Goal: Task Accomplishment & Management: Manage account settings

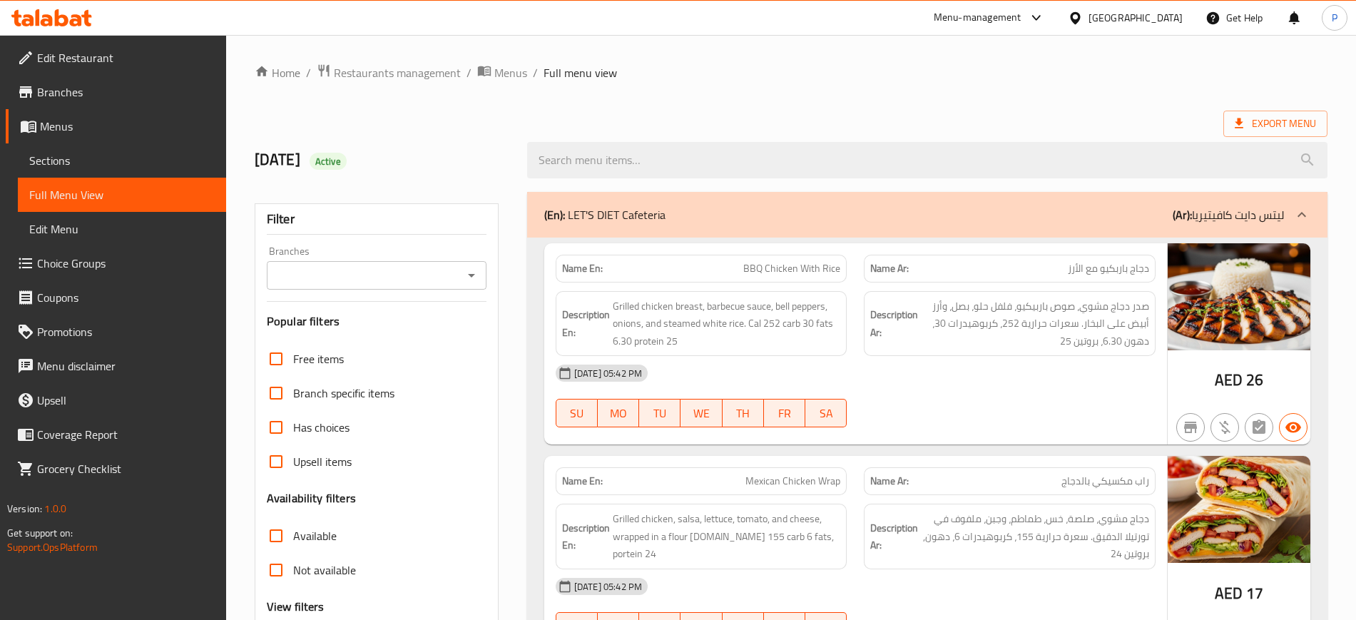
scroll to position [3594, 0]
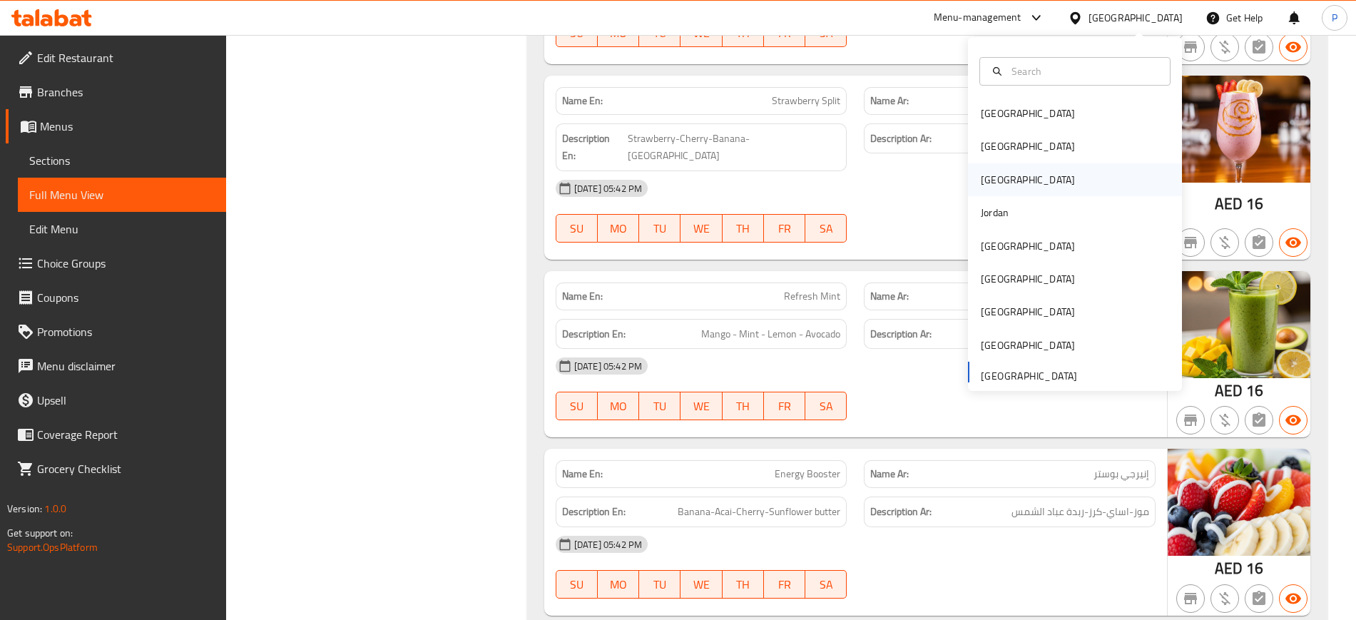
click at [988, 182] on div "Iraq" at bounding box center [1027, 179] width 117 height 33
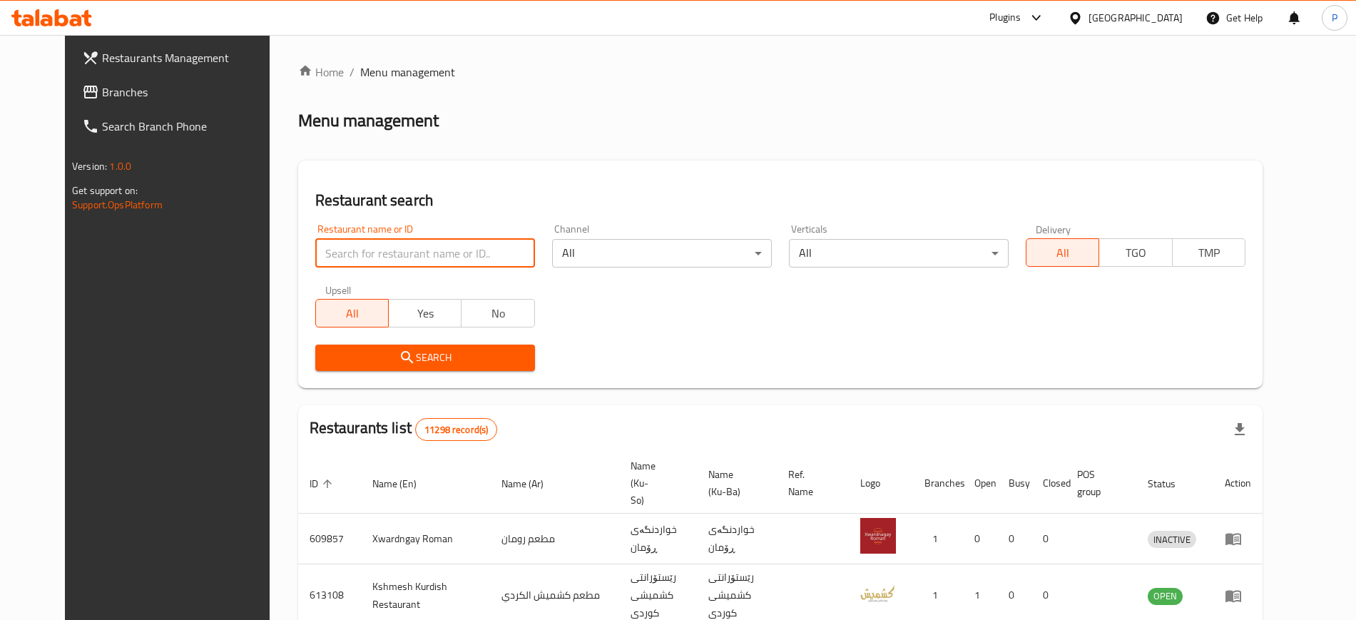
click at [516, 254] on input "search" at bounding box center [425, 253] width 220 height 29
paste input "Torino Cafe"
type input "Torino Cafe"
click button "Search" at bounding box center [425, 358] width 220 height 26
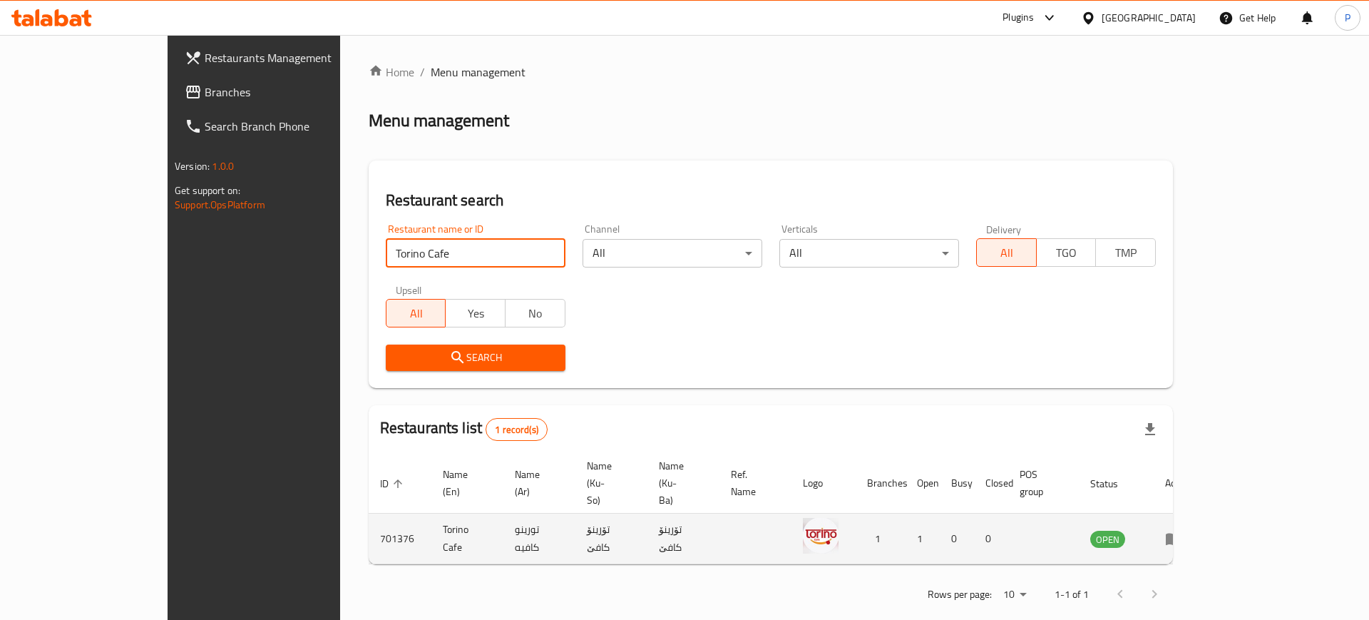
click at [1180, 536] on icon "enhanced table" at bounding box center [1177, 539] width 5 height 6
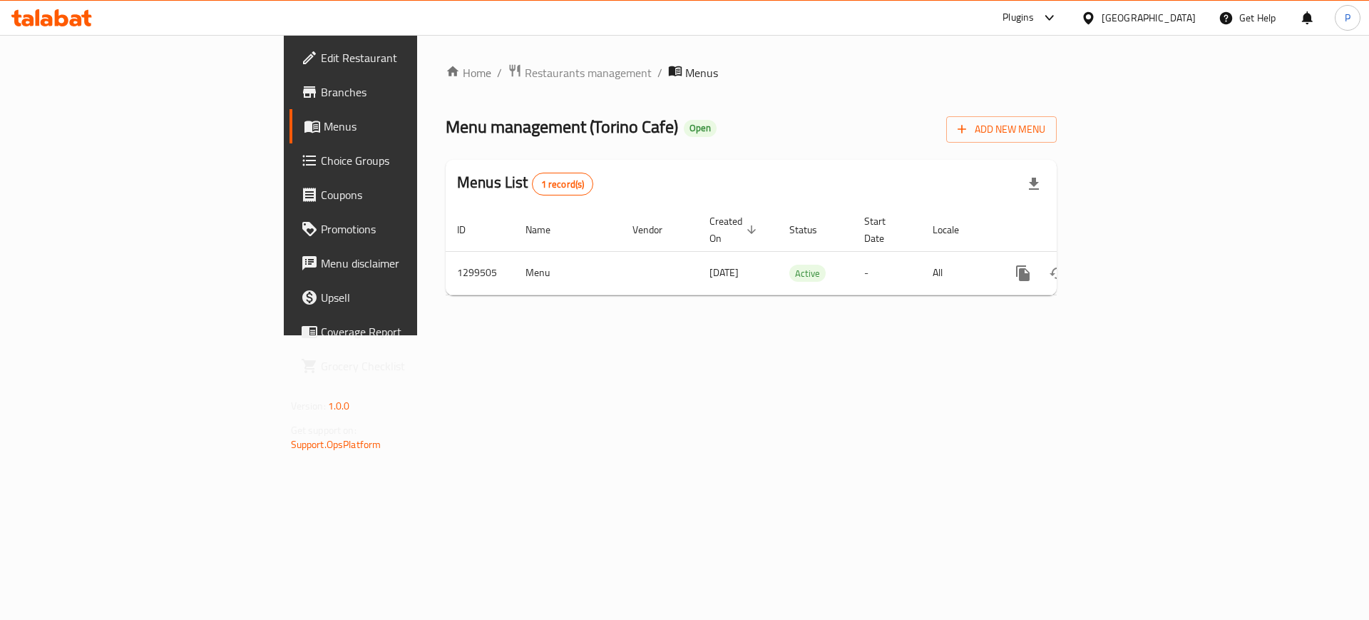
drag, startPoint x: 502, startPoint y: 327, endPoint x: 948, endPoint y: 307, distance: 446.2
click at [501, 327] on div "Home / Restaurants management / Menus Menu management ( Torino Cafe ) Open Add …" at bounding box center [751, 185] width 668 height 300
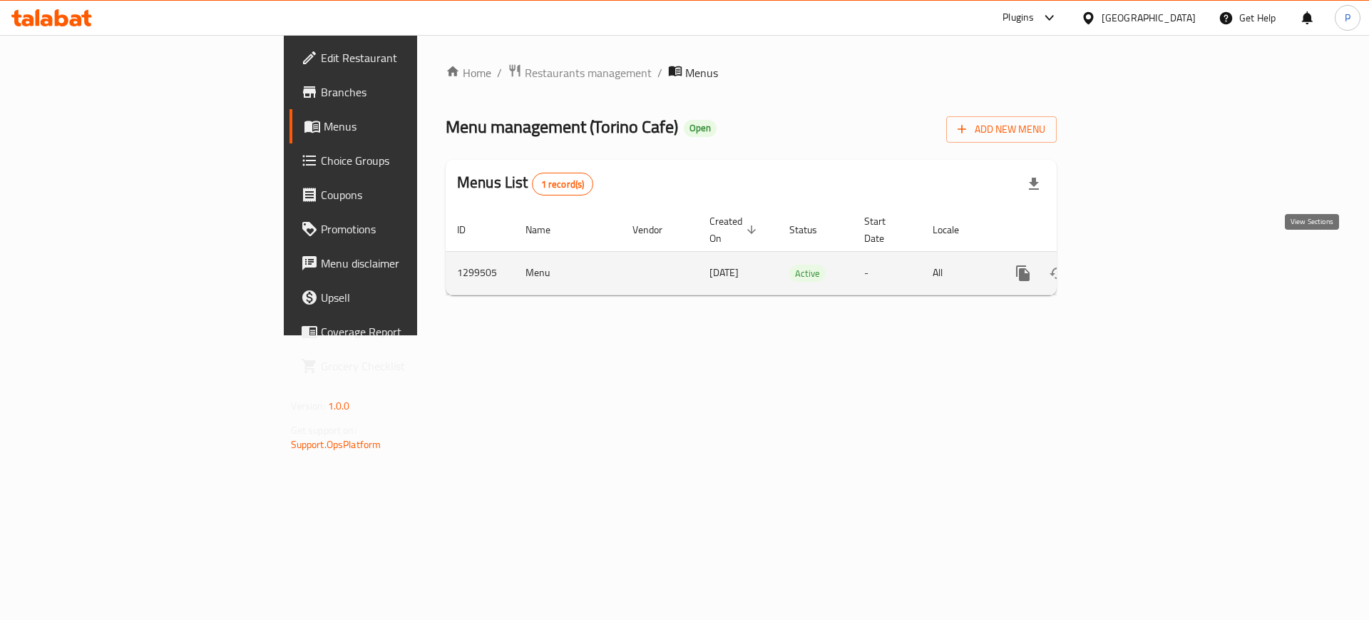
click at [1133, 267] on icon "enhanced table" at bounding box center [1126, 273] width 13 height 13
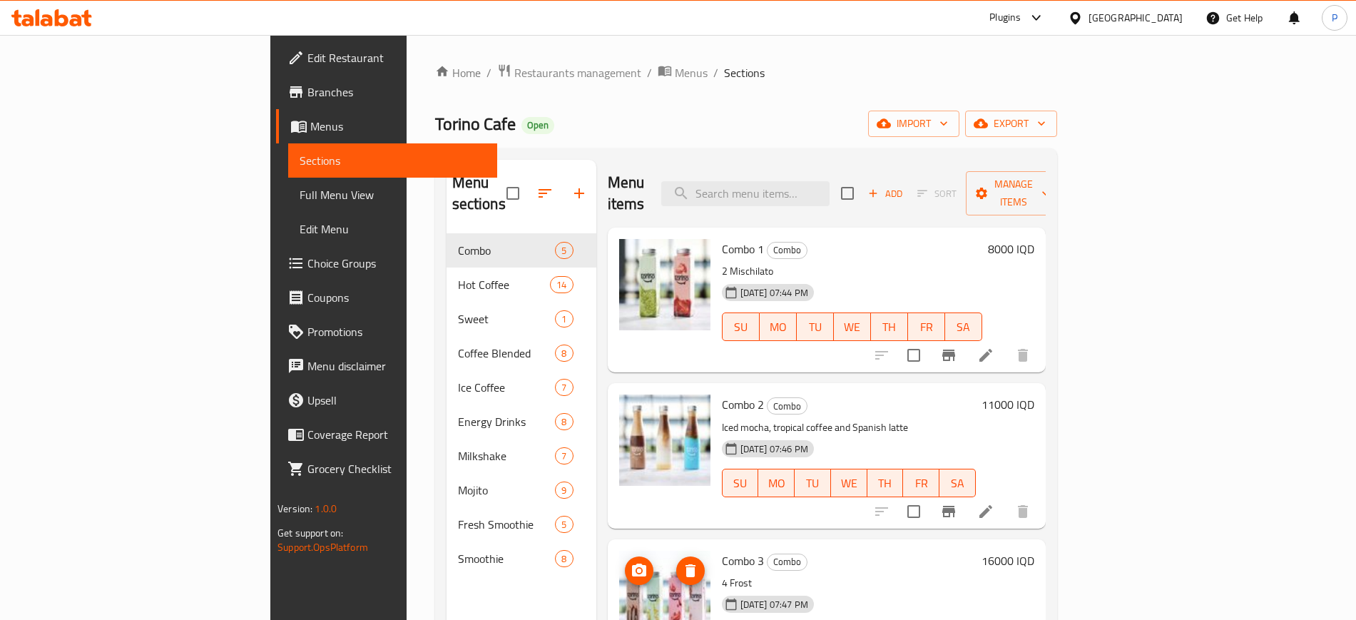
click at [1178, 15] on div "Iraq" at bounding box center [1135, 18] width 94 height 16
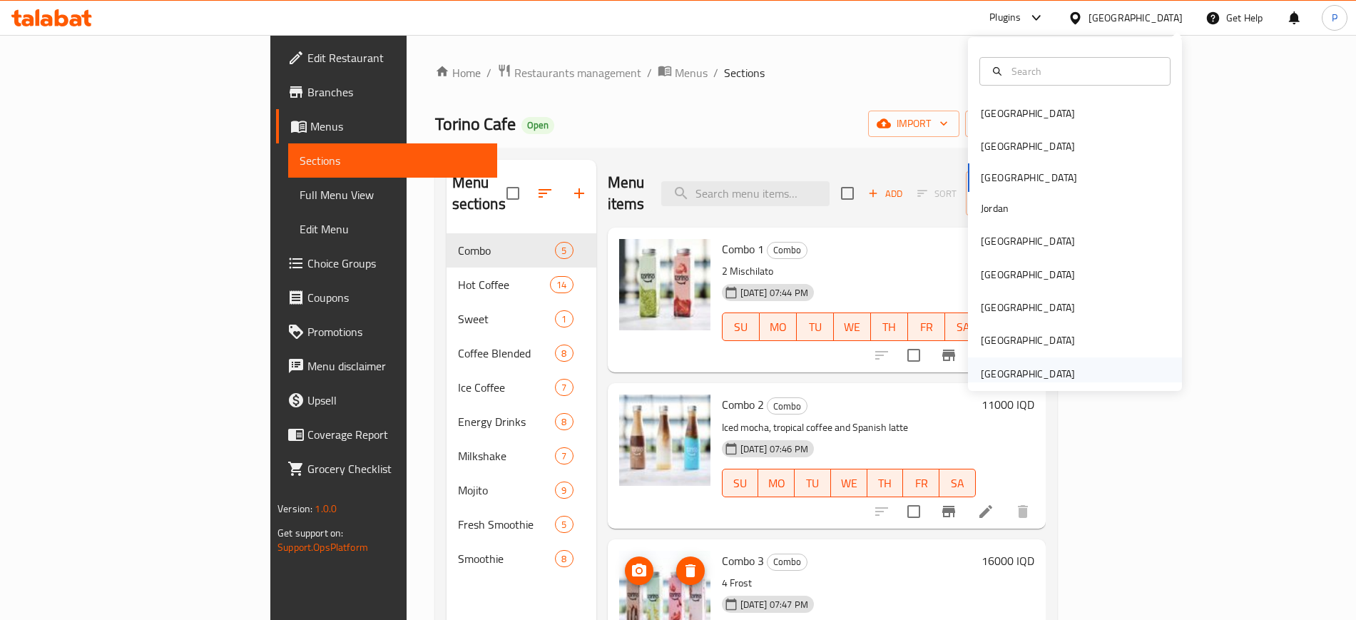
click at [1044, 369] on div "[GEOGRAPHIC_DATA]" at bounding box center [1028, 374] width 94 height 16
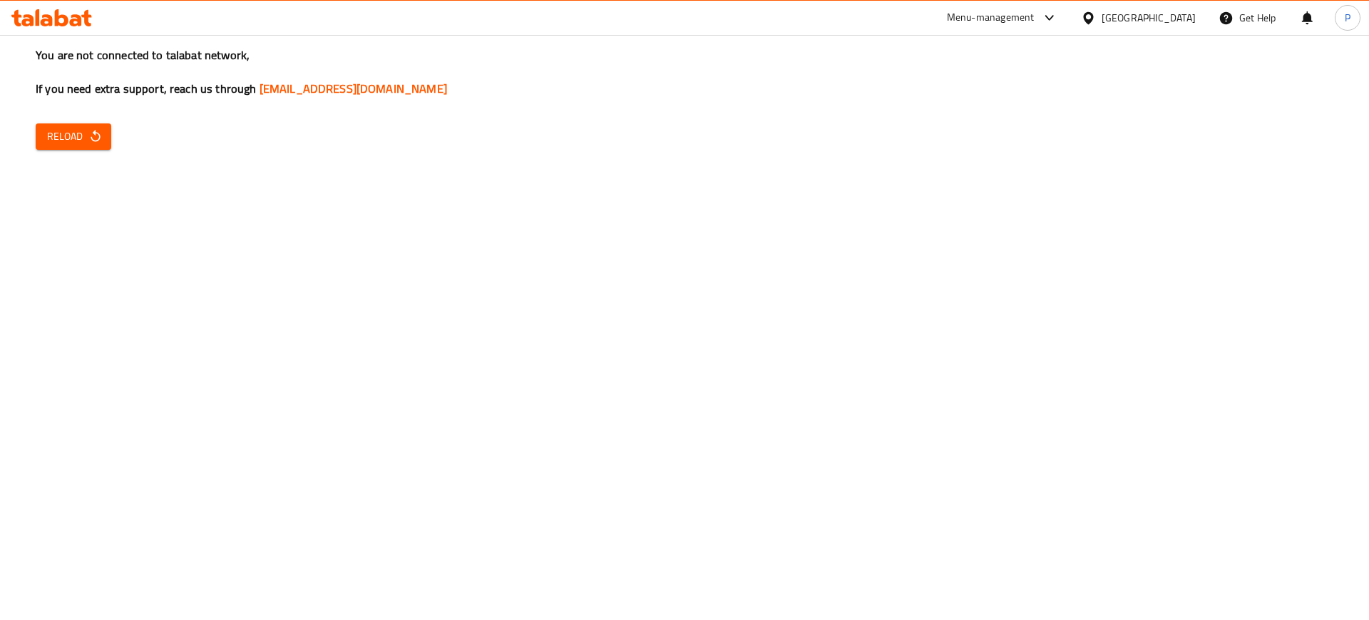
click at [59, 128] on span "Reload" at bounding box center [73, 137] width 53 height 18
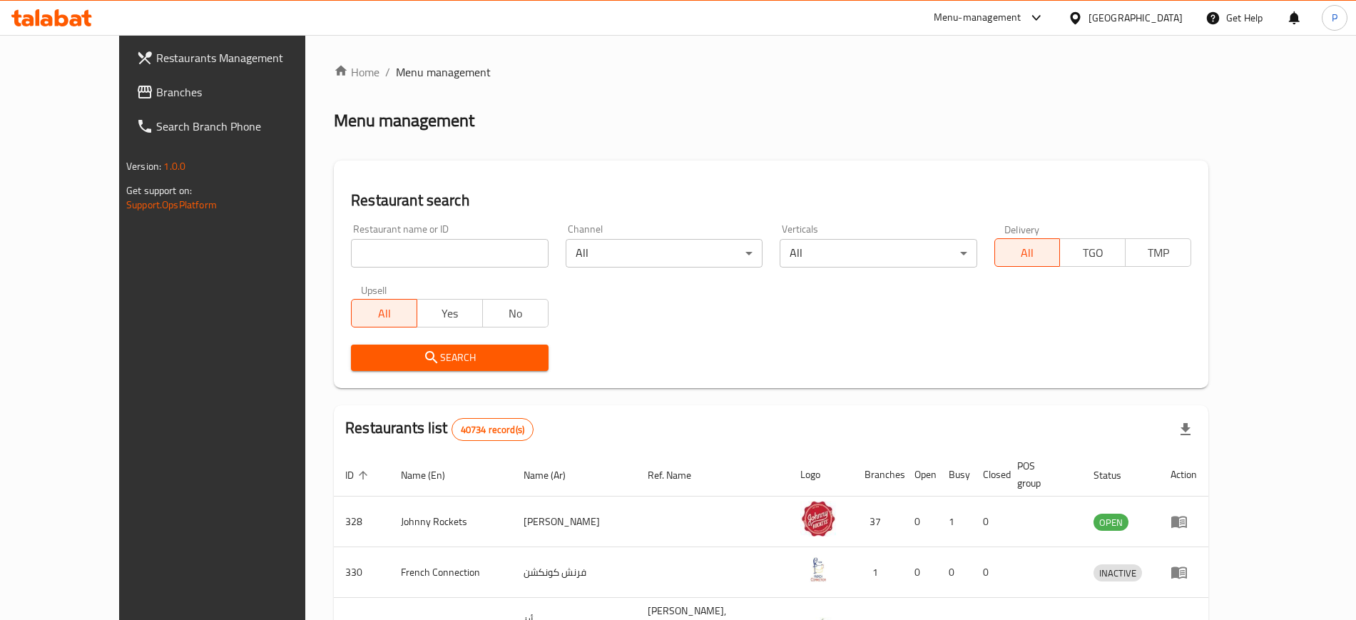
click at [351, 257] on input "search" at bounding box center [449, 253] width 197 height 29
paste input "Dhaba Land"
type input "Dhaba Land"
click button "Search" at bounding box center [449, 358] width 197 height 26
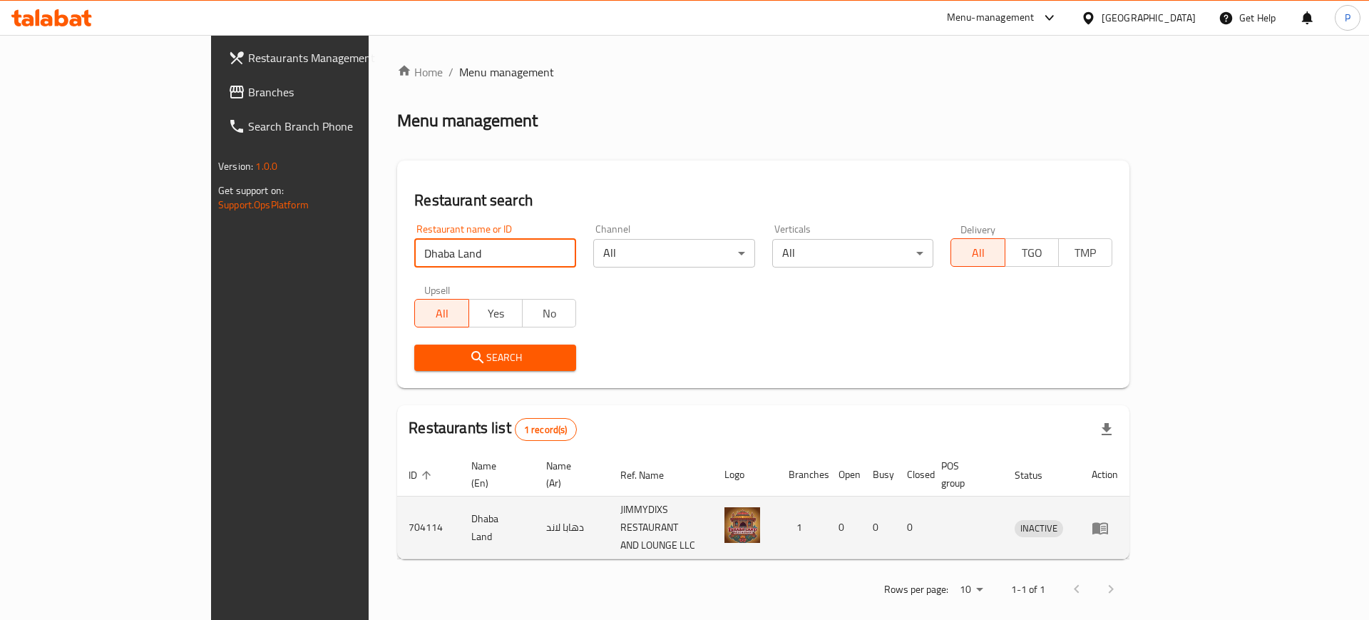
click at [1109, 519] on icon "enhanced table" at bounding box center [1100, 527] width 17 height 17
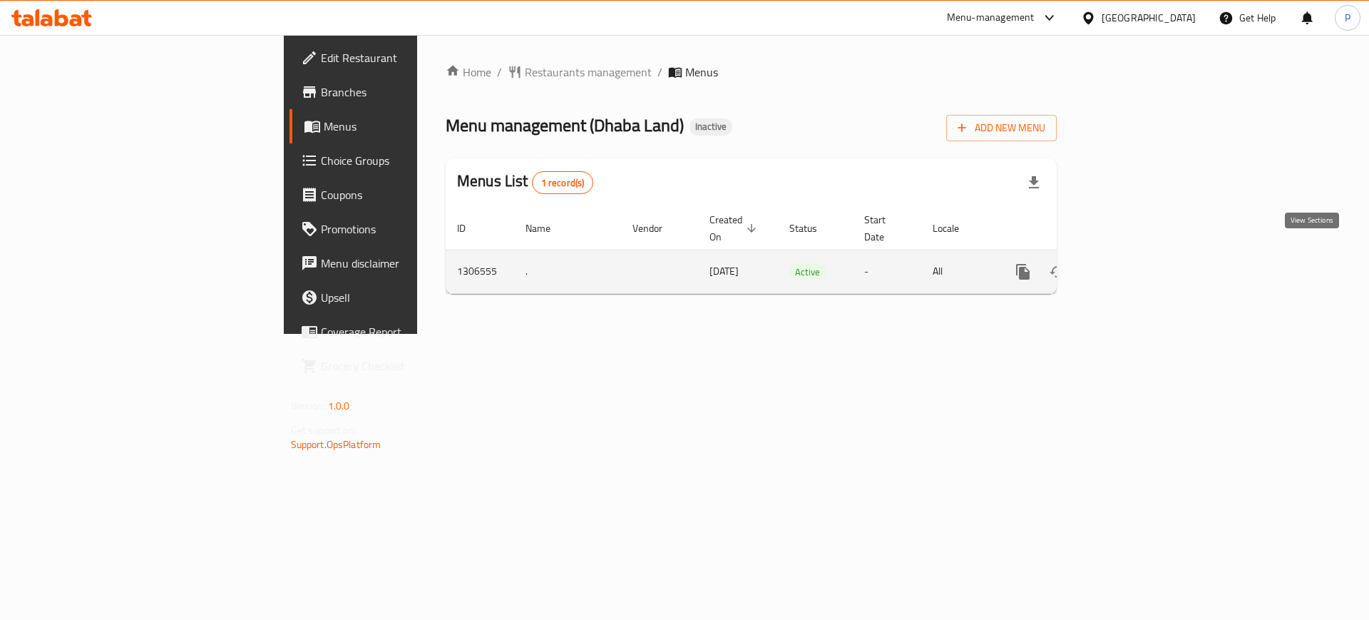
click at [1135, 263] on icon "enhanced table" at bounding box center [1126, 271] width 17 height 17
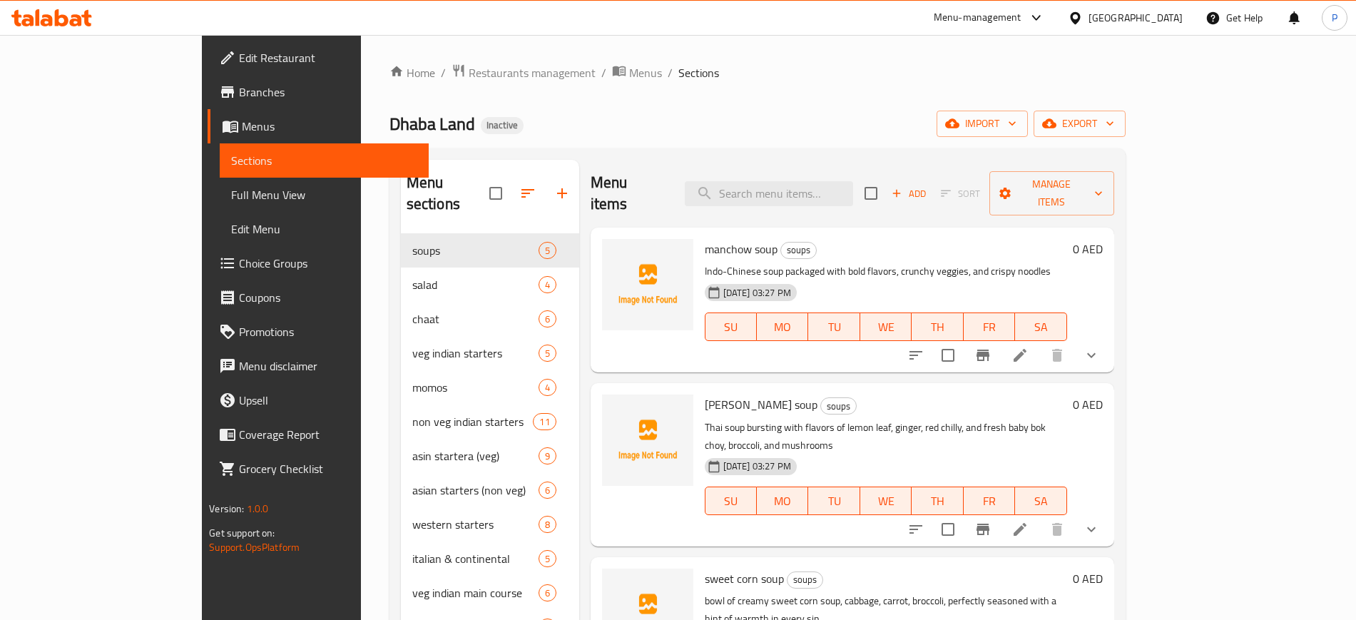
drag, startPoint x: 604, startPoint y: 125, endPoint x: 1080, endPoint y: 163, distance: 477.3
click at [604, 125] on div "Dhaba Land Inactive import export" at bounding box center [757, 124] width 736 height 26
click at [1016, 121] on span "import" at bounding box center [982, 124] width 68 height 18
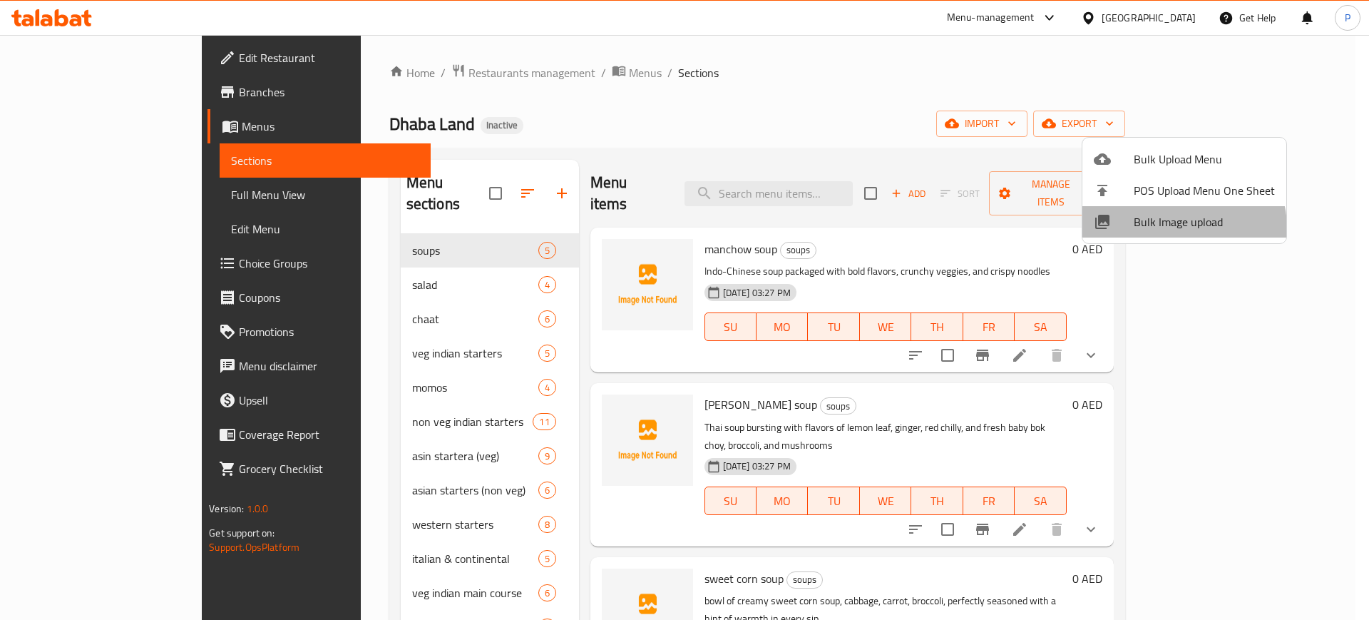
click at [1183, 227] on span "Bulk Image upload" at bounding box center [1204, 221] width 141 height 17
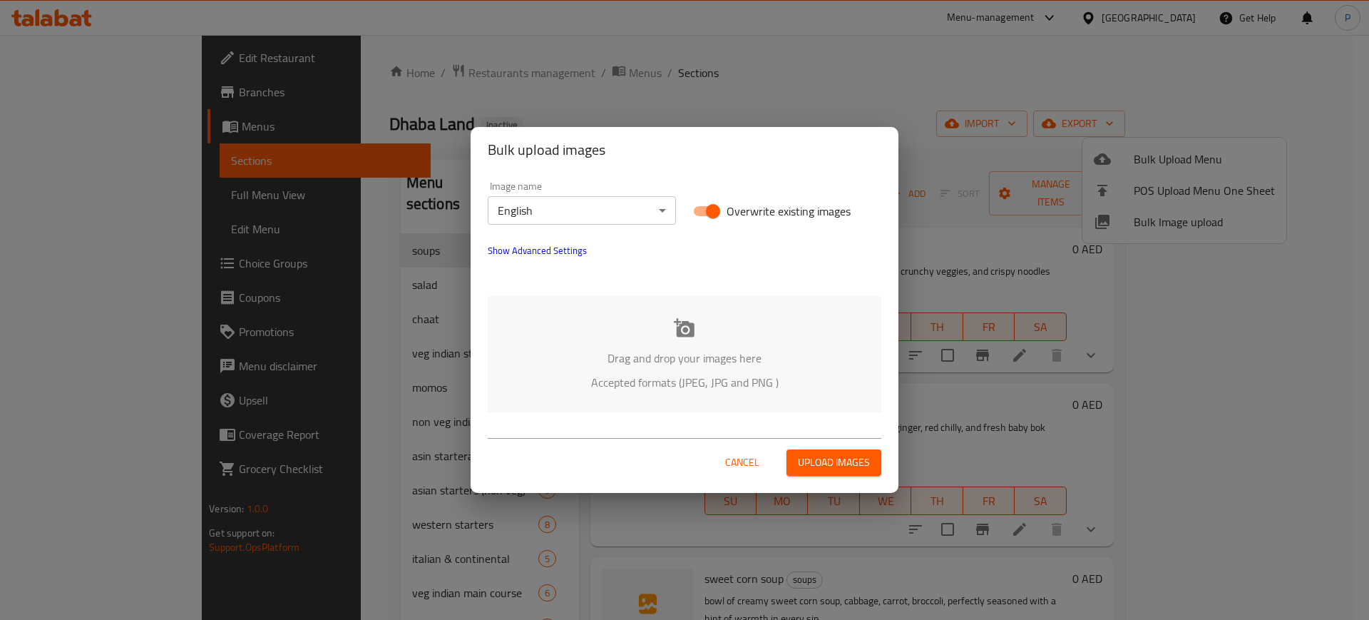
click at [733, 331] on div "Drag and drop your images here Accepted formats (JPEG, JPG and PNG )" at bounding box center [685, 354] width 394 height 116
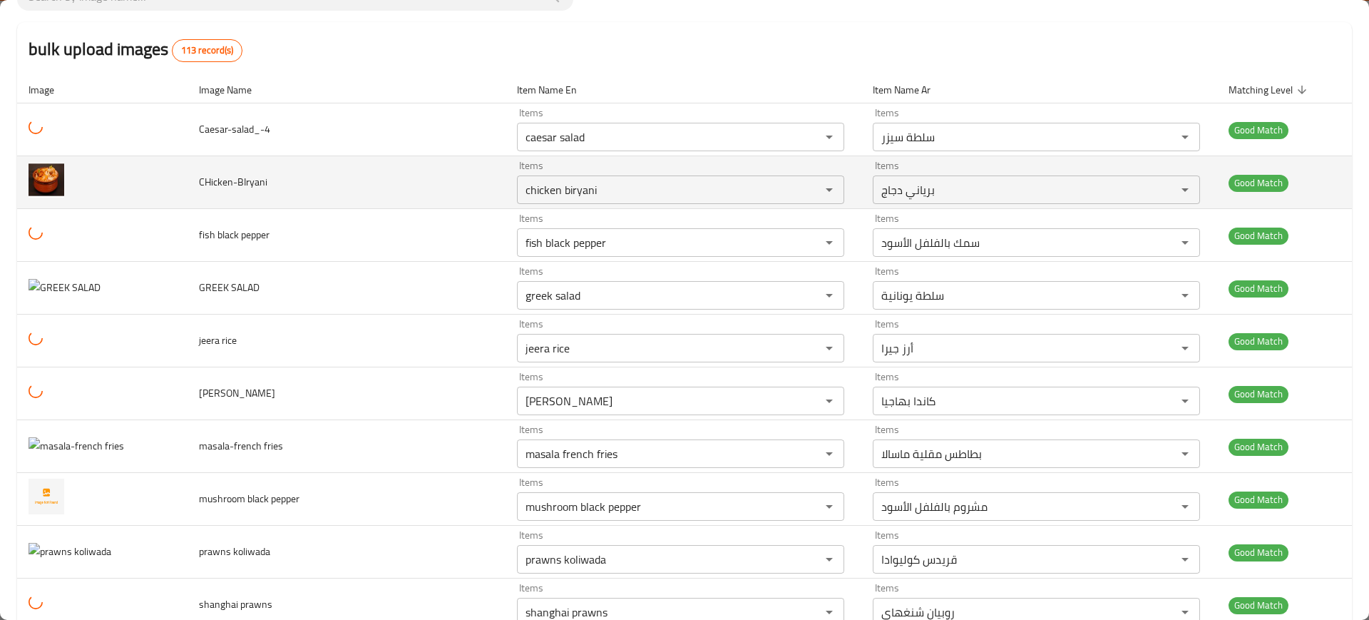
scroll to position [267, 0]
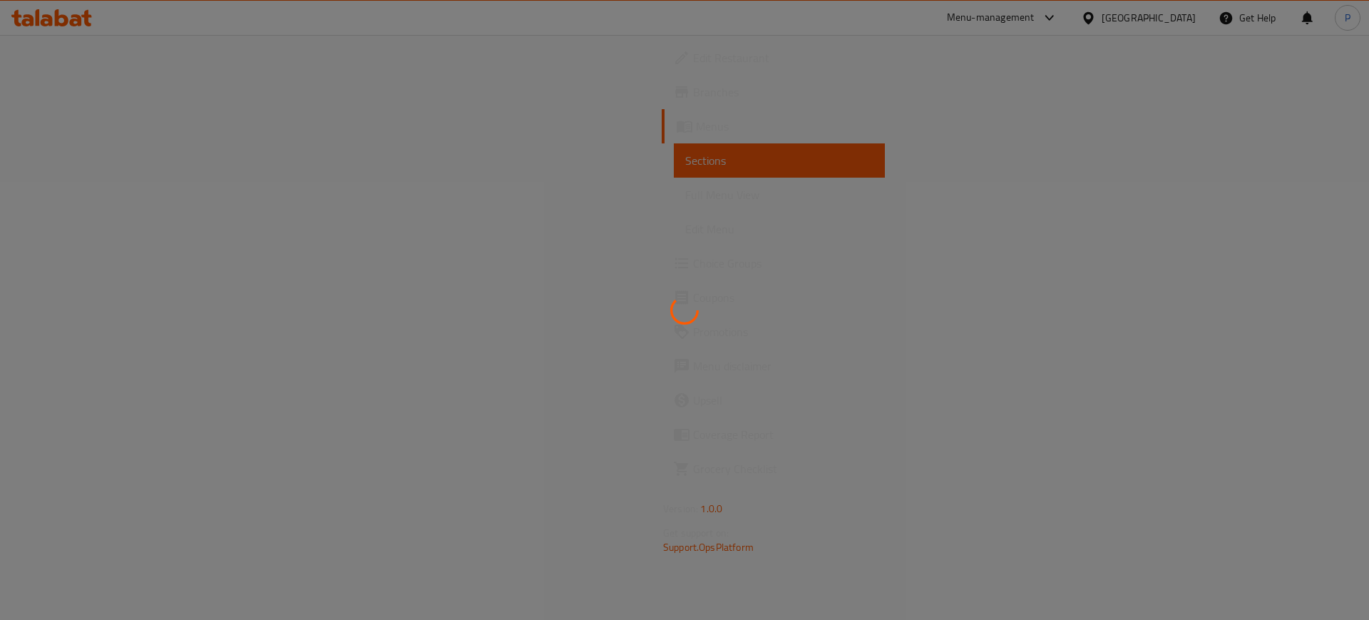
click at [799, 129] on div at bounding box center [684, 310] width 1369 height 620
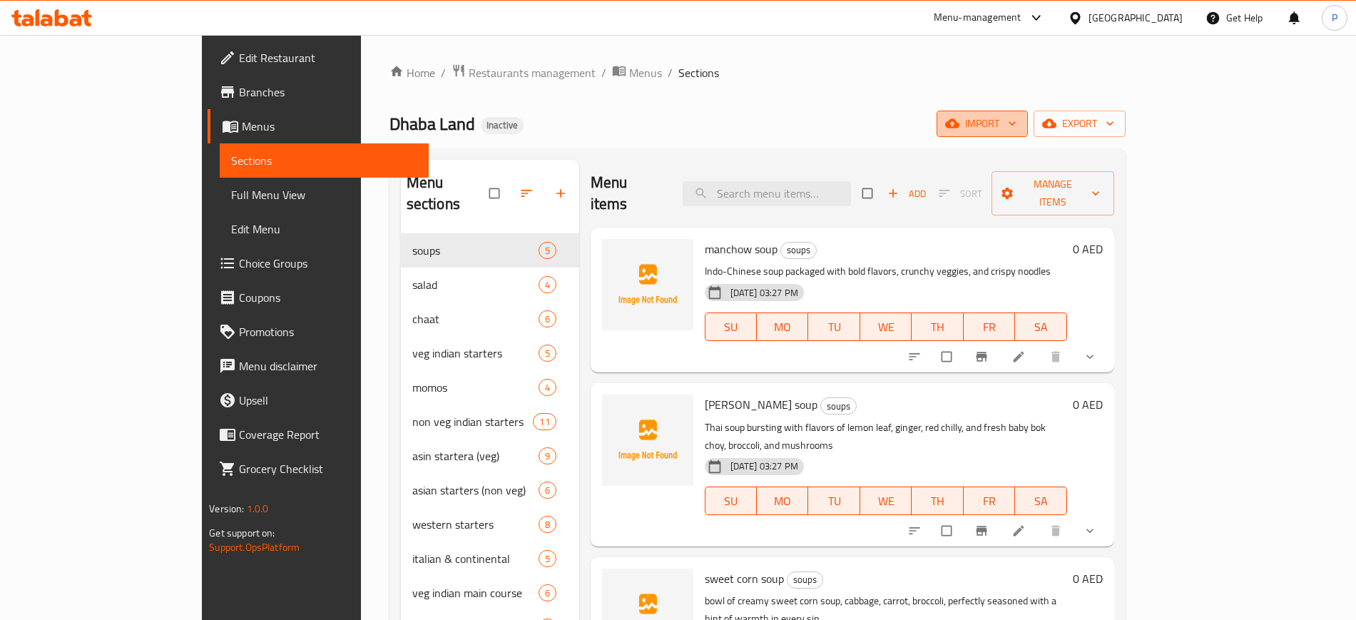
click at [1016, 121] on span "import" at bounding box center [982, 124] width 68 height 18
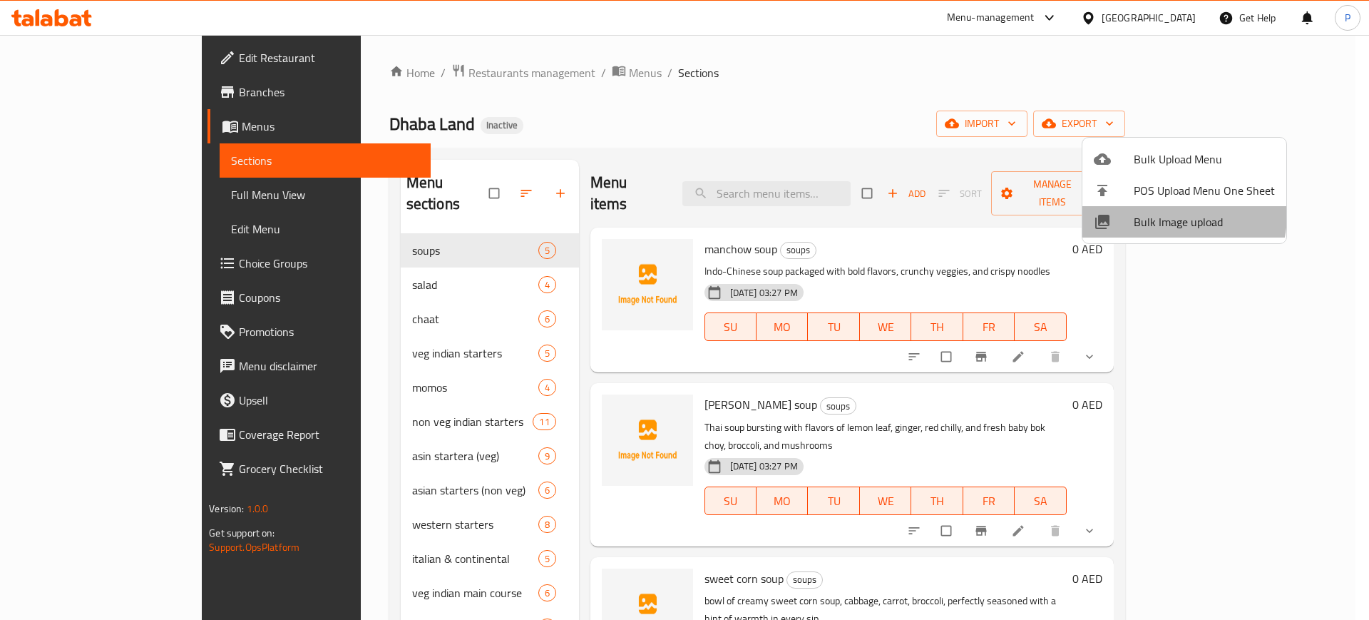
click at [1177, 215] on span "Bulk Image upload" at bounding box center [1204, 221] width 141 height 17
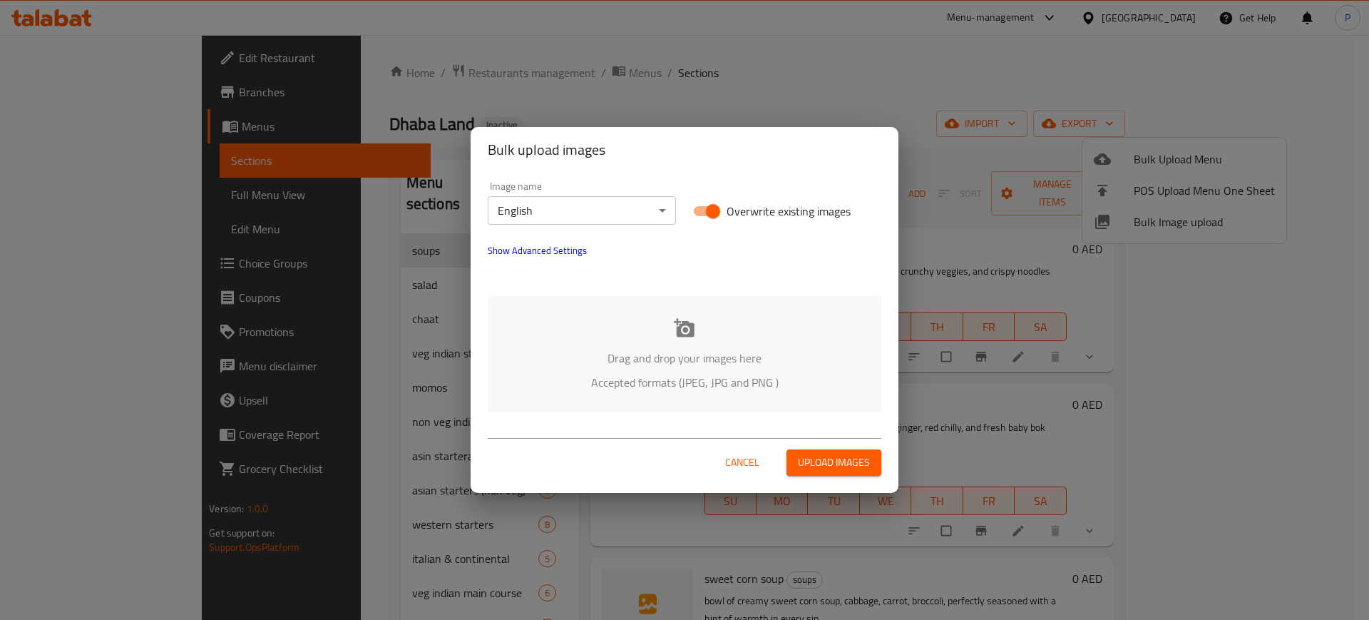
click at [691, 326] on icon at bounding box center [684, 327] width 21 height 19
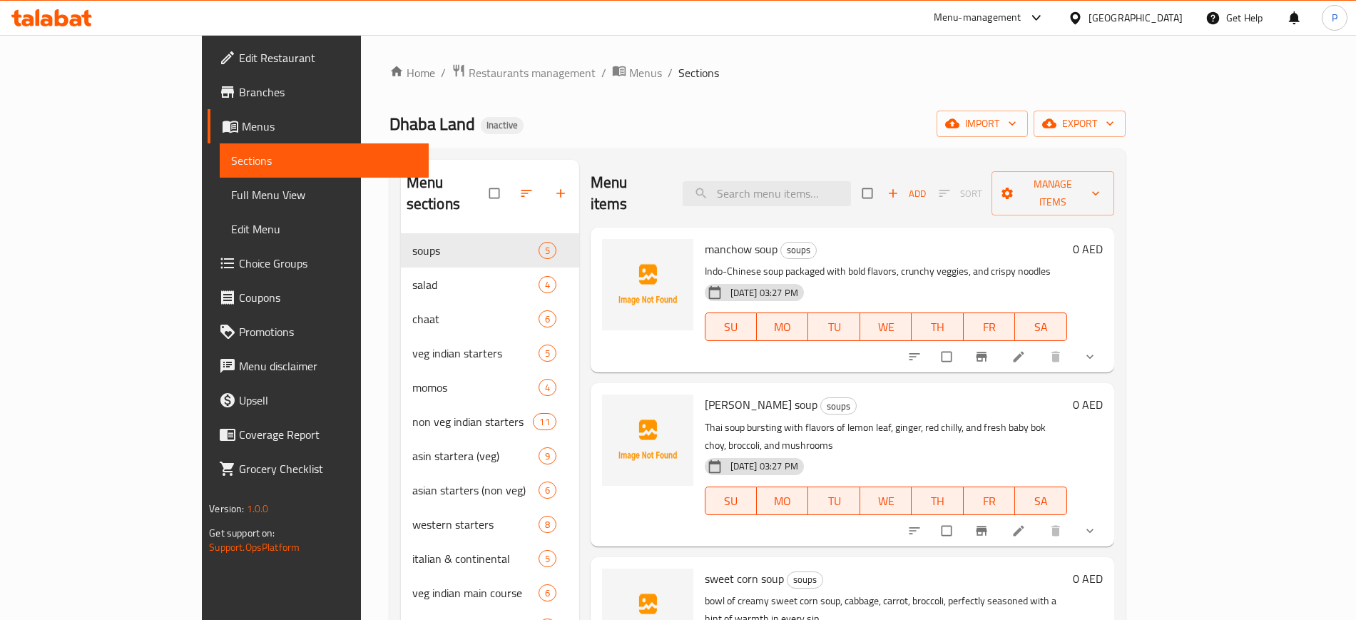
drag, startPoint x: 628, startPoint y: 107, endPoint x: 787, endPoint y: 141, distance: 162.6
click at [628, 107] on div "Home / Restaurants management / Menus / Sections Dhaba Land Inactive import exp…" at bounding box center [757, 430] width 736 height 735
click at [1028, 133] on button "import" at bounding box center [982, 124] width 91 height 26
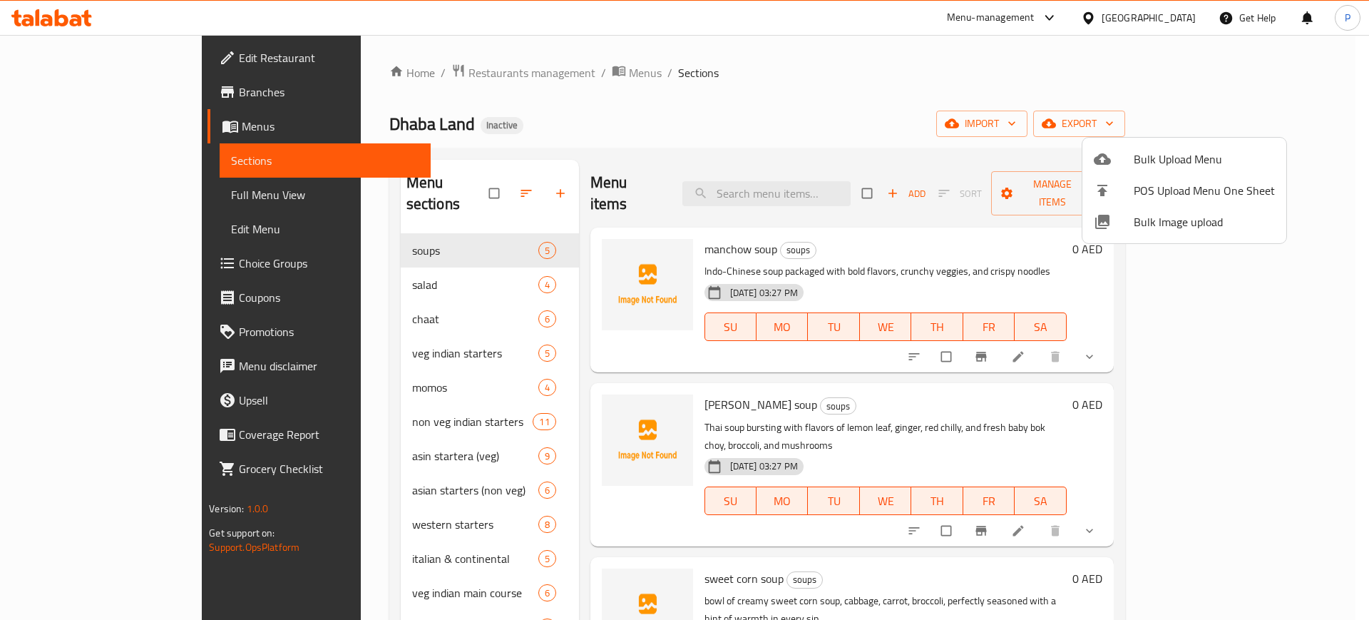
click at [1158, 222] on span "Bulk Image upload" at bounding box center [1204, 221] width 141 height 17
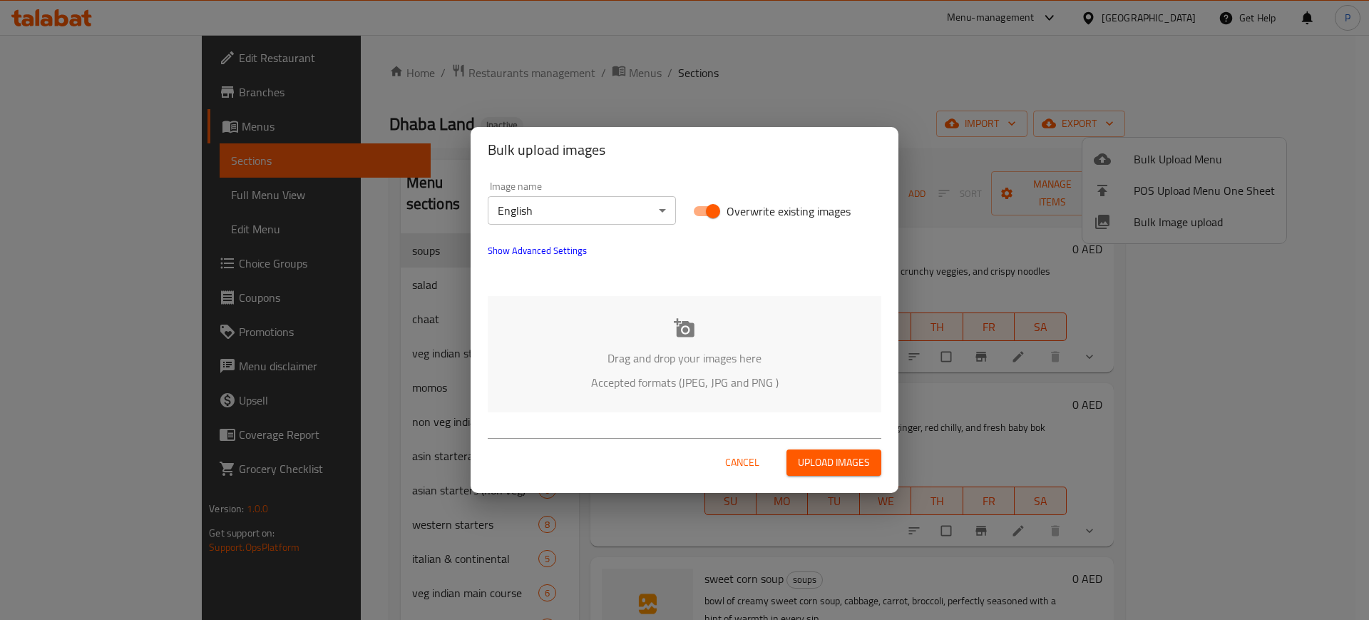
click at [595, 202] on body "​ Menu-management United Arab Emirates Get Help P Edit Restaurant Branches Menu…" at bounding box center [684, 327] width 1369 height 585
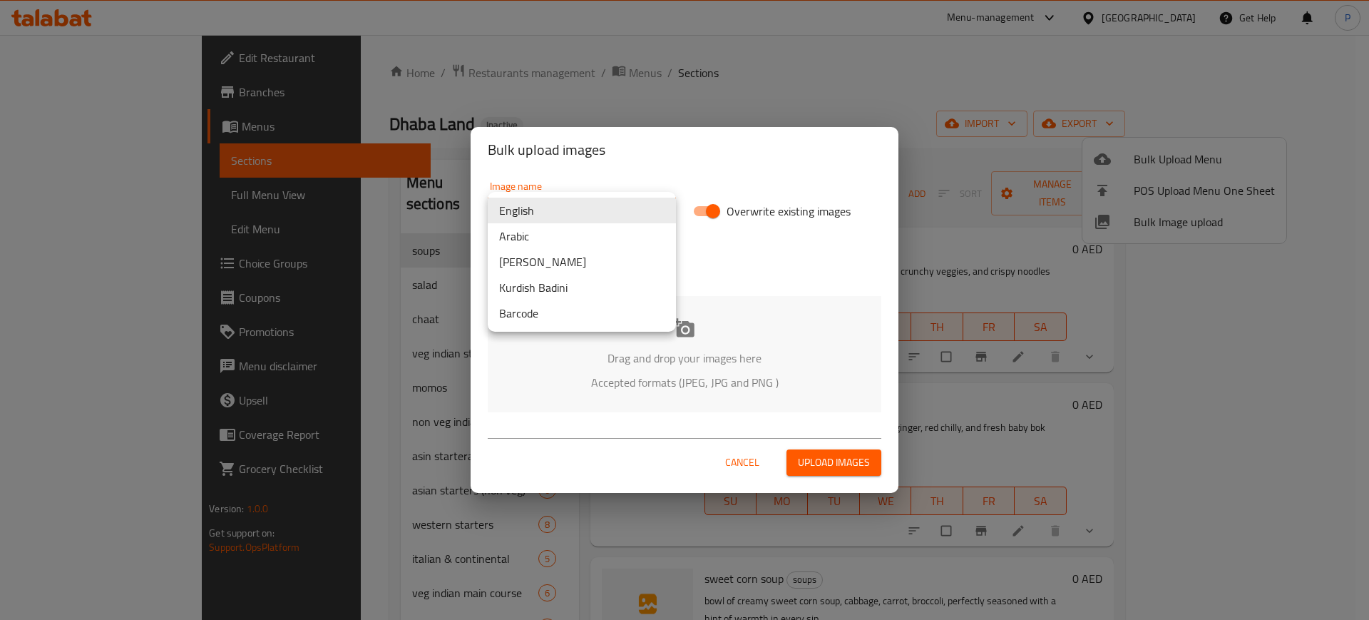
click at [801, 280] on div at bounding box center [684, 310] width 1369 height 620
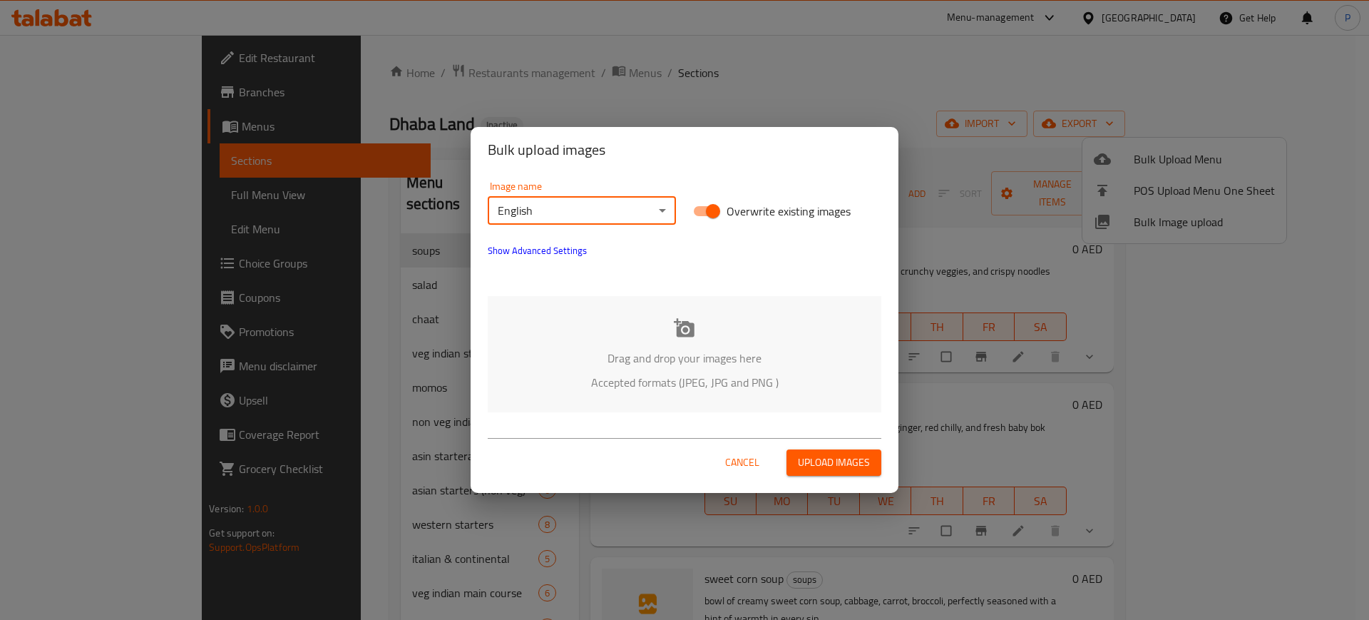
click at [757, 349] on div "English Arabic Kurdish Sorani Kurdish Badini Barcode" at bounding box center [684, 310] width 1369 height 620
click at [680, 340] on div "Drag and drop your images here Accepted formats (JPEG, JPG and PNG )" at bounding box center [685, 354] width 394 height 116
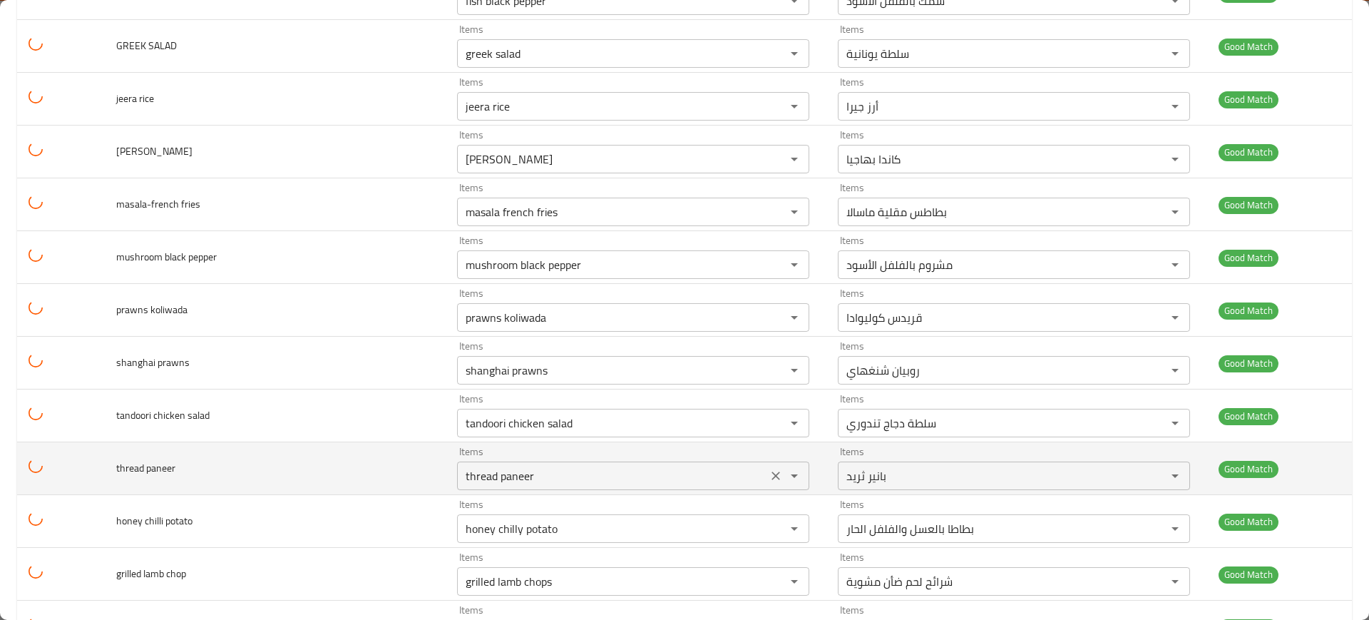
scroll to position [713, 0]
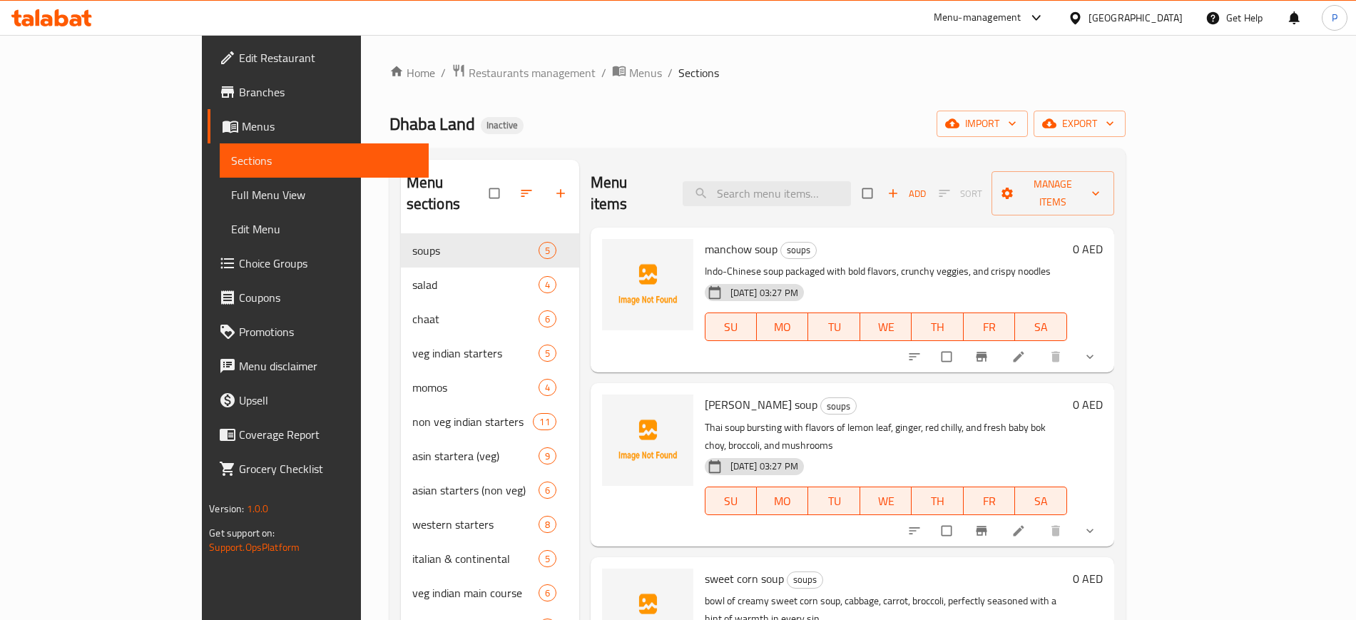
click at [1039, 136] on div "Dhaba Land Inactive import export" at bounding box center [757, 124] width 736 height 26
click at [1126, 146] on div "Home / Restaurants management / Menus / Sections Dhaba Land Inactive import exp…" at bounding box center [757, 430] width 736 height 735
click at [1016, 122] on span "import" at bounding box center [982, 124] width 68 height 18
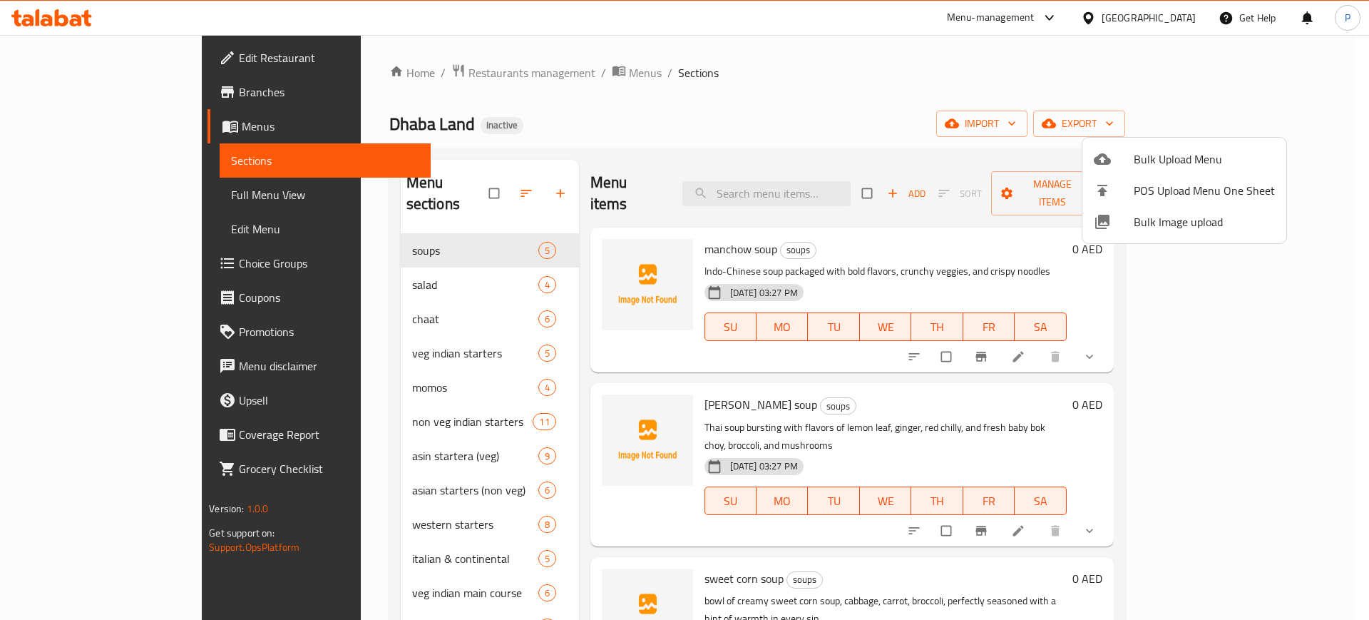
click at [1178, 225] on span "Bulk Image upload" at bounding box center [1204, 221] width 141 height 17
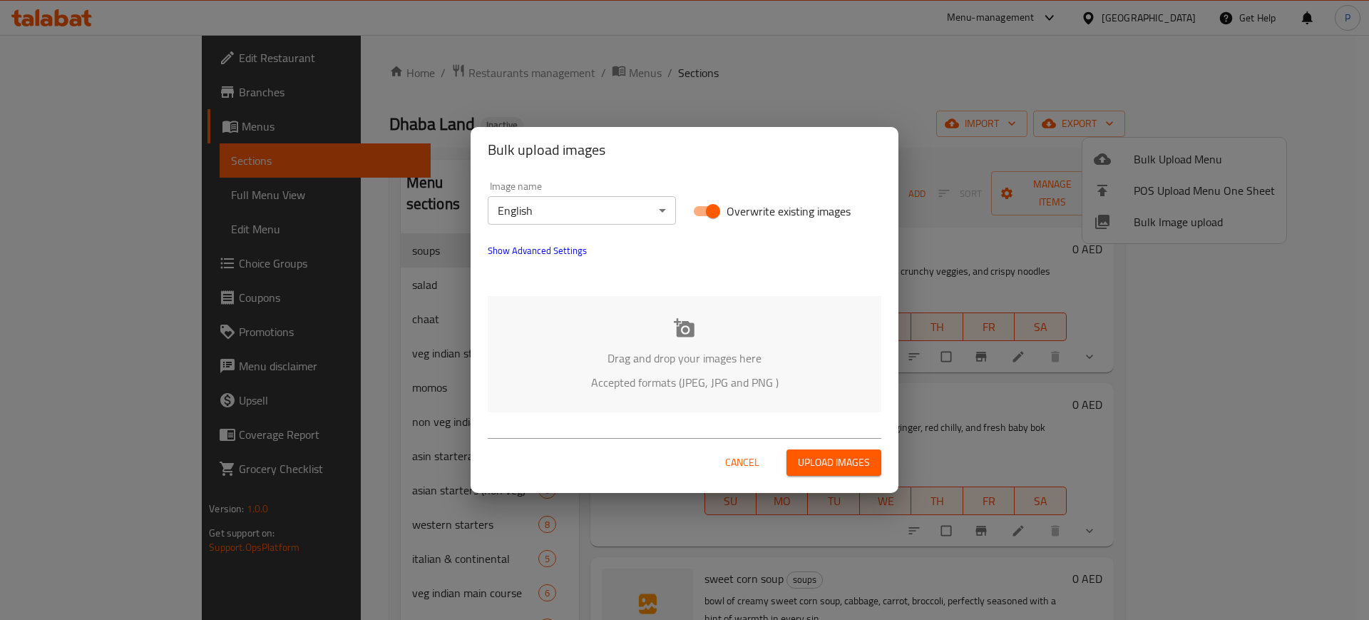
click at [660, 343] on div "Drag and drop your images here Accepted formats (JPEG, JPG and PNG )" at bounding box center [685, 354] width 394 height 116
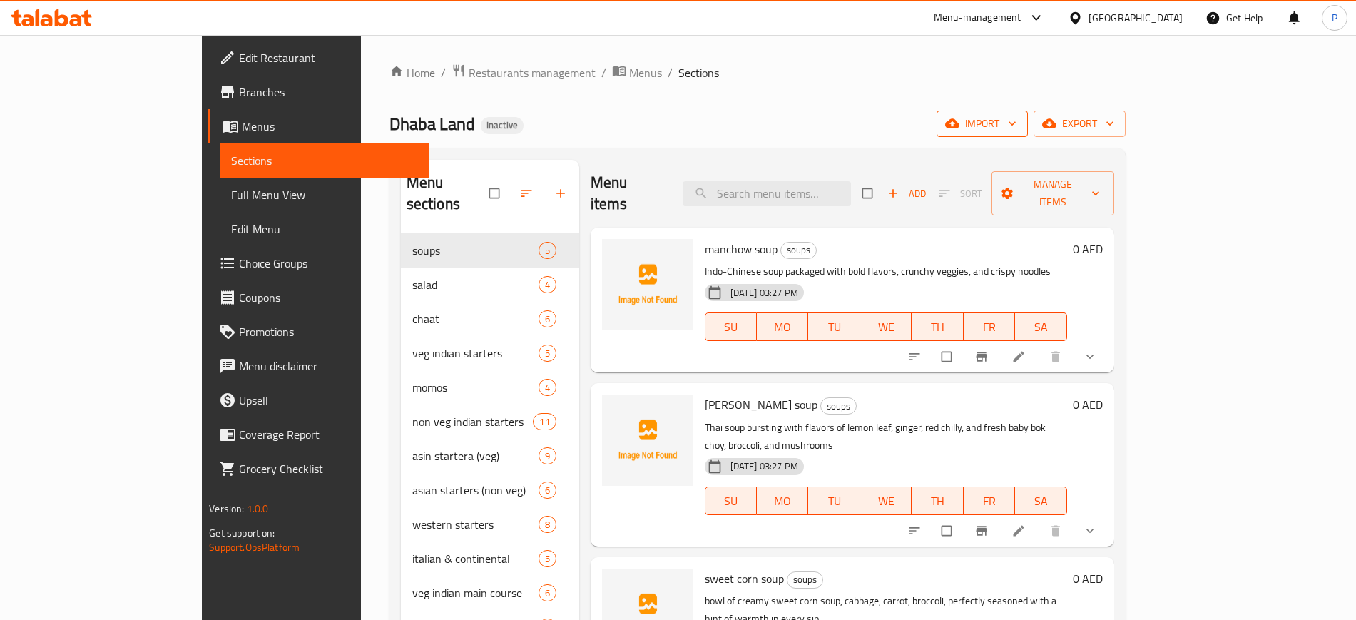
click at [1016, 128] on span "import" at bounding box center [982, 124] width 68 height 18
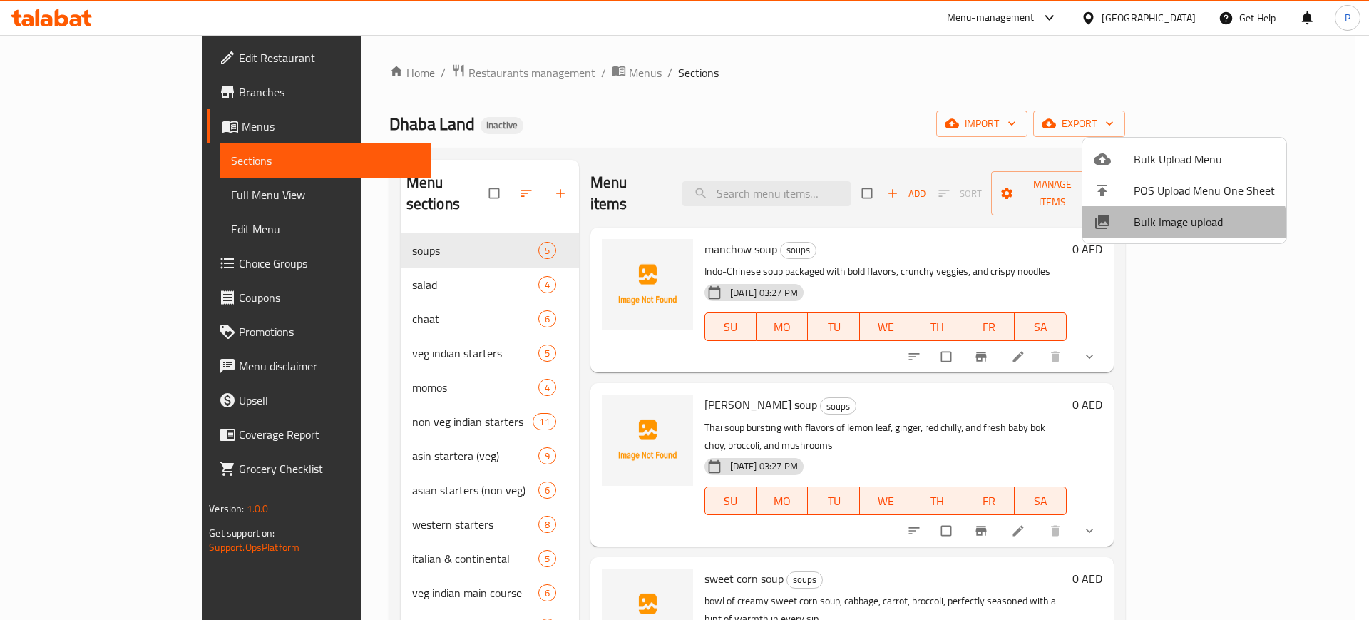
click at [1175, 230] on span "Bulk Image upload" at bounding box center [1204, 221] width 141 height 17
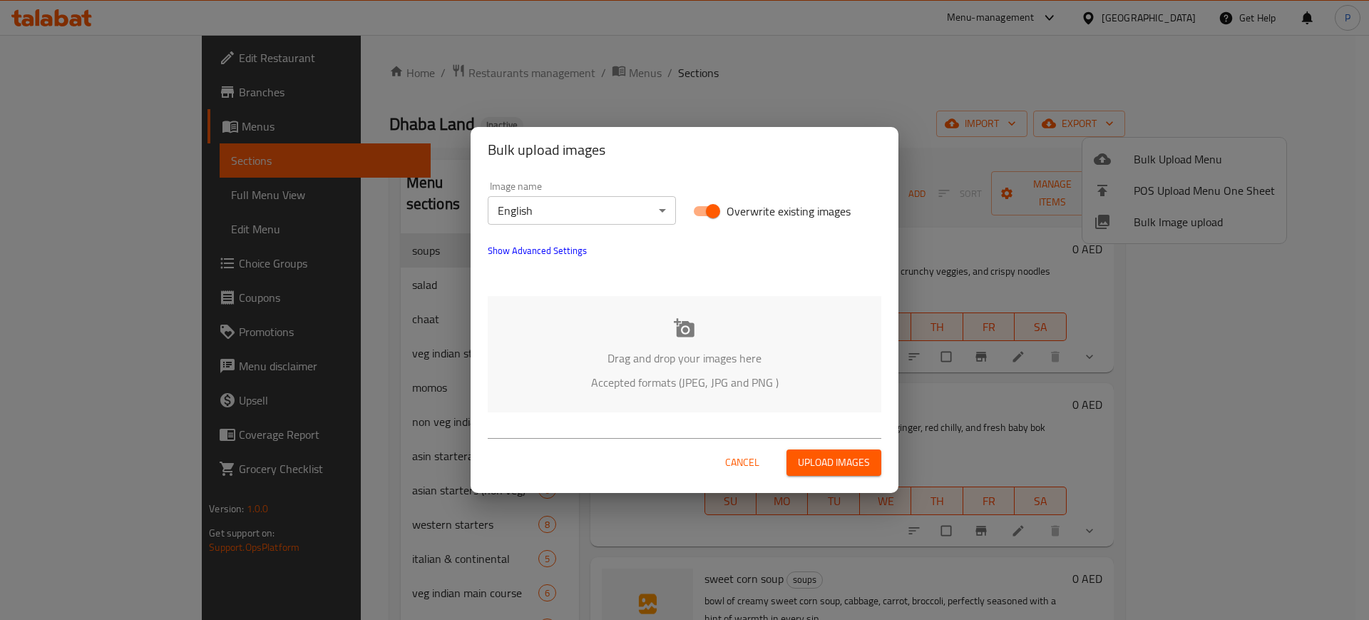
click at [598, 217] on body "​ Menu-management [GEOGRAPHIC_DATA] Get Help P Edit Restaurant Branches Menus S…" at bounding box center [684, 327] width 1369 height 585
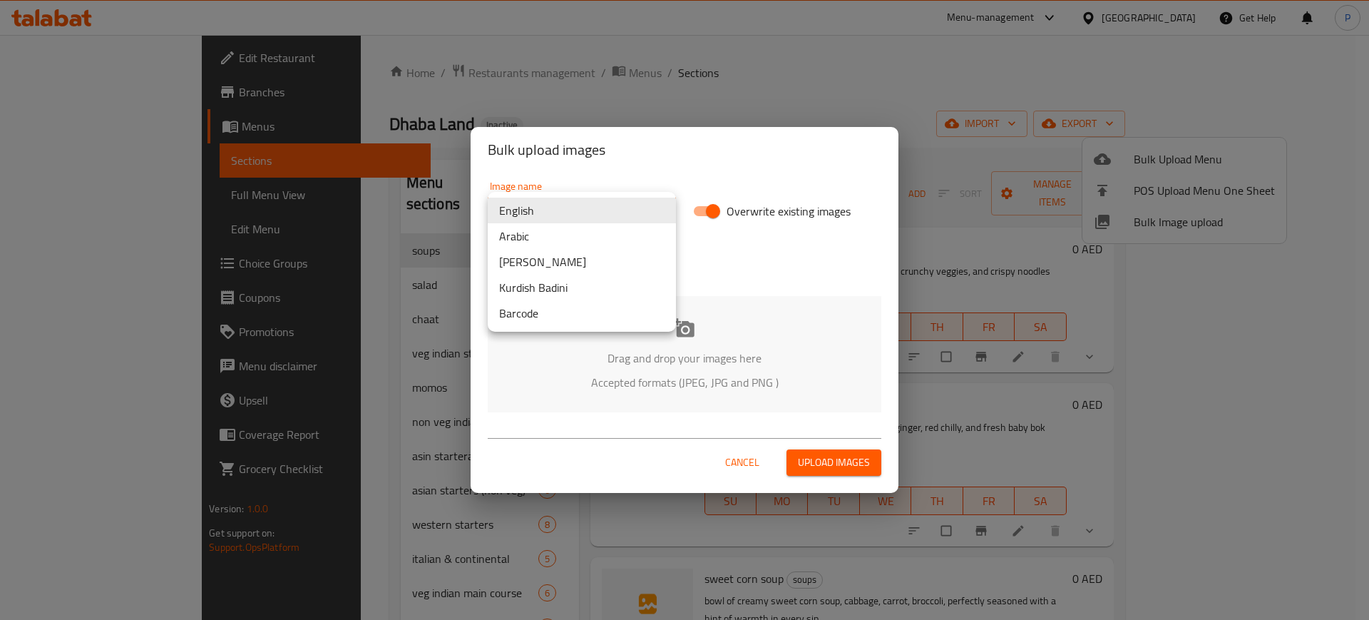
click at [837, 313] on div at bounding box center [684, 310] width 1369 height 620
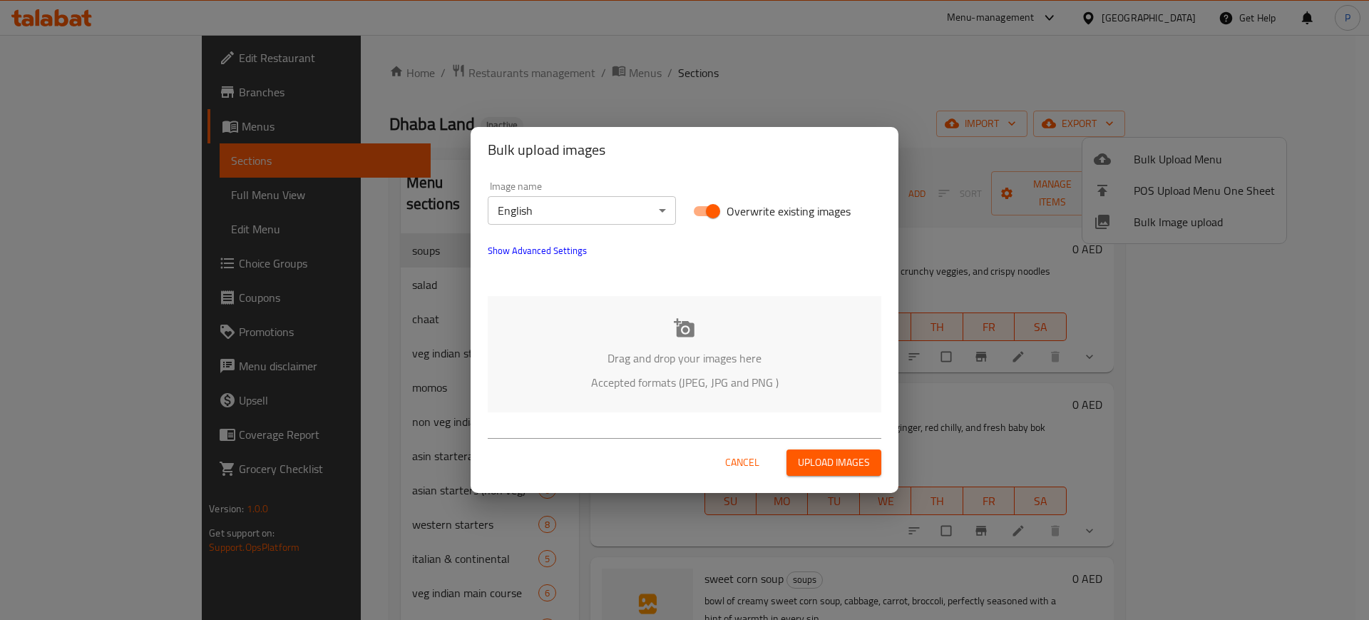
click at [607, 280] on div at bounding box center [684, 275] width 411 height 17
click at [641, 335] on div "Drag and drop your images here Accepted formats (JPEG, JPG and PNG )" at bounding box center [685, 354] width 394 height 116
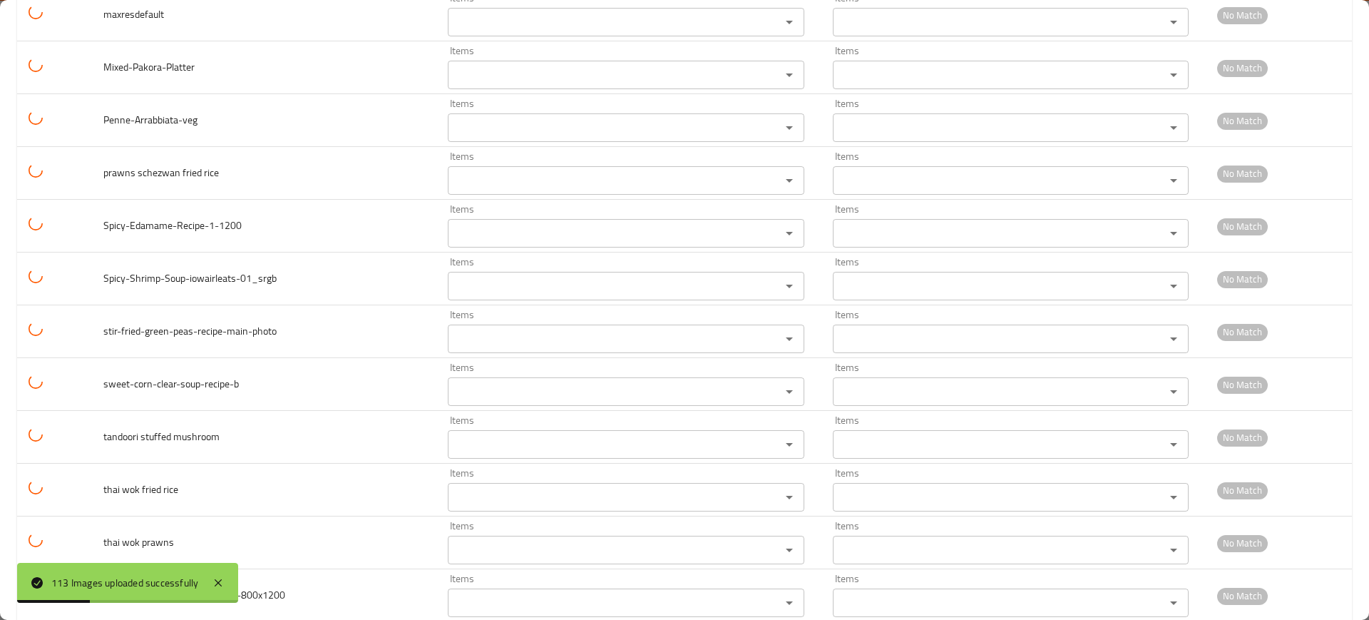
click at [230, 578] on div "113 Images uploaded successfully" at bounding box center [127, 583] width 221 height 40
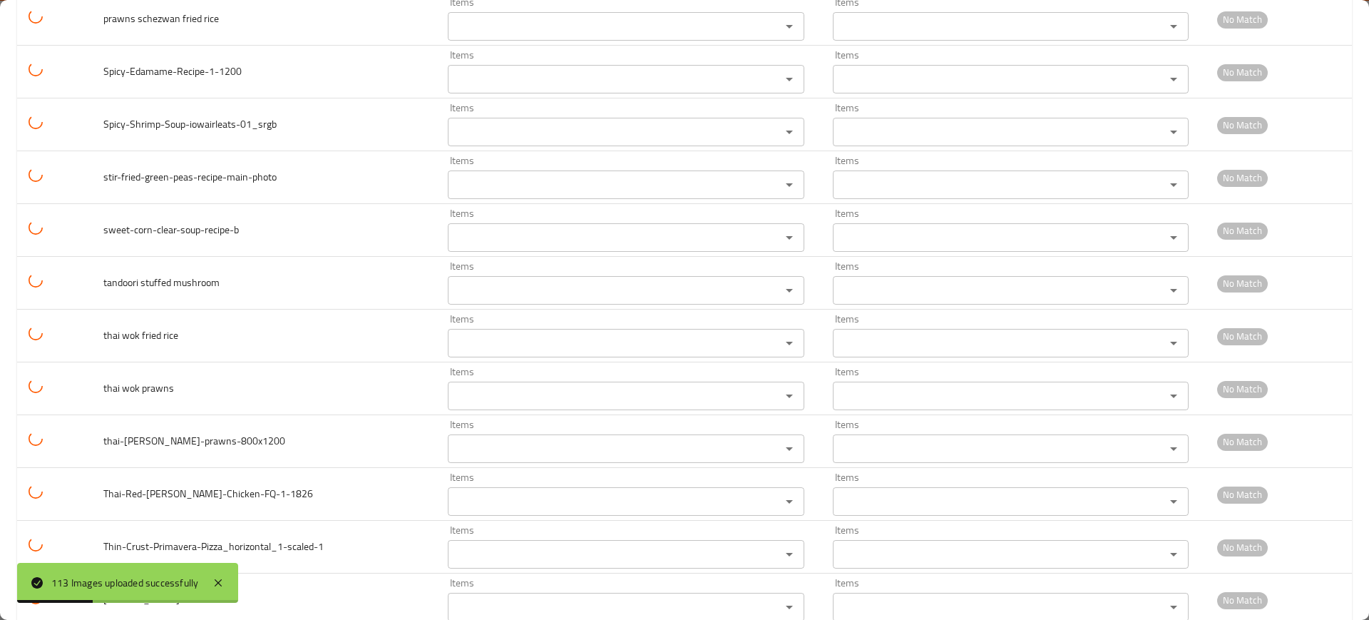
scroll to position [5591, 0]
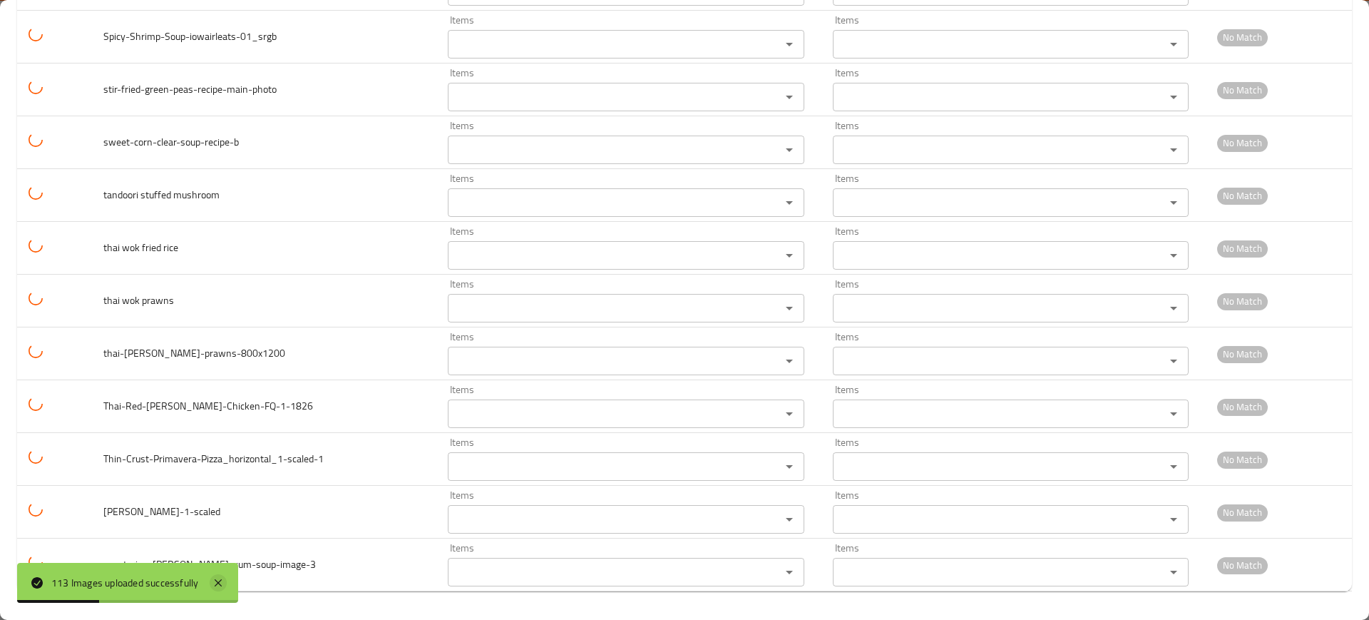
click at [222, 579] on icon at bounding box center [218, 582] width 7 height 7
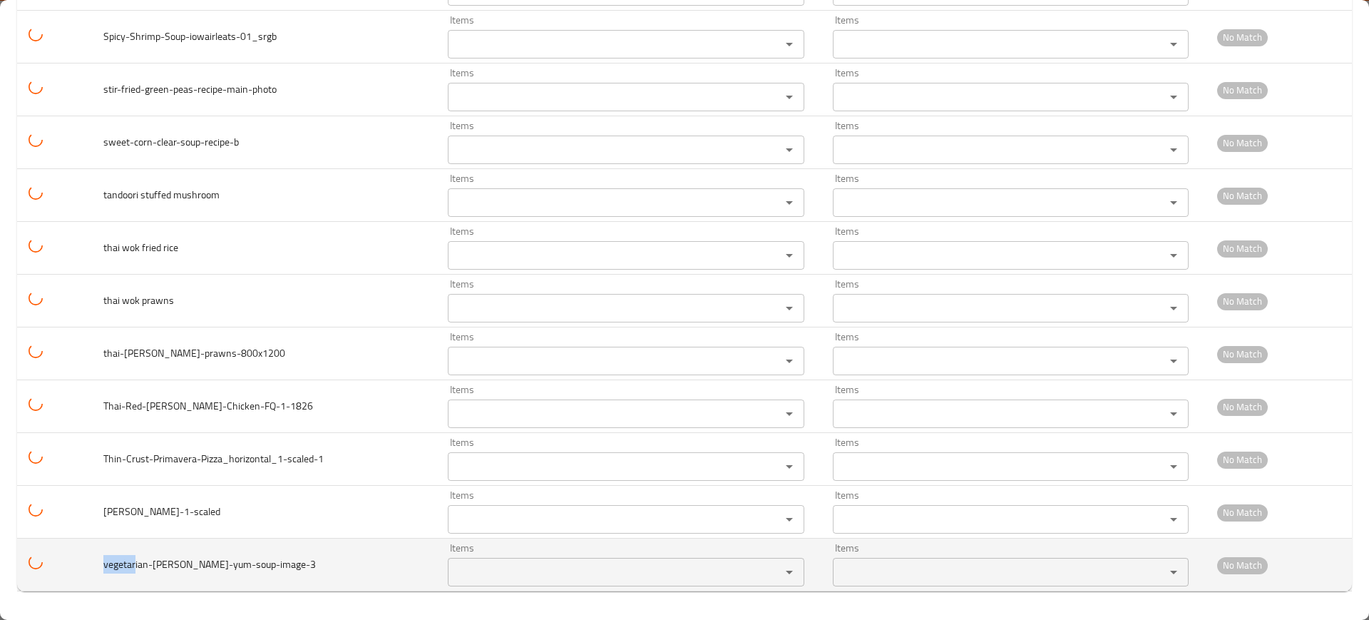
drag, startPoint x: 101, startPoint y: 561, endPoint x: 108, endPoint y: 550, distance: 13.1
click at [92, 561] on td "vegetarian-[PERSON_NAME]-yum-soup-image-3" at bounding box center [264, 565] width 345 height 53
copy span "vegetar"
click at [500, 556] on div "Items Items" at bounding box center [626, 565] width 357 height 44
paste input "vegetar"
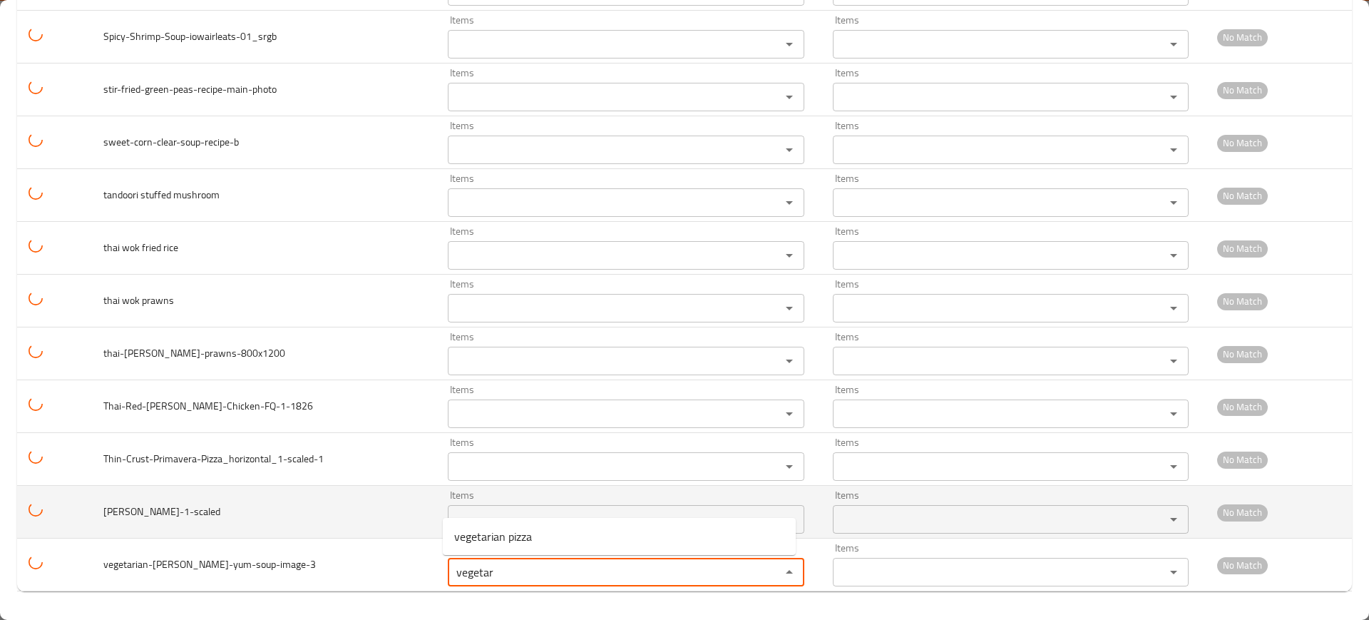
type input "vegetar"
click at [240, 536] on td "[PERSON_NAME]-1-scaled" at bounding box center [264, 512] width 345 height 53
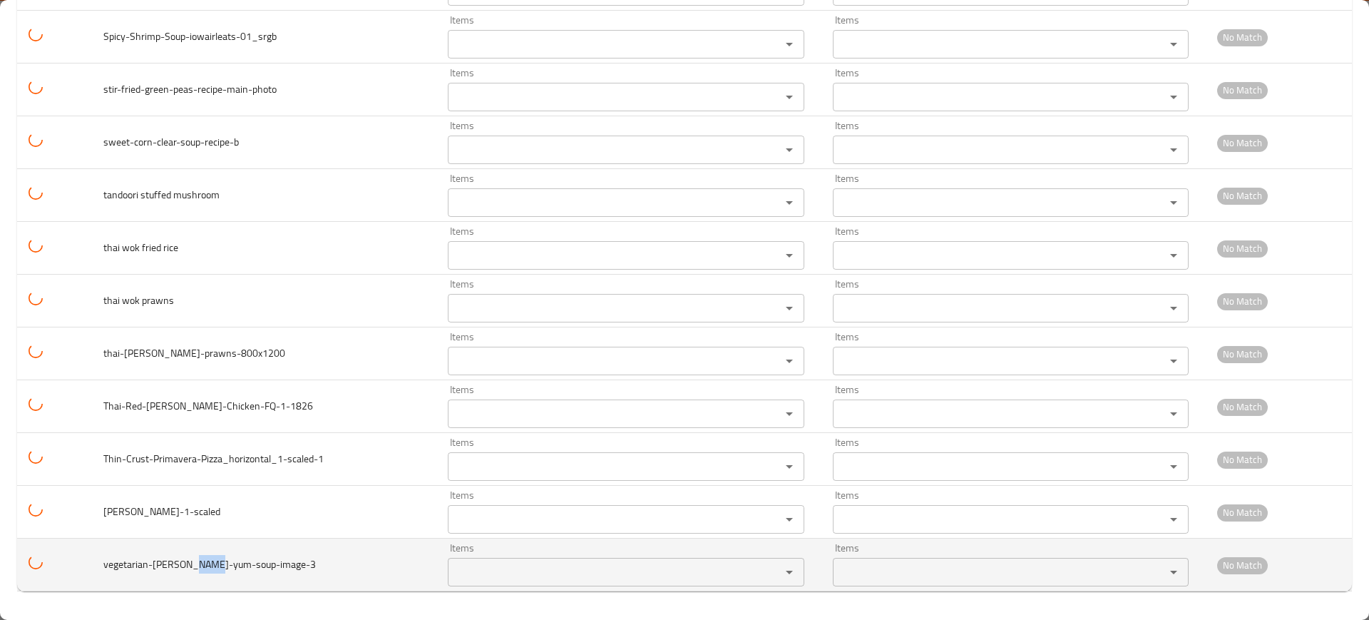
drag, startPoint x: 214, startPoint y: 563, endPoint x: 196, endPoint y: 563, distance: 17.8
click at [196, 563] on span "vegetarian-[PERSON_NAME]-yum-soup-image-3" at bounding box center [209, 564] width 213 height 19
copy span "soup"
click at [533, 564] on input "Items" at bounding box center [605, 572] width 306 height 20
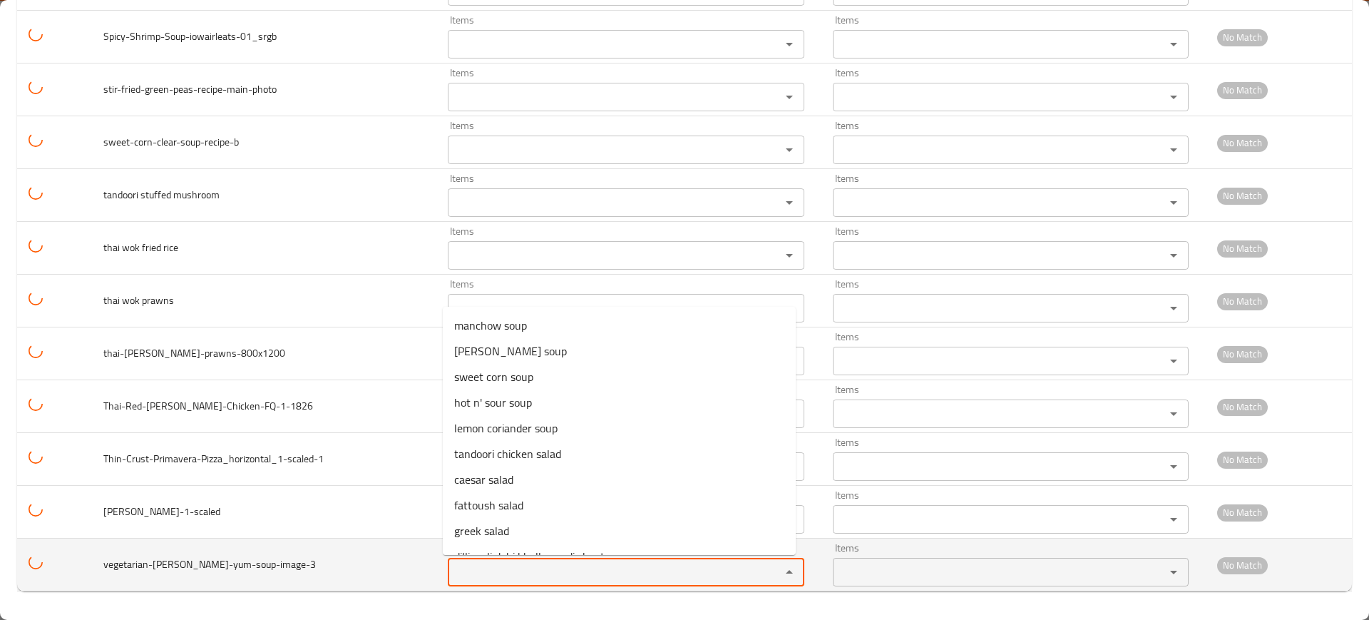
paste input "soup"
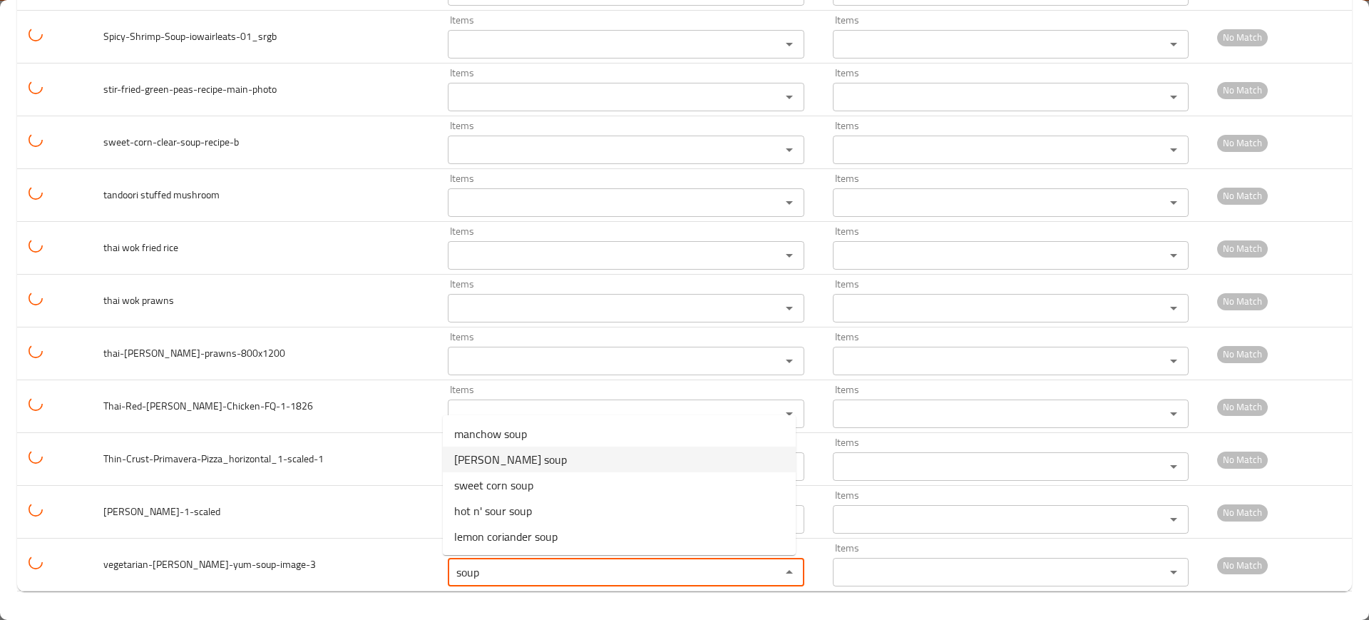
click at [501, 459] on span "[PERSON_NAME] soup" at bounding box center [510, 459] width 113 height 17
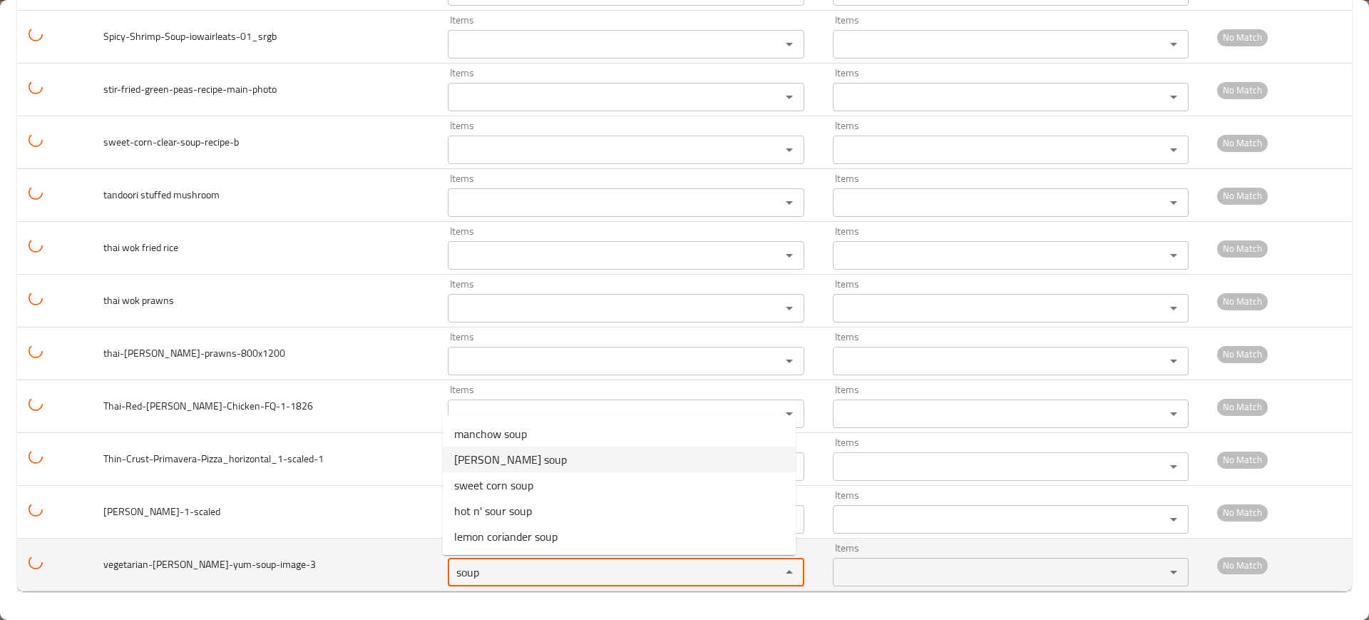
type input "[PERSON_NAME] soup"
type input "شوربة توم يام"
click at [496, 571] on input "[PERSON_NAME] soup" at bounding box center [605, 572] width 306 height 20
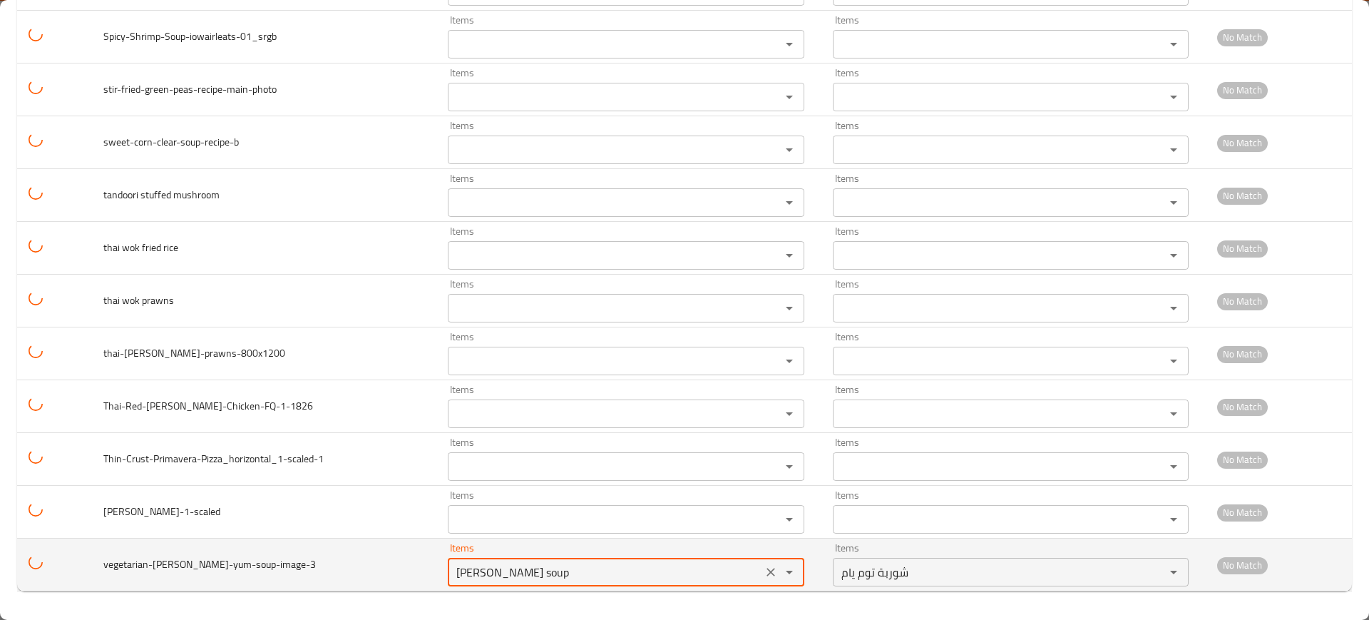
type input "[PERSON_NAME] soup"
click at [764, 571] on icon "Clear" at bounding box center [771, 572] width 14 height 14
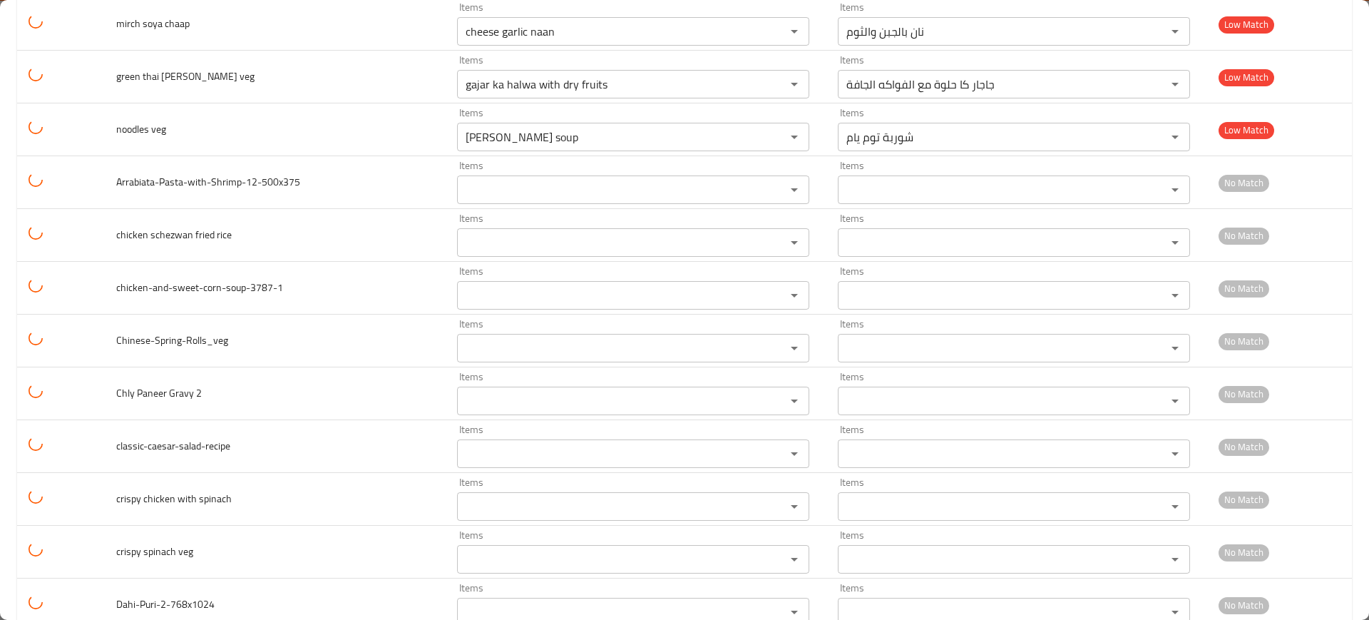
scroll to position [4343, 0]
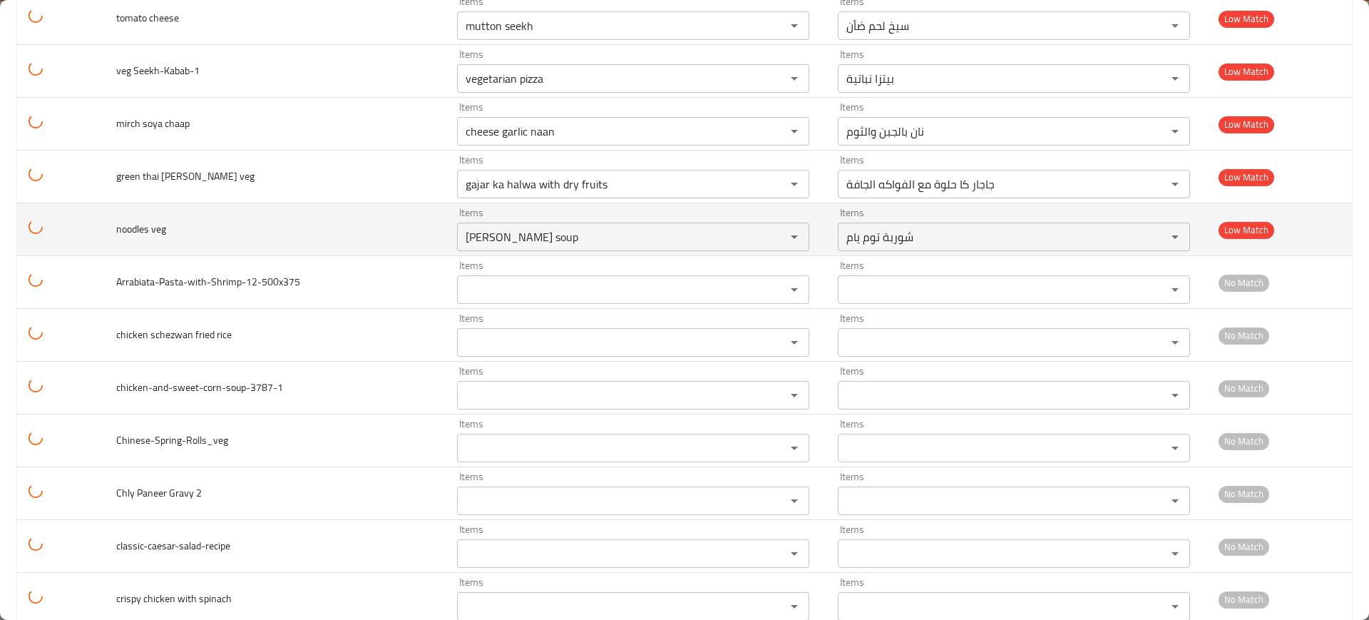
click at [138, 227] on span "noodles veg" at bounding box center [141, 229] width 50 height 19
copy span "noodles"
click at [492, 246] on veg "[PERSON_NAME] soup" at bounding box center [612, 237] width 302 height 20
paste veg "noodles"
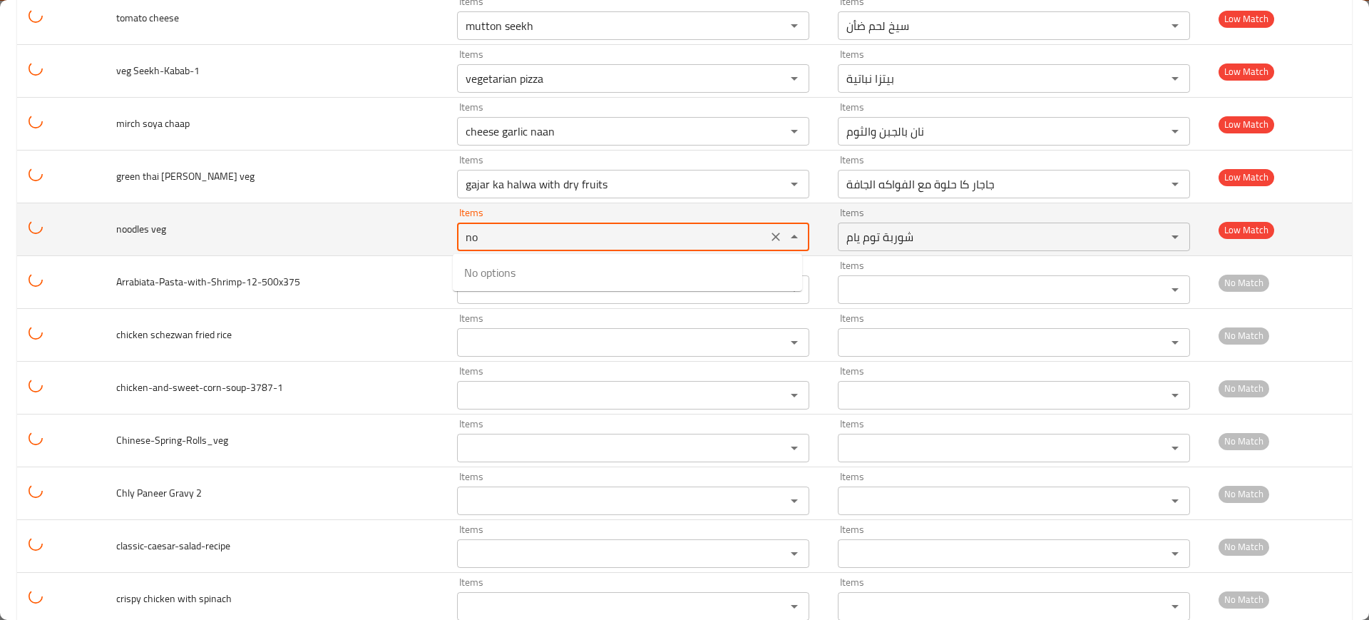
type veg "n"
type veg "ve"
click at [300, 224] on td "noodles veg" at bounding box center [275, 229] width 341 height 53
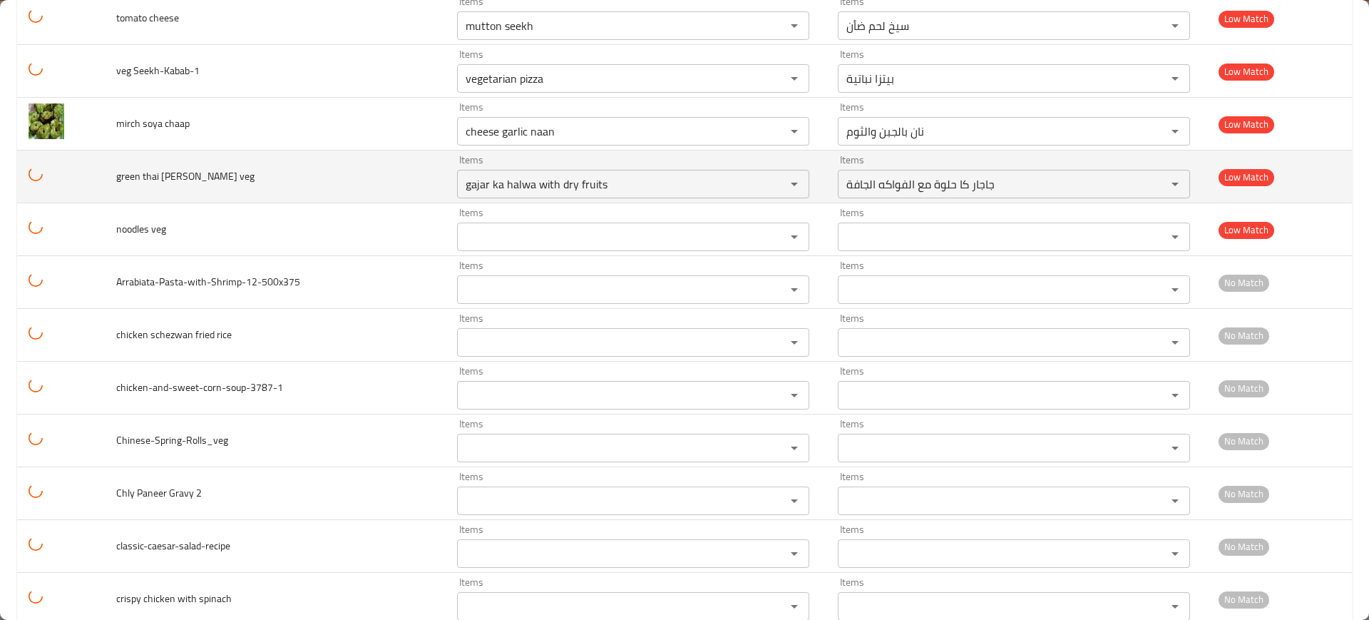
drag, startPoint x: 138, startPoint y: 173, endPoint x: 157, endPoint y: 192, distance: 27.2
click at [101, 175] on tr "green thai [PERSON_NAME] veg Items gajar ka halwa with dry fruits Items Items ج…" at bounding box center [684, 177] width 1335 height 53
click at [533, 193] on veg "gajar ka halwa with dry fruits" at bounding box center [612, 184] width 302 height 20
paste veg "reen"
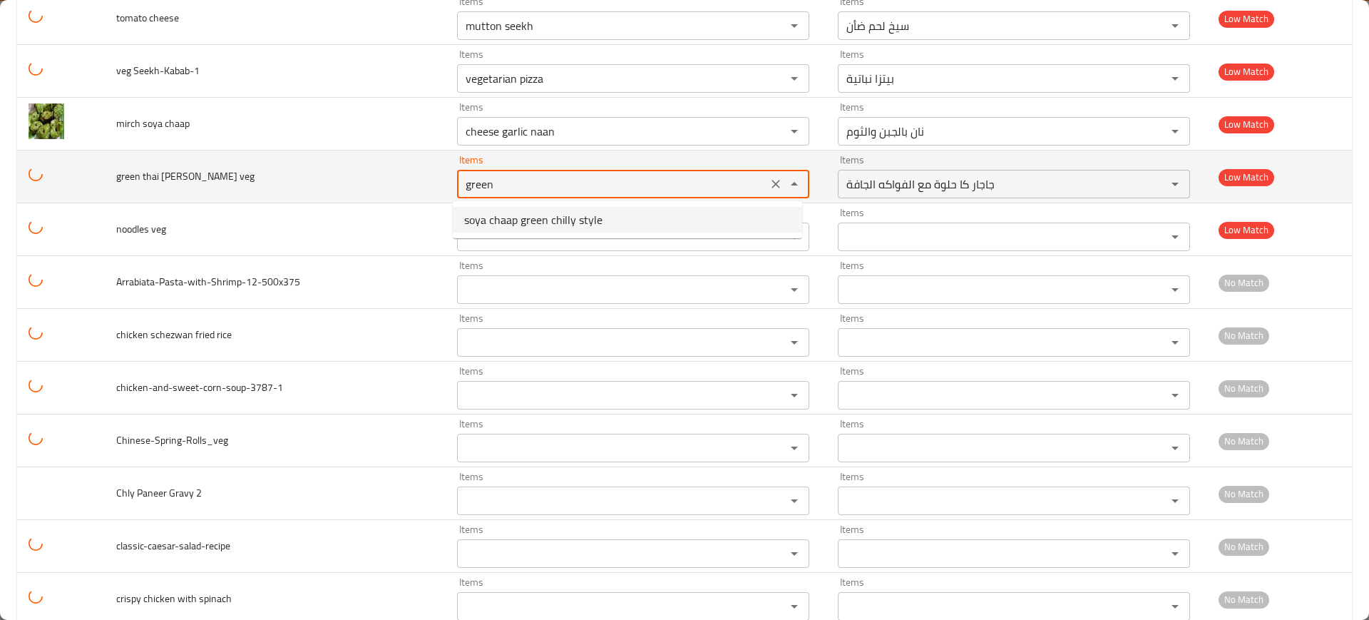
click at [599, 226] on span "soya chaap green chilly style" at bounding box center [533, 219] width 138 height 17
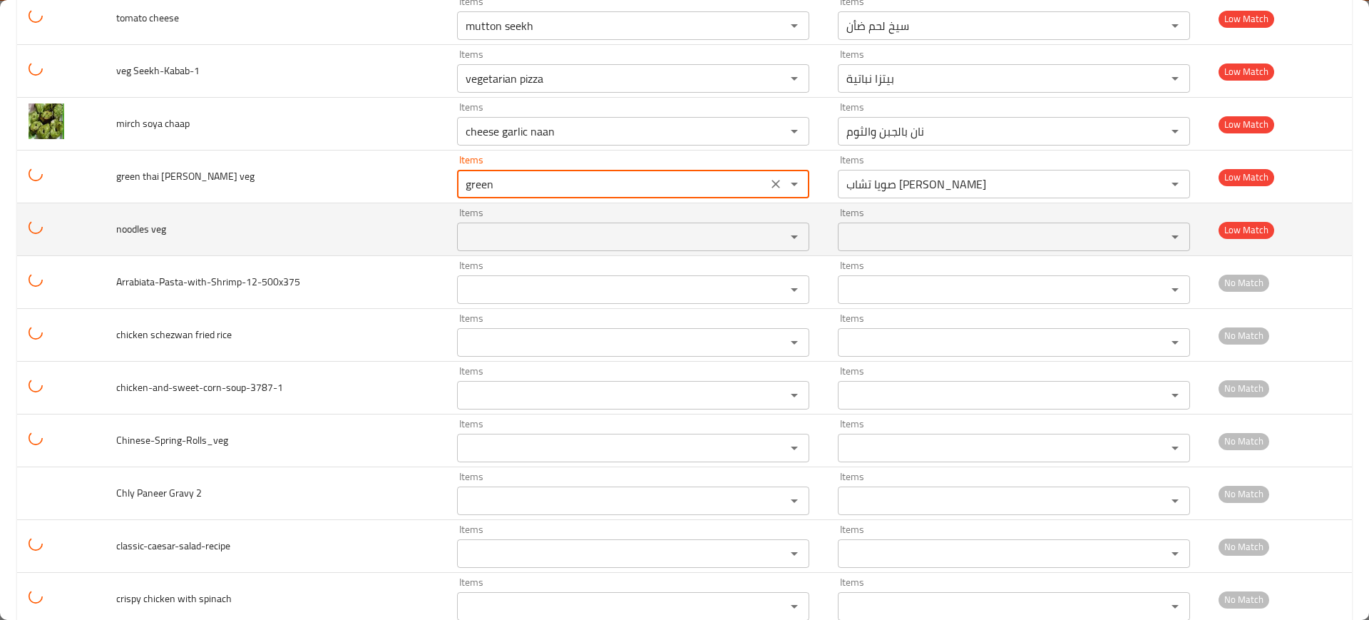
type veg "soya chaap green chilly style"
type veg-ar "صويا تشاب [PERSON_NAME]"
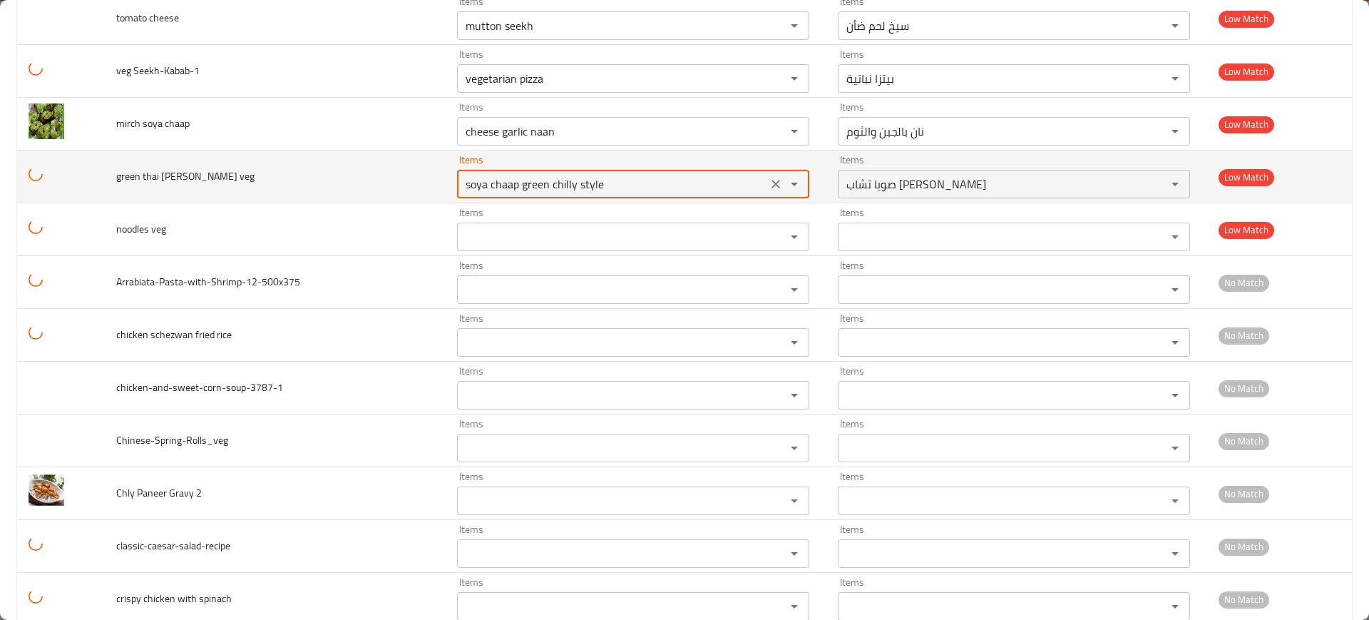
click at [770, 191] on icon "Clear" at bounding box center [776, 184] width 14 height 14
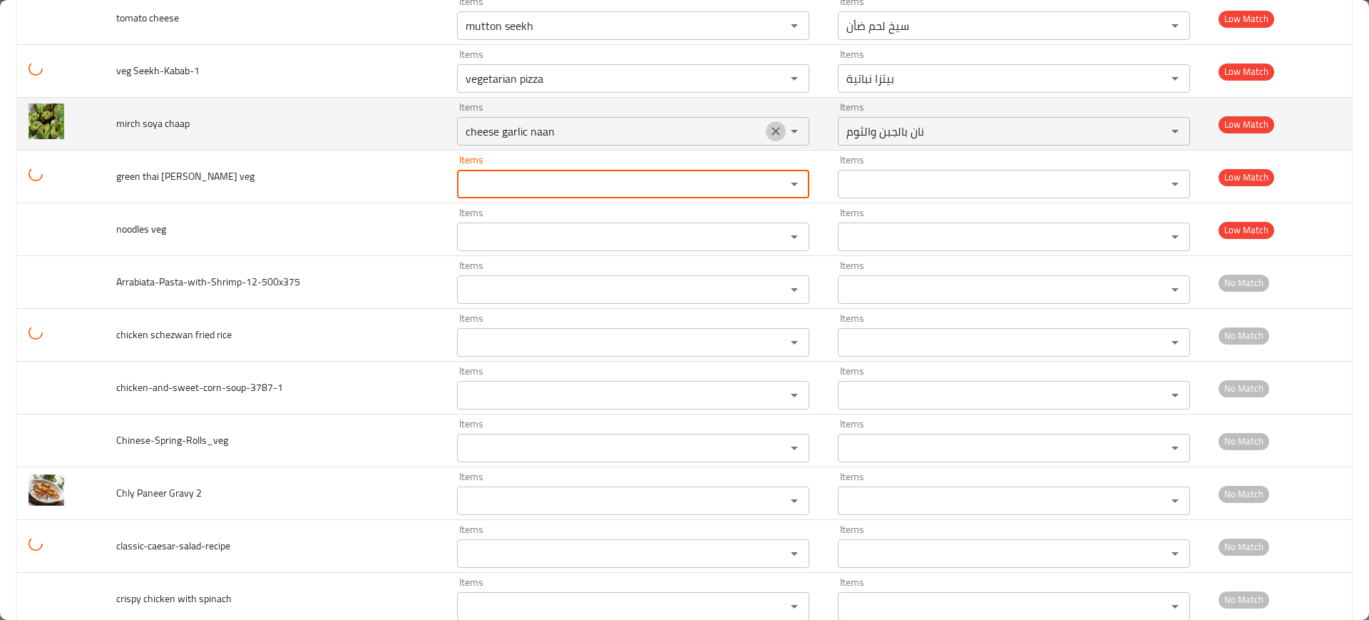
click at [772, 138] on icon "Clear" at bounding box center [776, 131] width 14 height 14
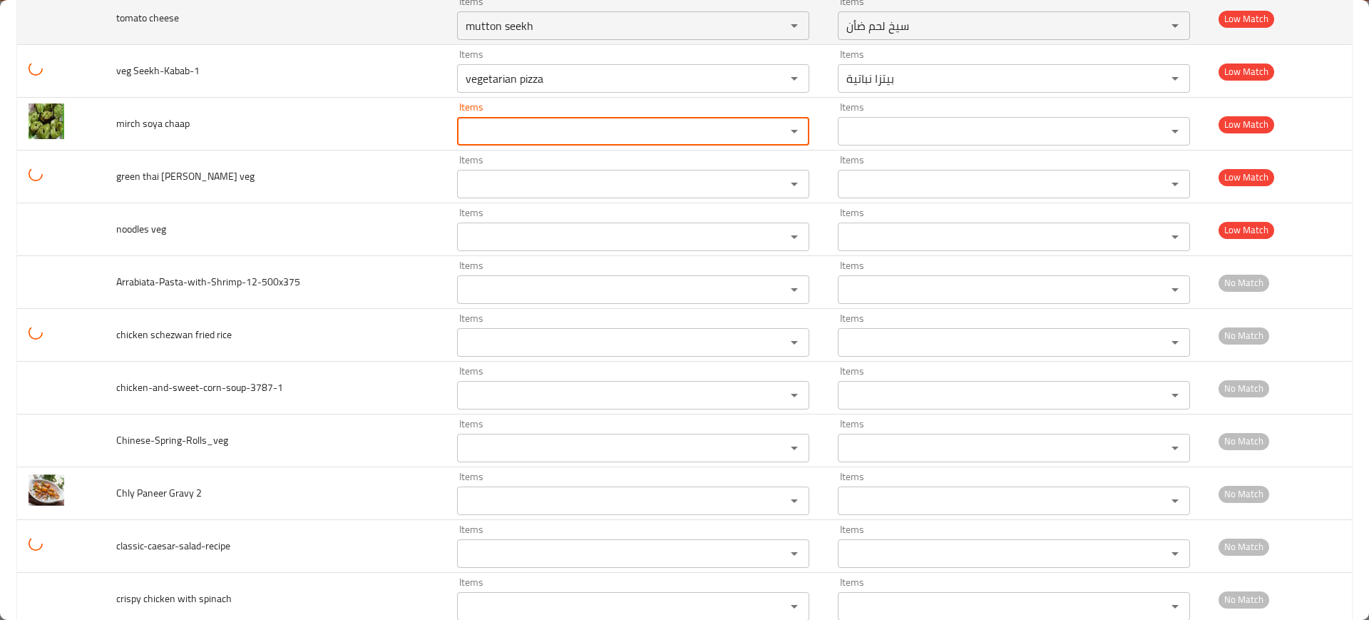
click at [769, 86] on icon "Clear" at bounding box center [776, 78] width 14 height 14
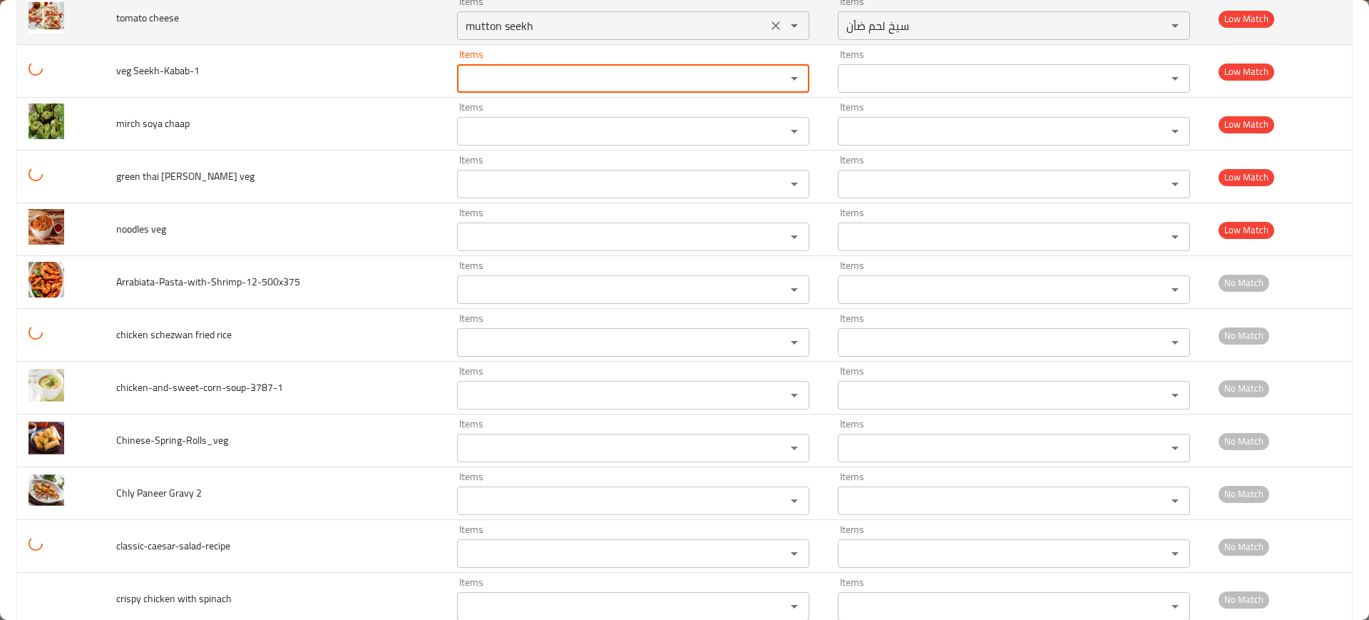
click at [769, 33] on icon "Clear" at bounding box center [776, 26] width 14 height 14
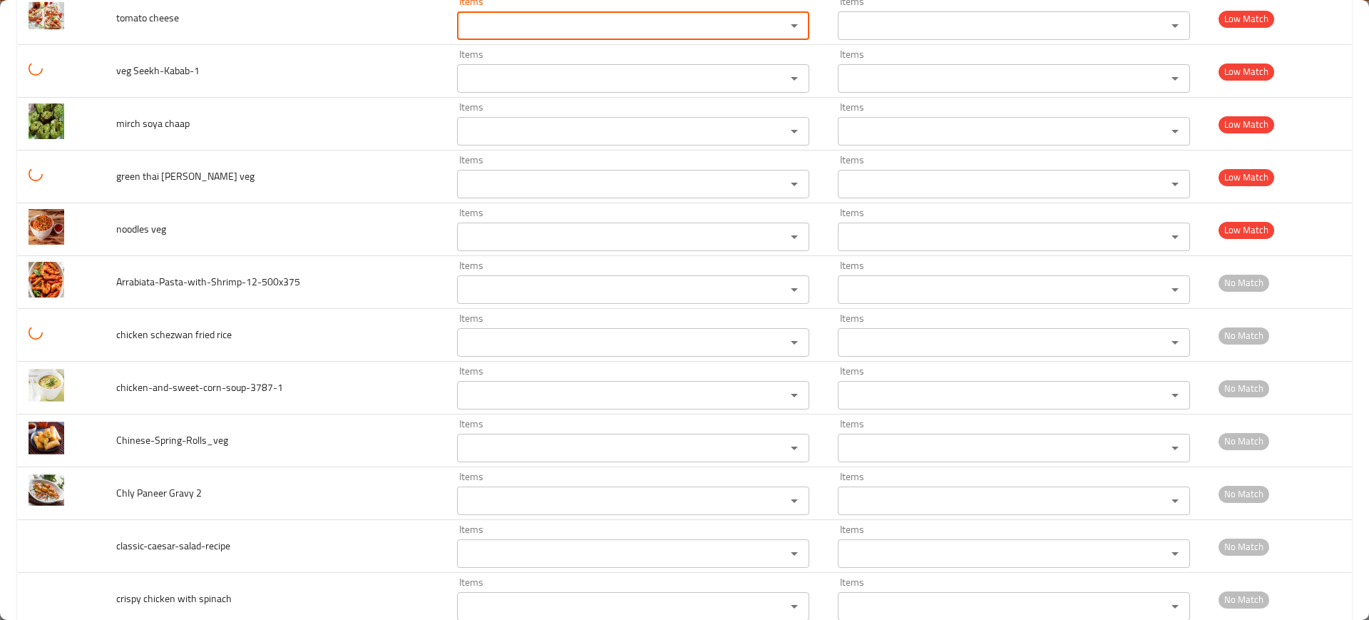
drag, startPoint x: 765, startPoint y: 115, endPoint x: 765, endPoint y: 0, distance: 114.8
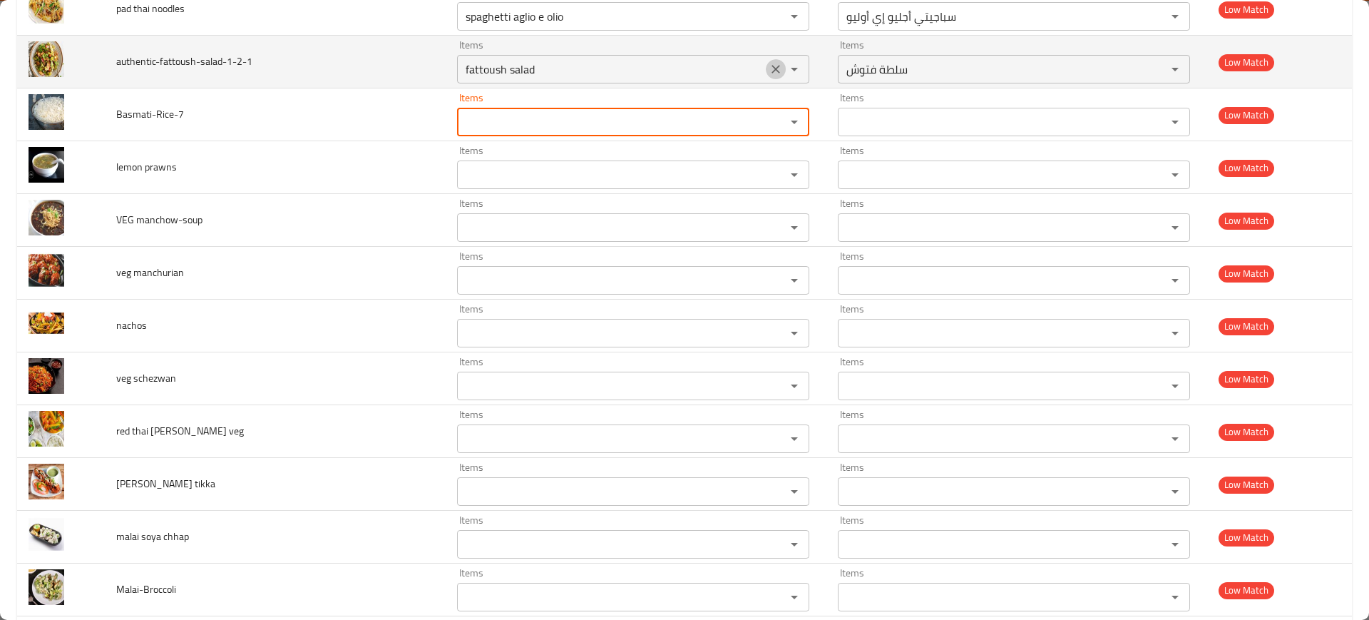
click at [769, 63] on icon "Clear" at bounding box center [776, 69] width 14 height 14
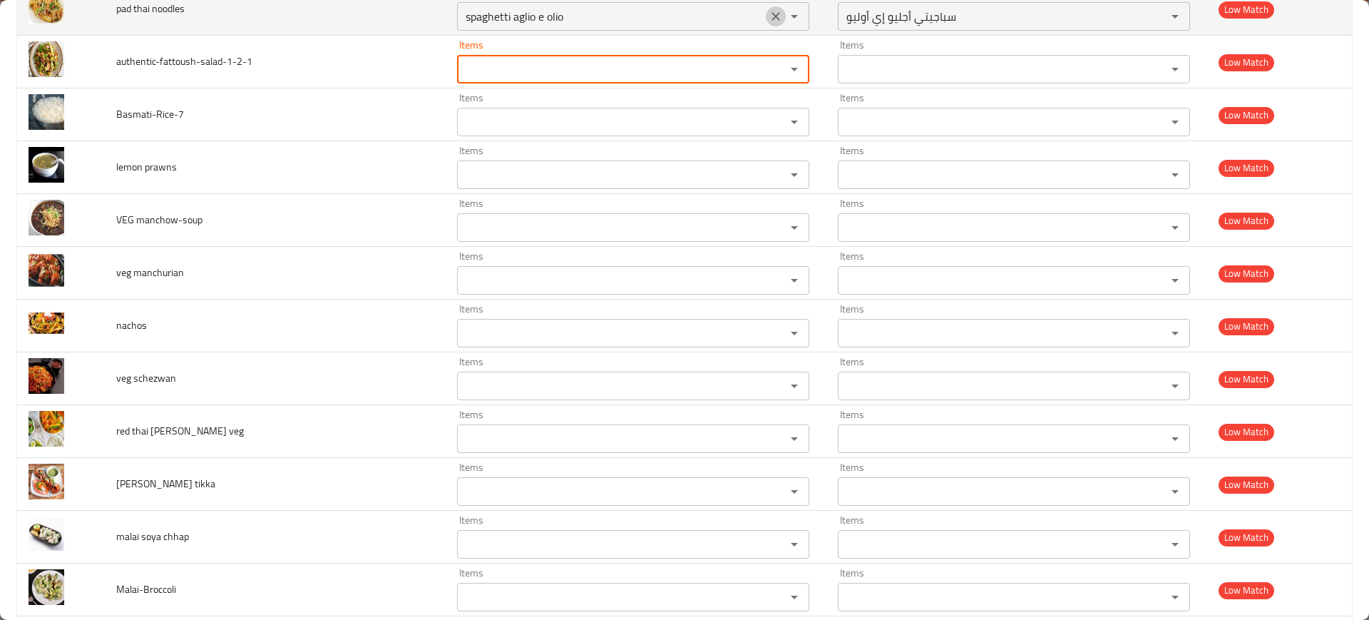
click at [769, 18] on icon "Clear" at bounding box center [776, 16] width 14 height 14
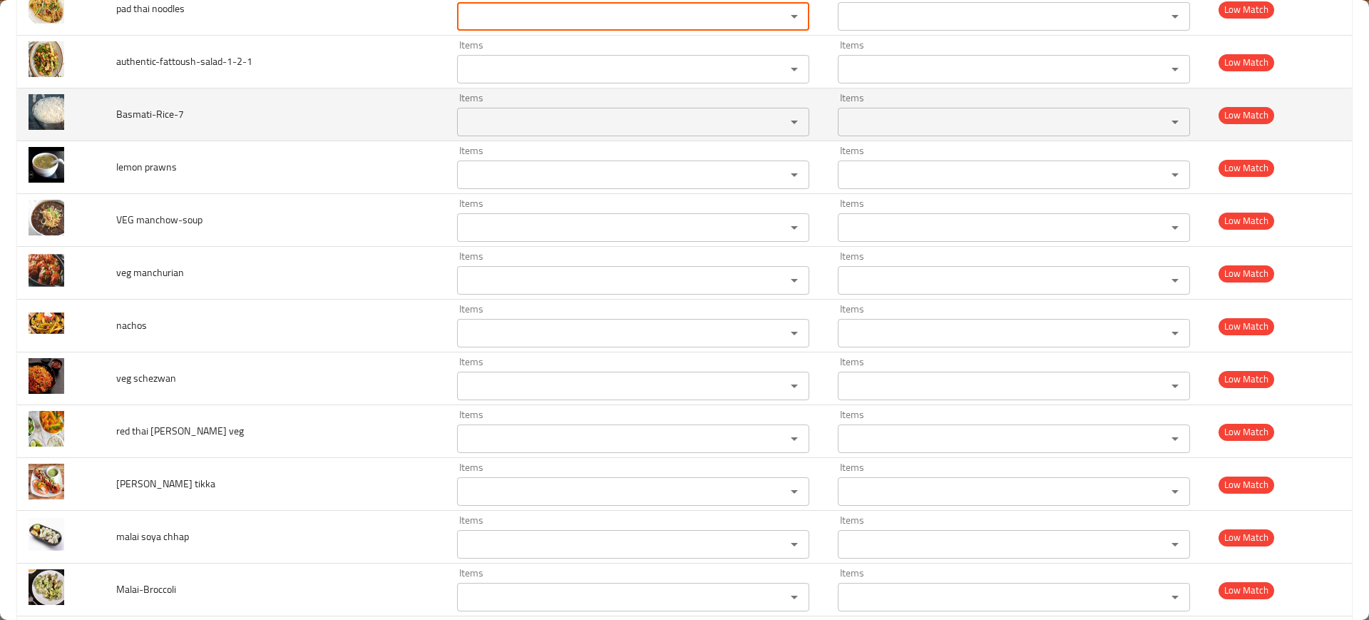
scroll to position [3452, 0]
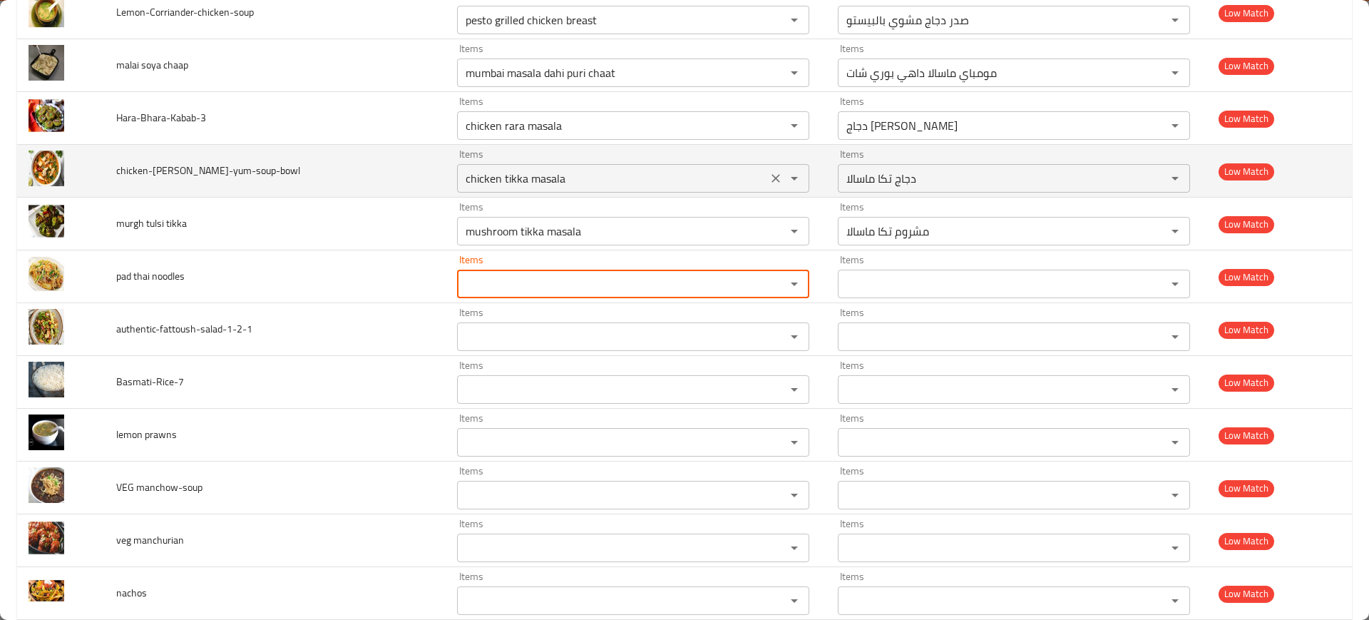
click at [769, 228] on icon "Clear" at bounding box center [776, 231] width 14 height 14
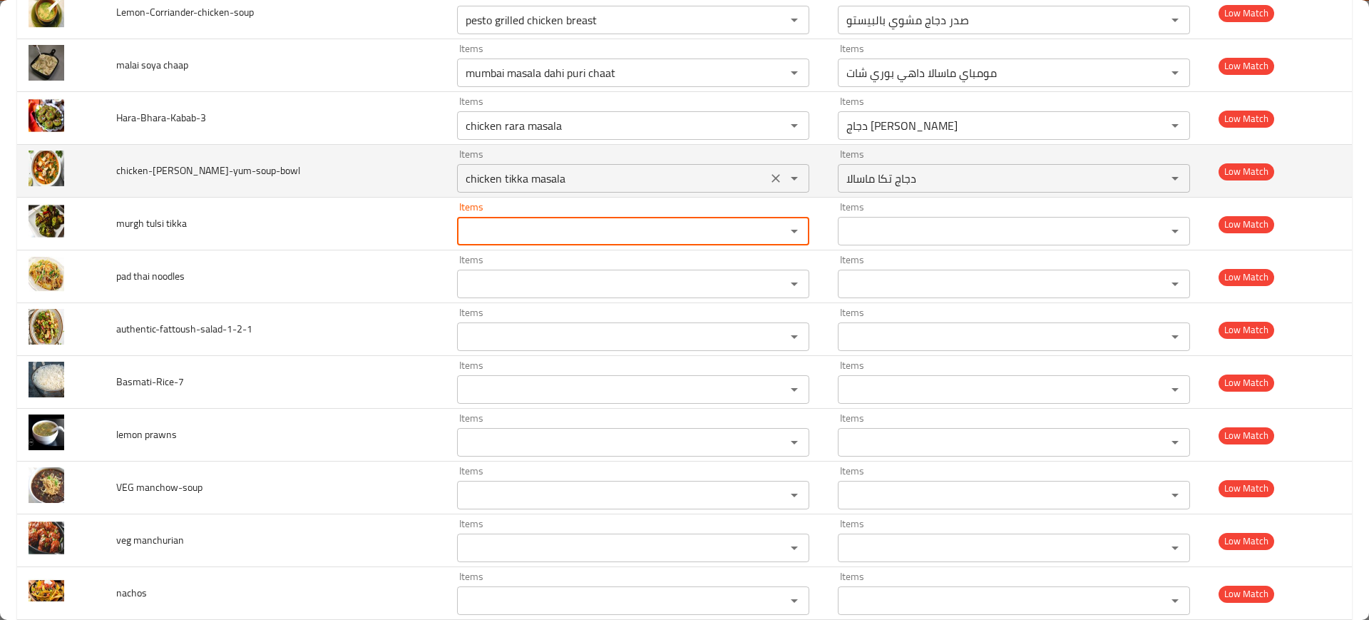
click at [769, 175] on icon "Clear" at bounding box center [776, 178] width 14 height 14
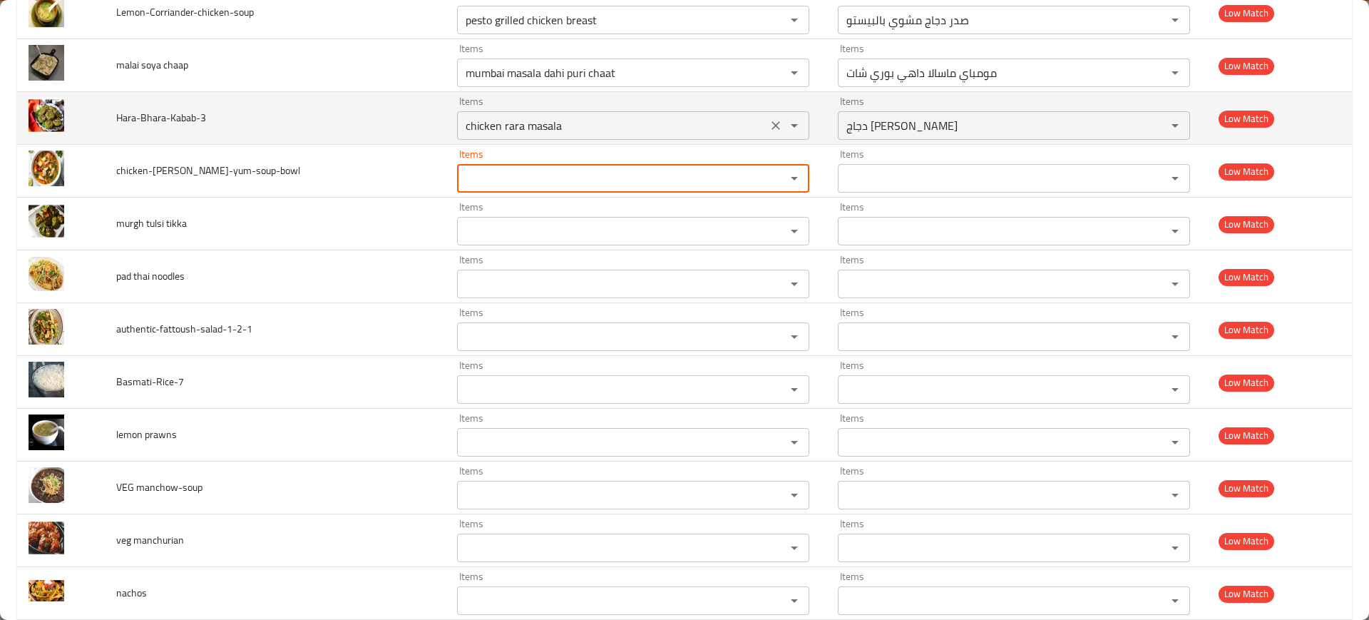
click at [769, 121] on icon "Clear" at bounding box center [776, 125] width 14 height 14
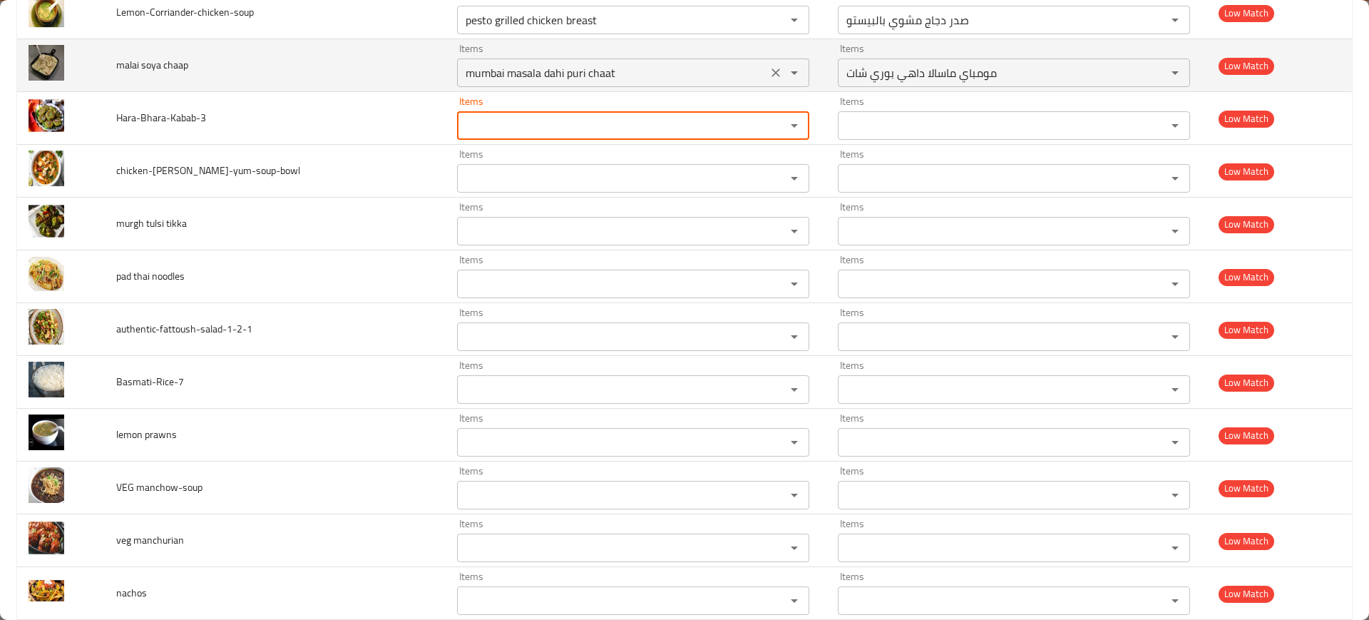
click at [769, 70] on icon "Clear" at bounding box center [776, 73] width 14 height 14
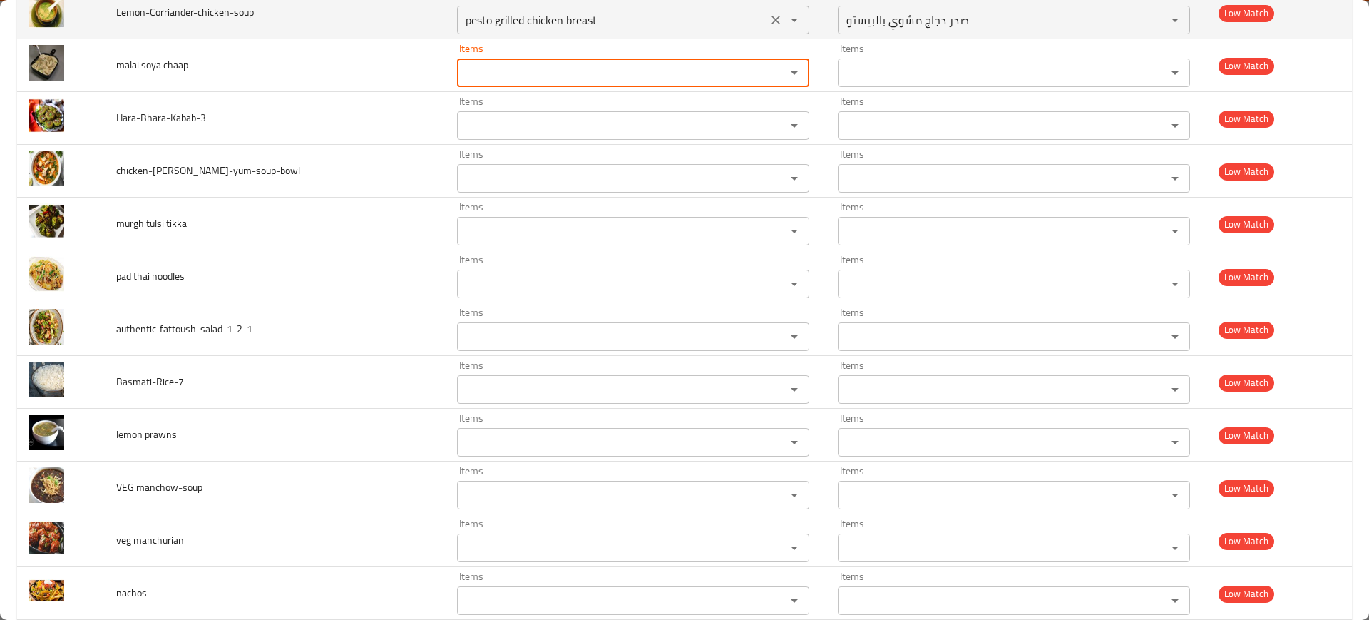
click at [772, 19] on icon "Clear" at bounding box center [776, 20] width 9 height 9
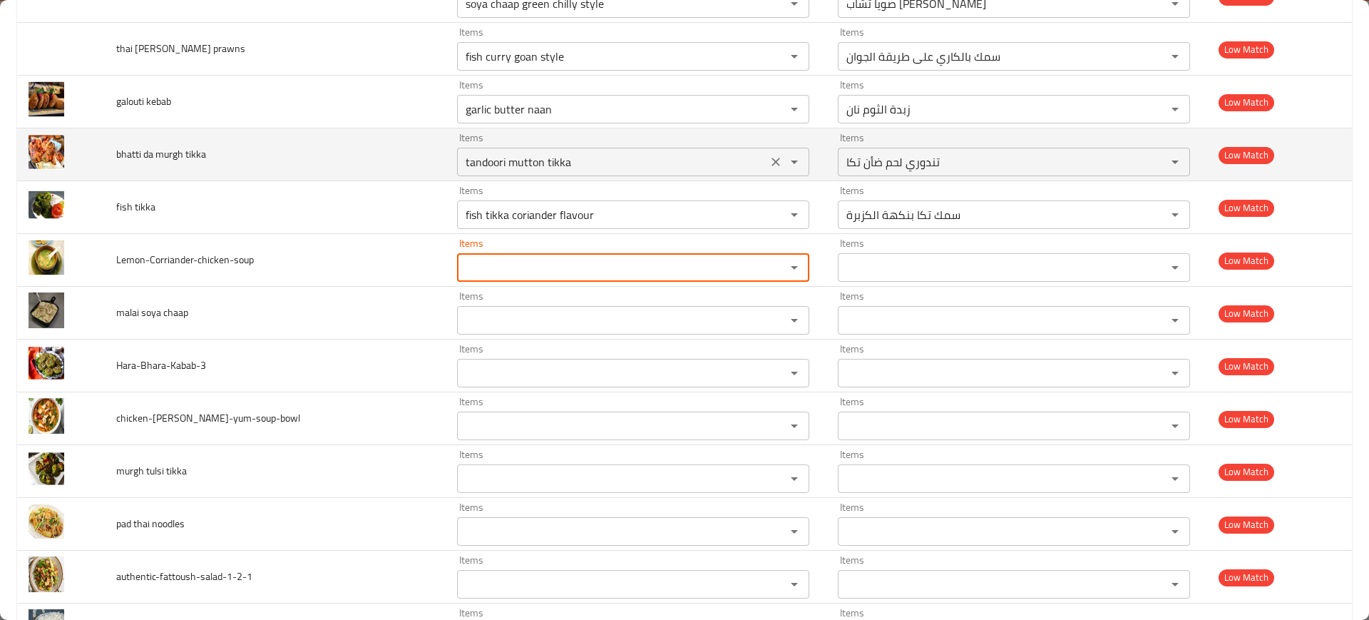
scroll to position [3184, 0]
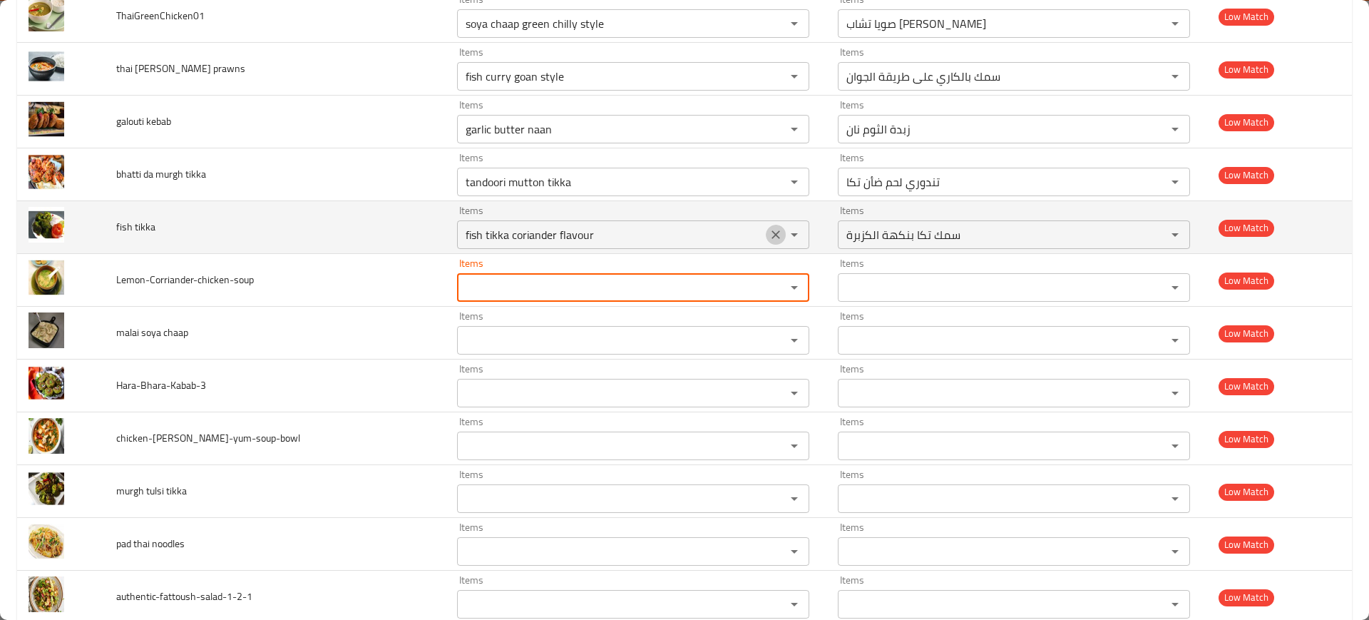
click at [769, 239] on icon "Clear" at bounding box center [776, 235] width 14 height 14
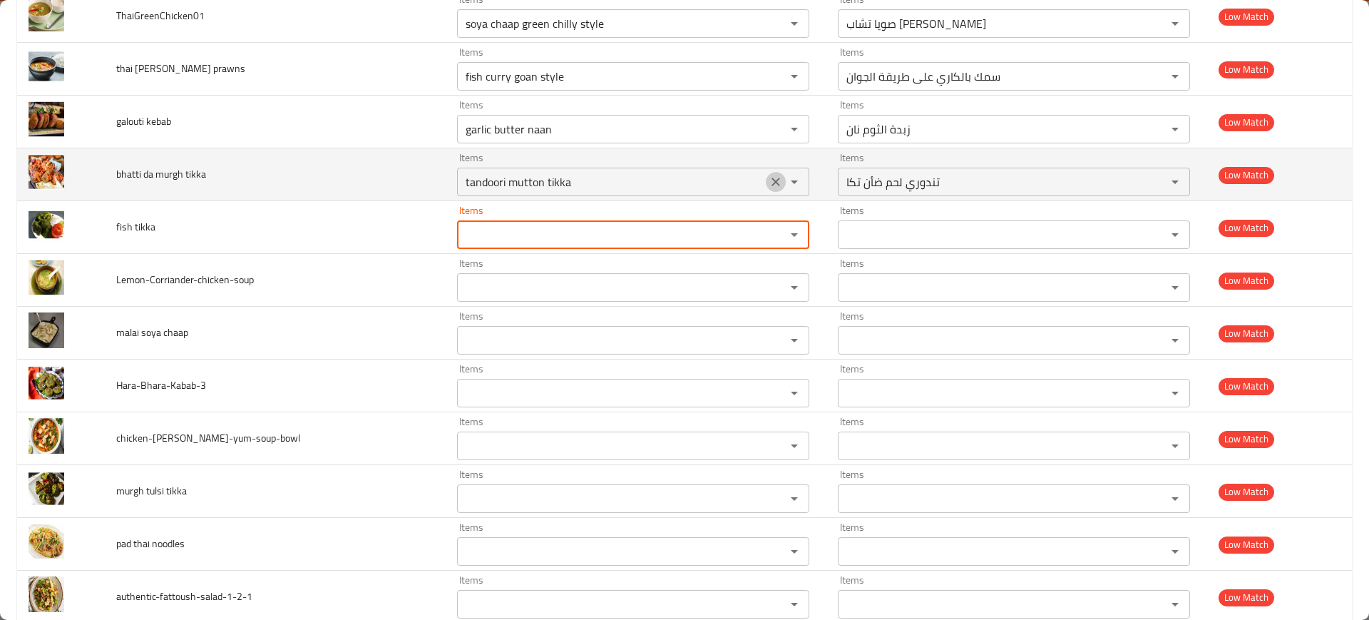
click at [769, 184] on icon "Clear" at bounding box center [776, 182] width 14 height 14
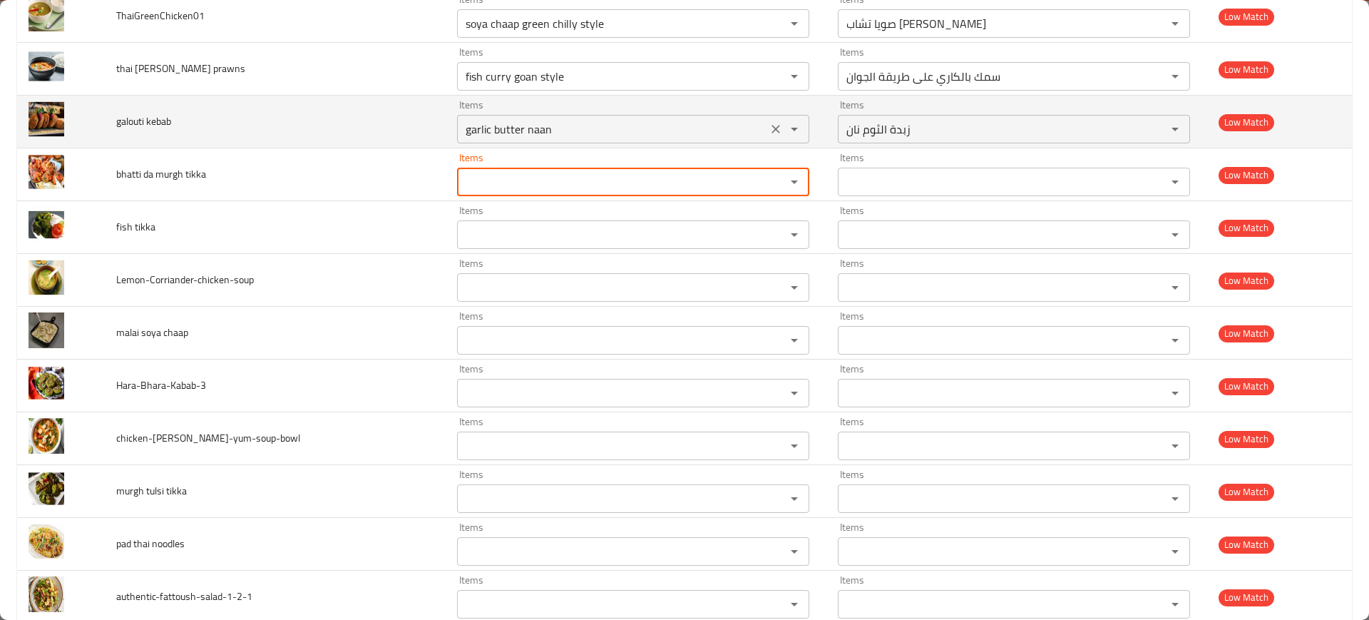
click at [769, 129] on icon "Clear" at bounding box center [776, 129] width 14 height 14
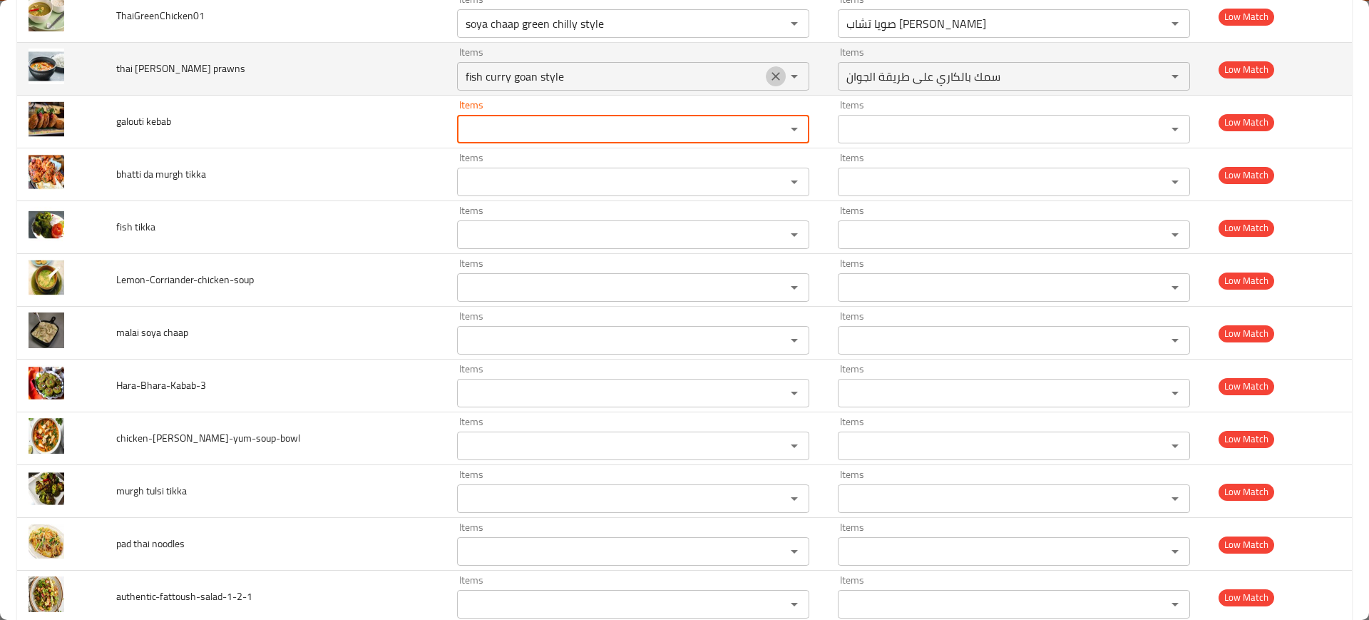
click at [769, 81] on icon "Clear" at bounding box center [776, 76] width 14 height 14
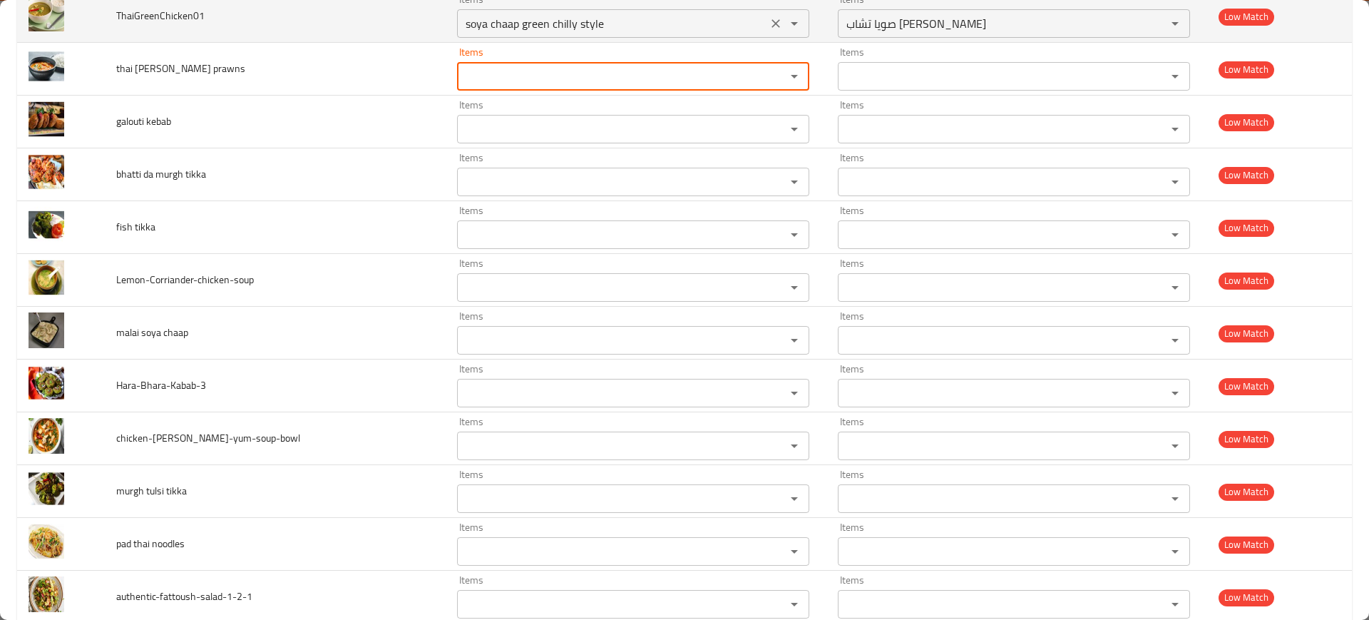
click at [769, 20] on icon "Clear" at bounding box center [776, 23] width 14 height 14
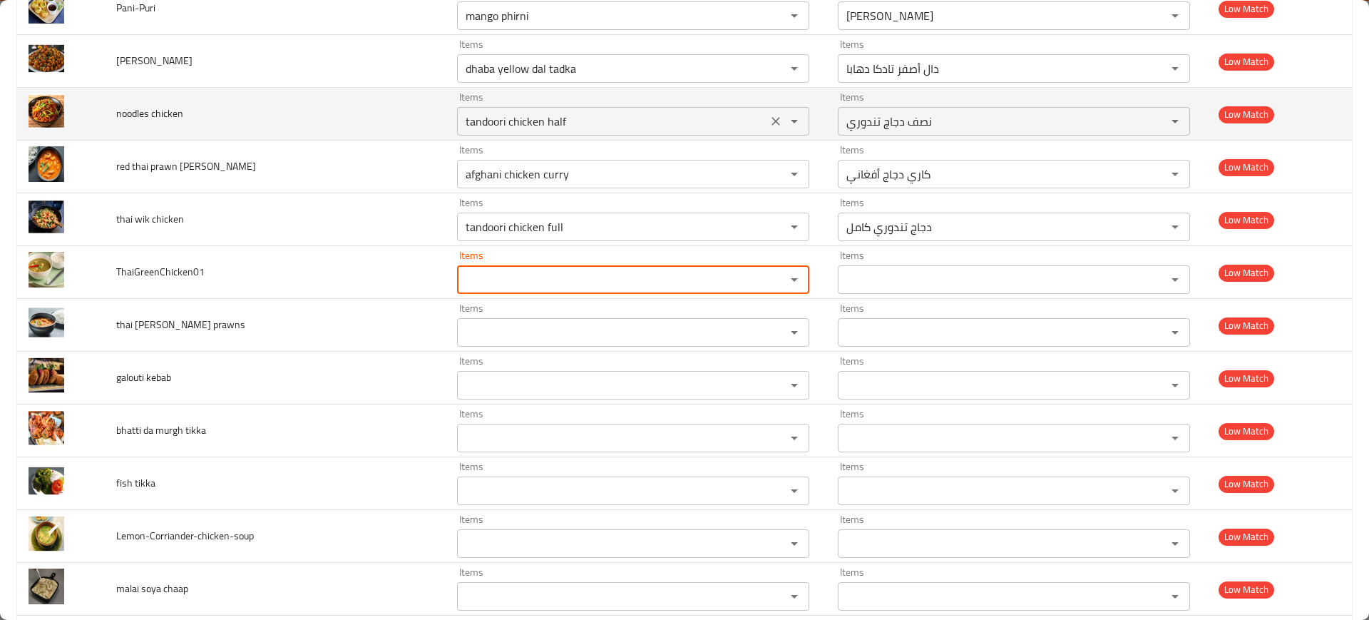
scroll to position [2917, 0]
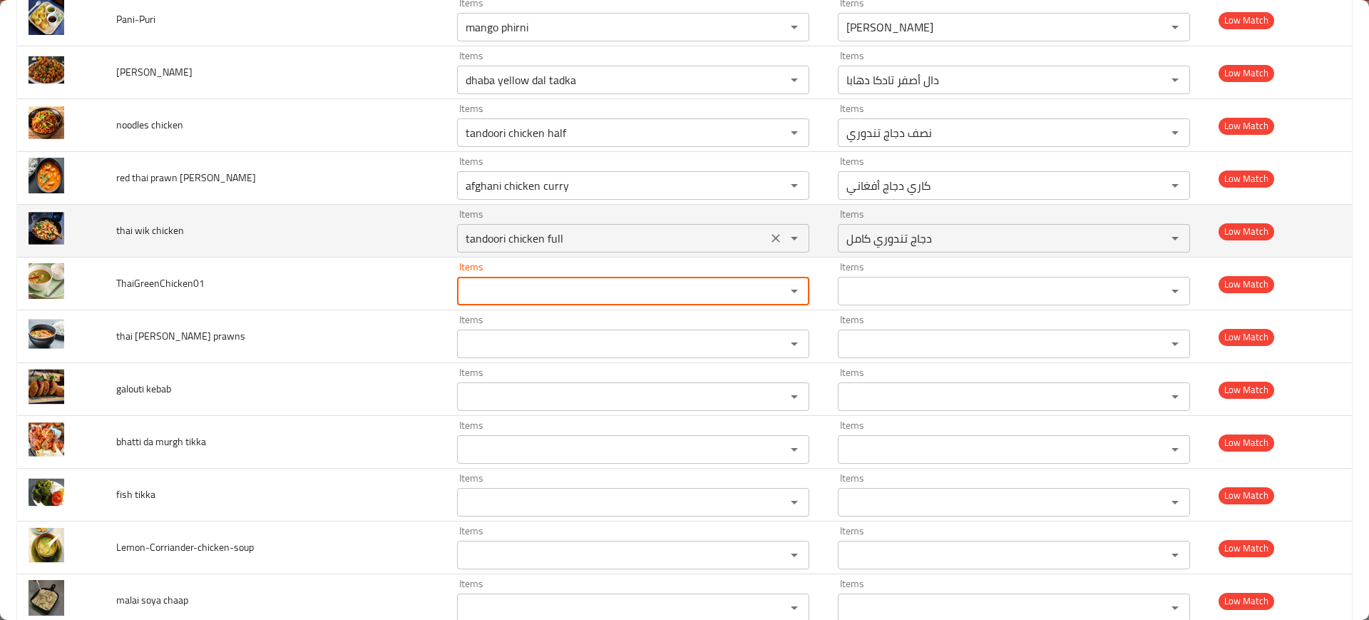
click at [769, 244] on icon "Clear" at bounding box center [776, 238] width 14 height 14
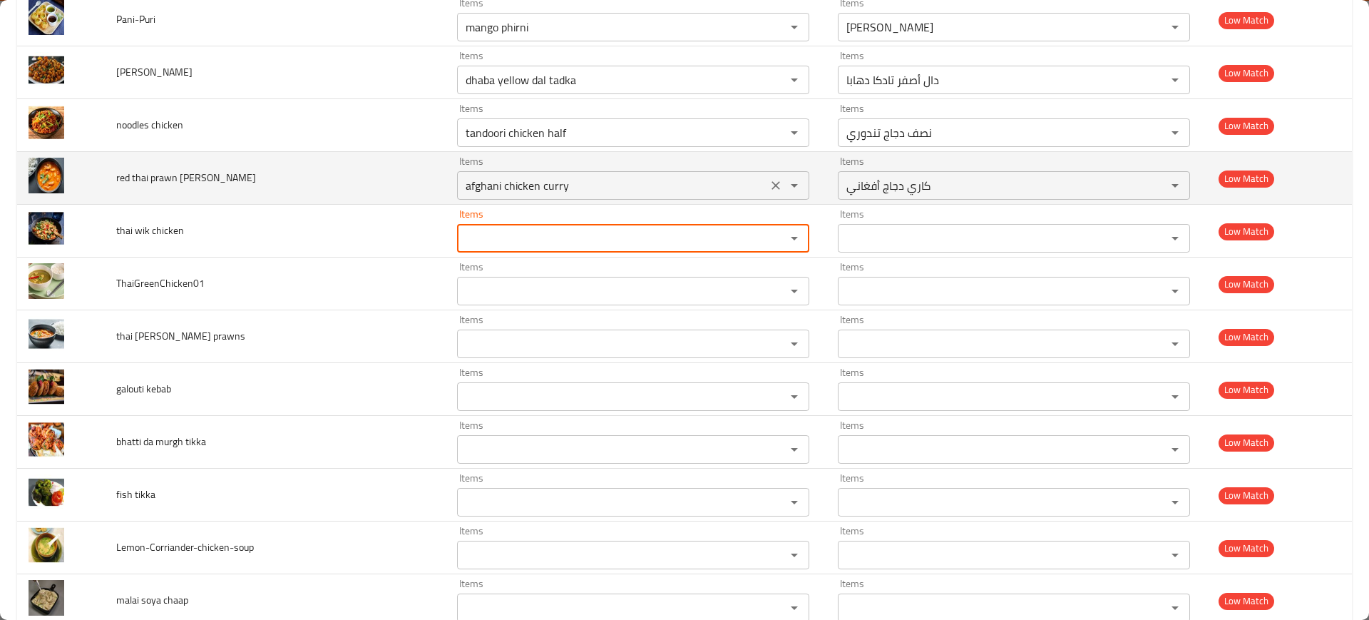
click at [772, 183] on icon "Clear" at bounding box center [776, 185] width 9 height 9
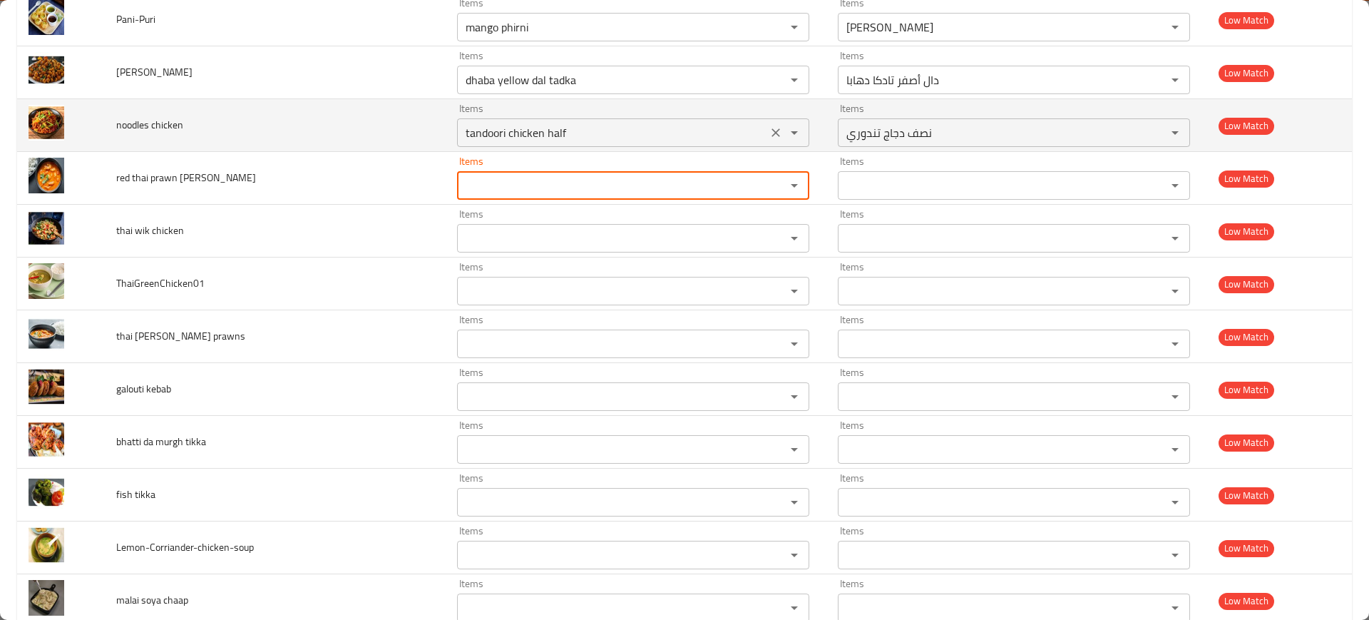
click at [769, 132] on icon "Clear" at bounding box center [776, 133] width 14 height 14
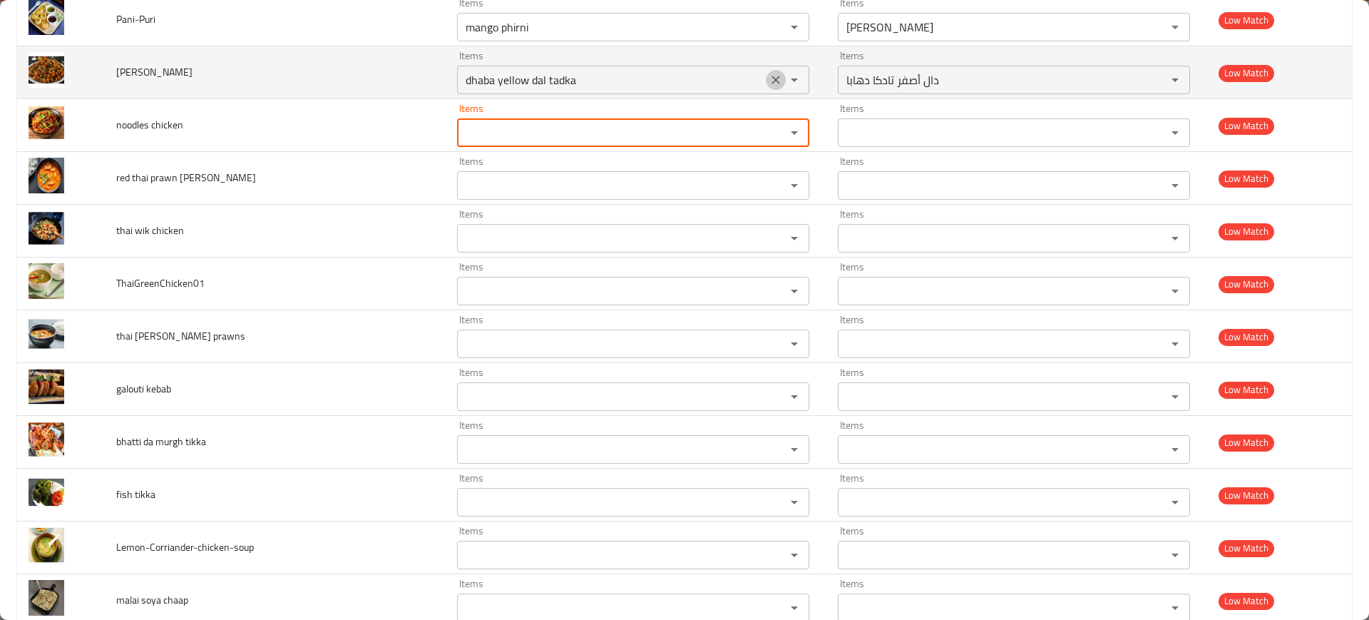
click at [769, 83] on icon "Clear" at bounding box center [776, 80] width 14 height 14
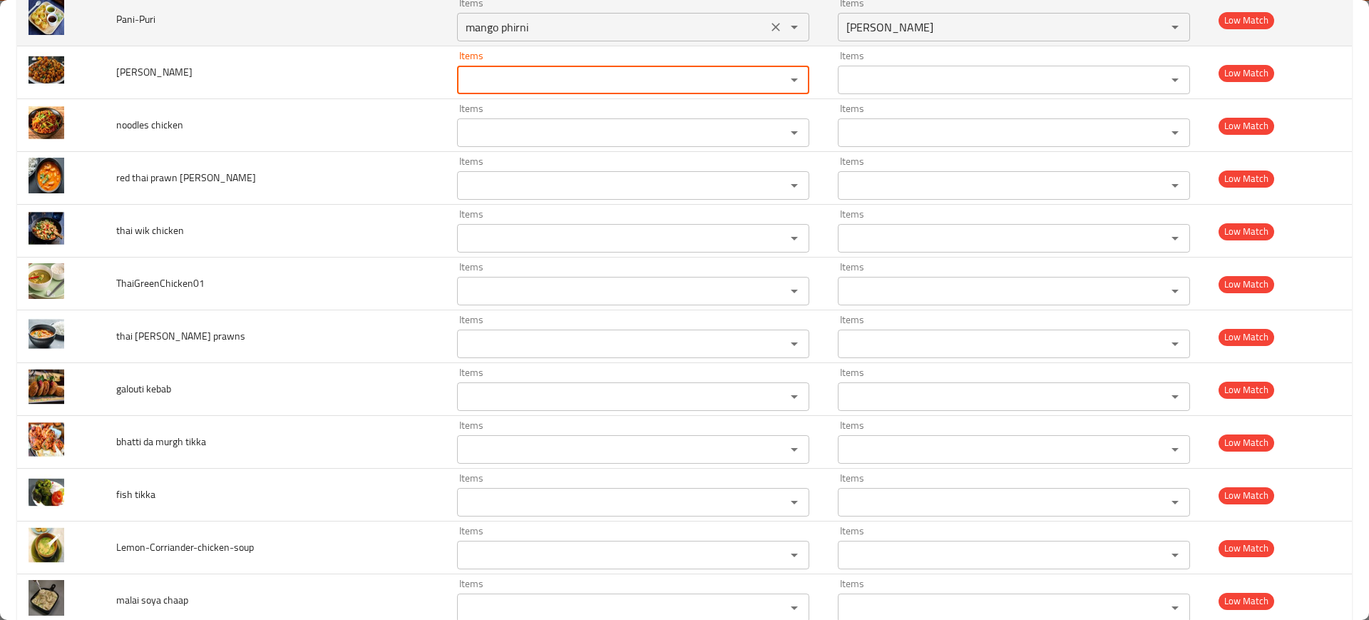
click at [766, 24] on button "Clear" at bounding box center [776, 27] width 20 height 20
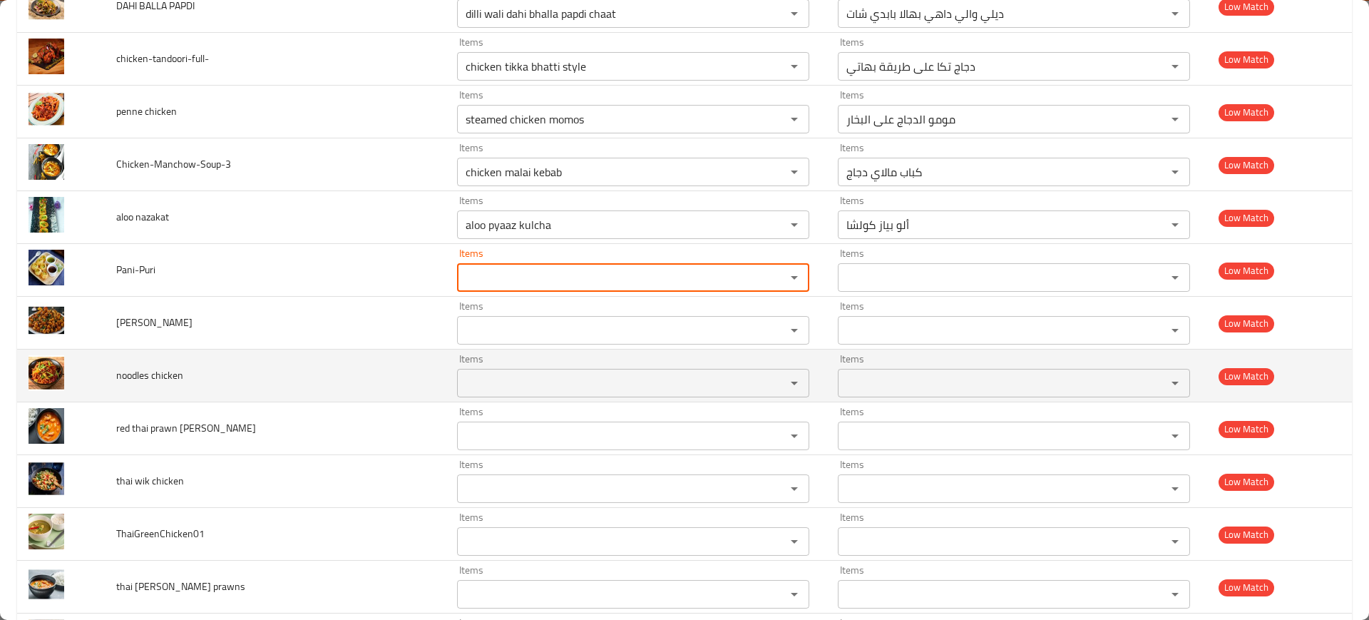
scroll to position [2649, 0]
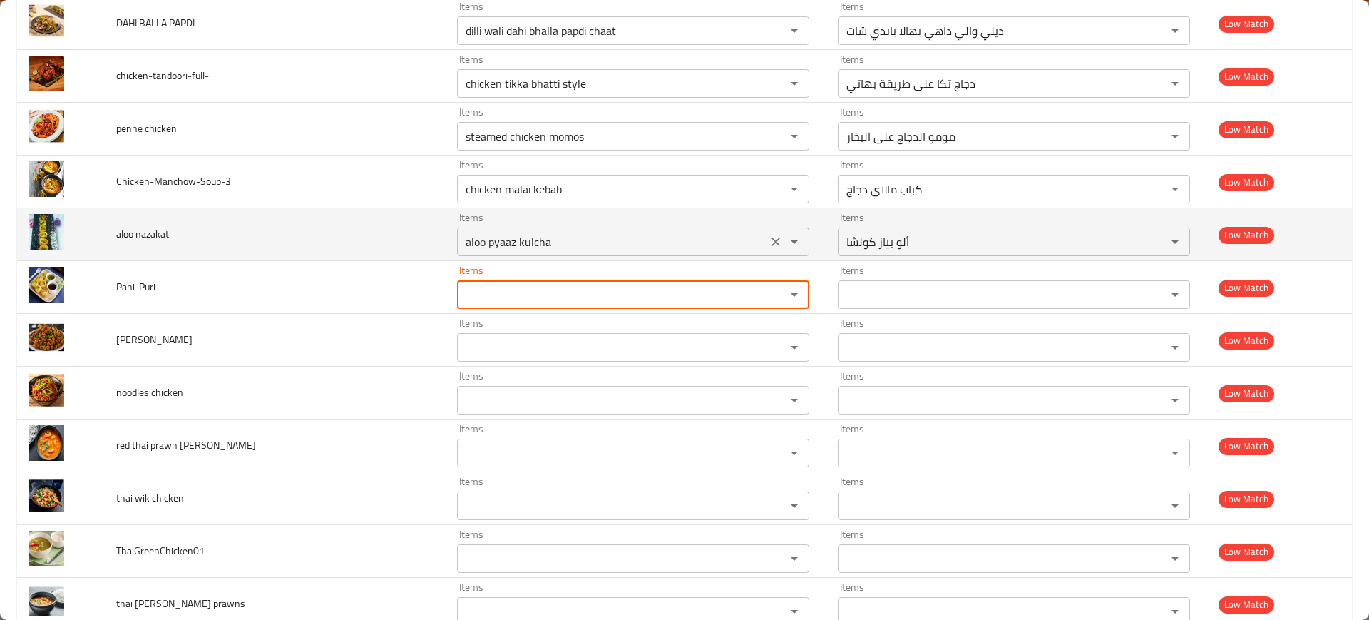
click at [769, 238] on icon "Clear" at bounding box center [776, 242] width 14 height 14
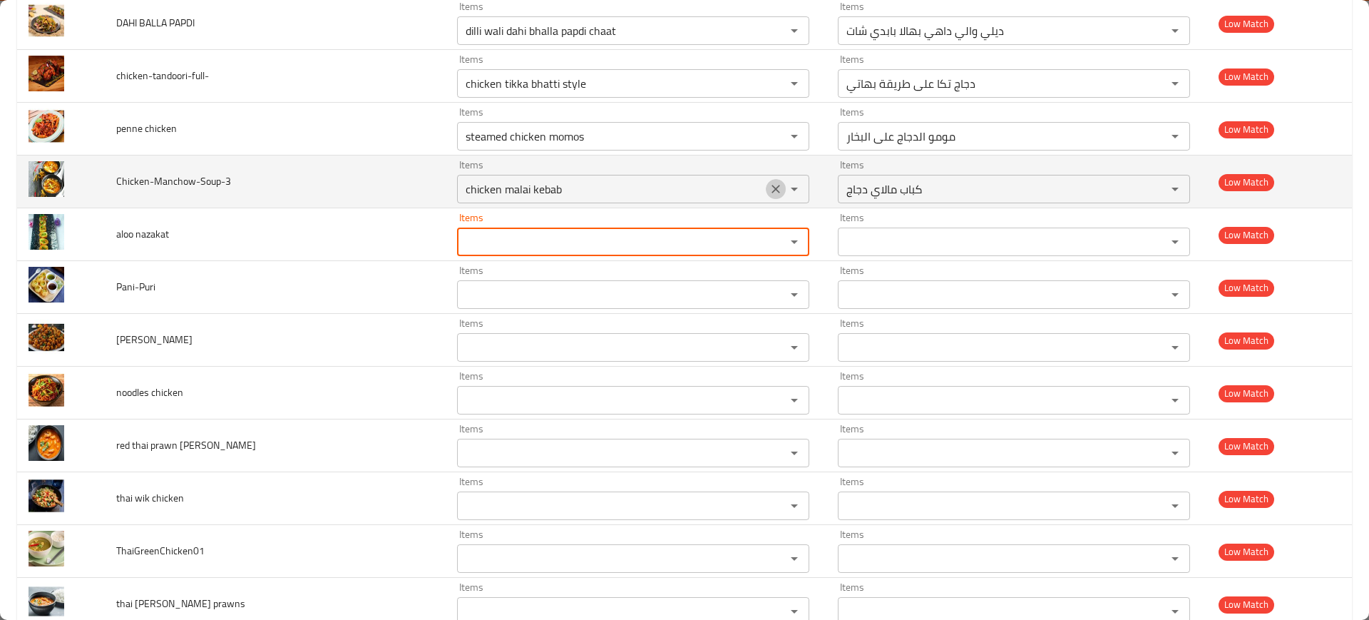
click at [769, 186] on icon "Clear" at bounding box center [776, 189] width 14 height 14
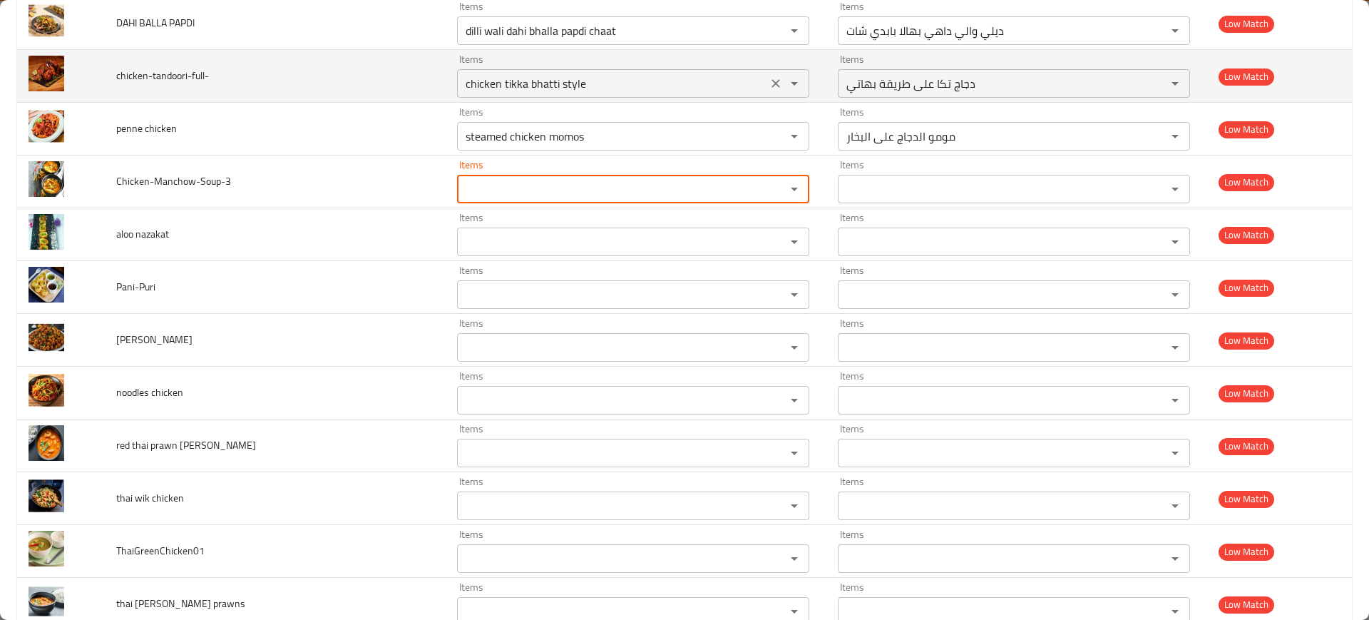
click at [769, 137] on icon "Clear" at bounding box center [776, 136] width 14 height 14
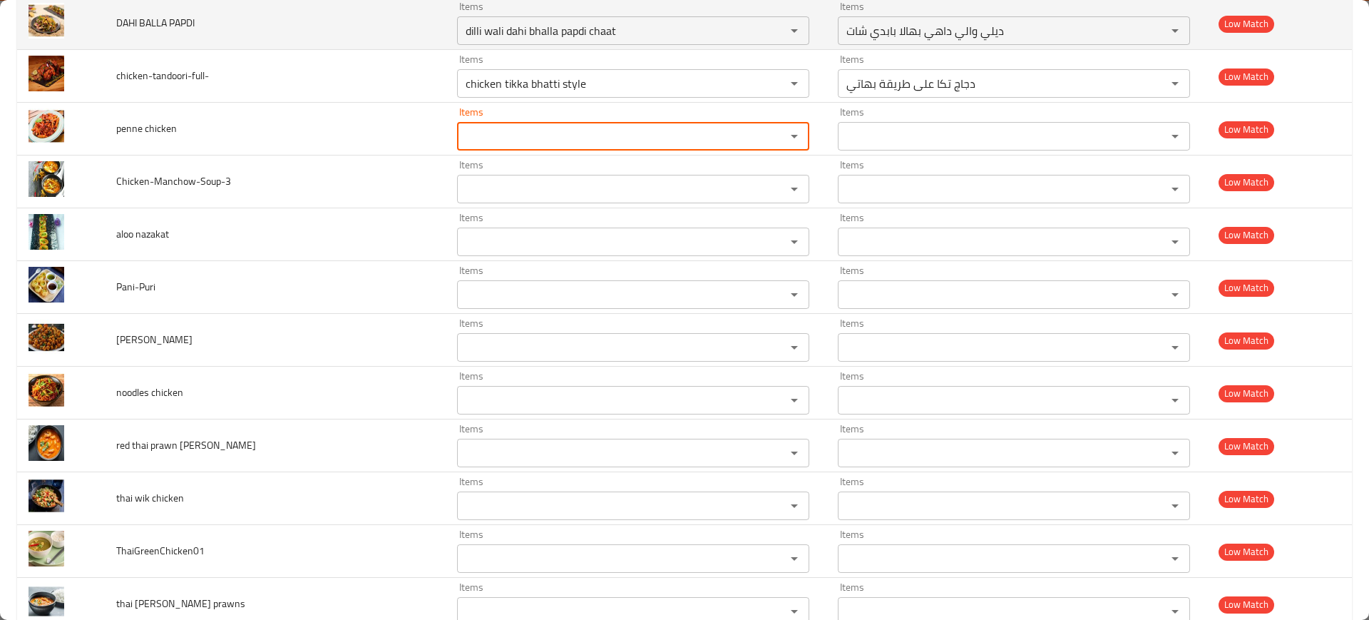
click at [769, 86] on icon "Clear" at bounding box center [776, 83] width 14 height 14
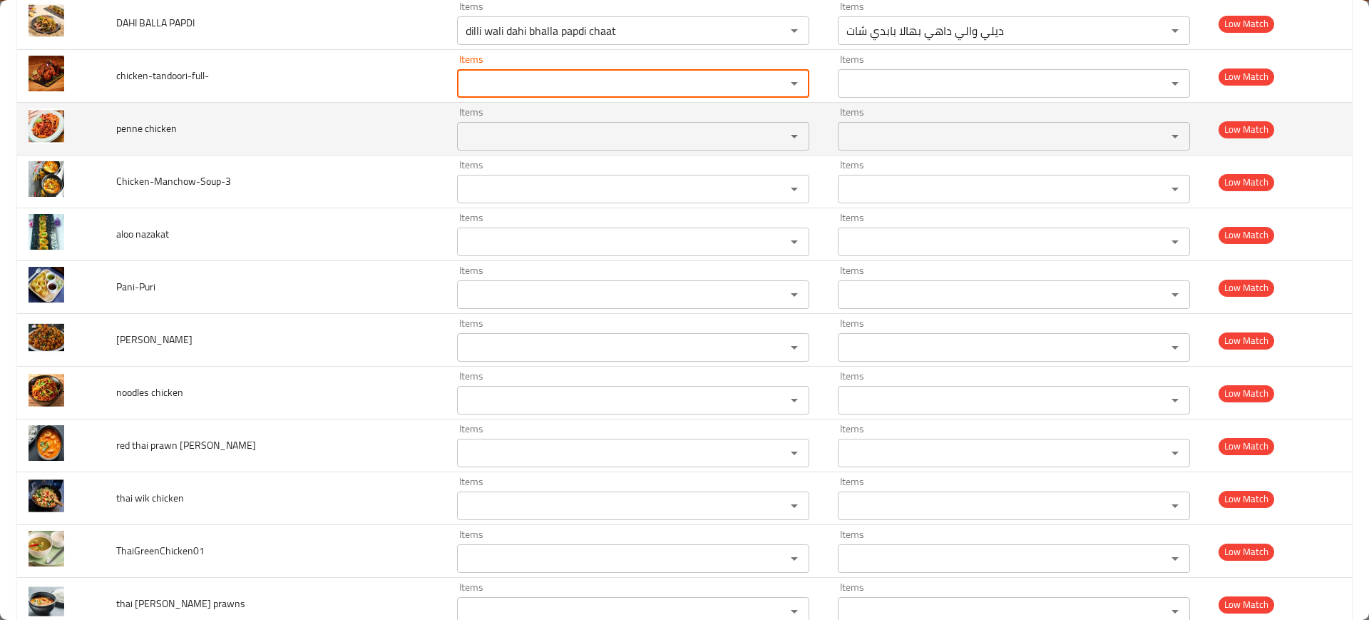
click at [769, 26] on icon "Clear" at bounding box center [776, 31] width 14 height 14
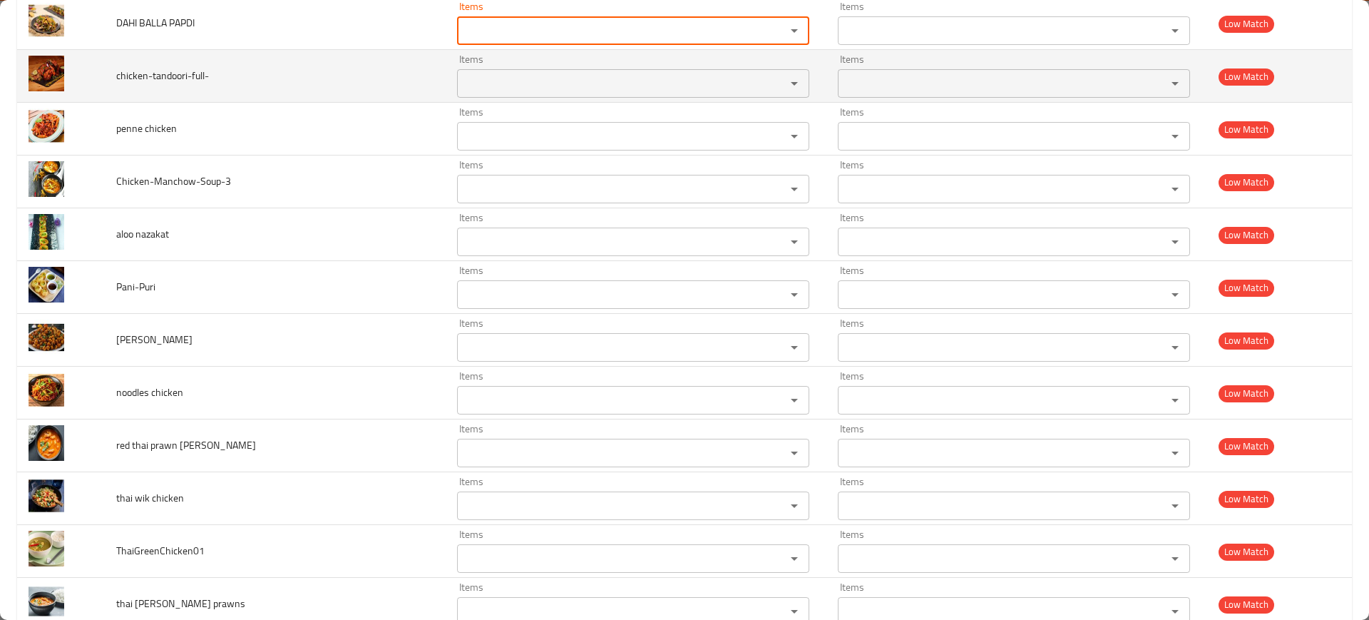
scroll to position [2382, 0]
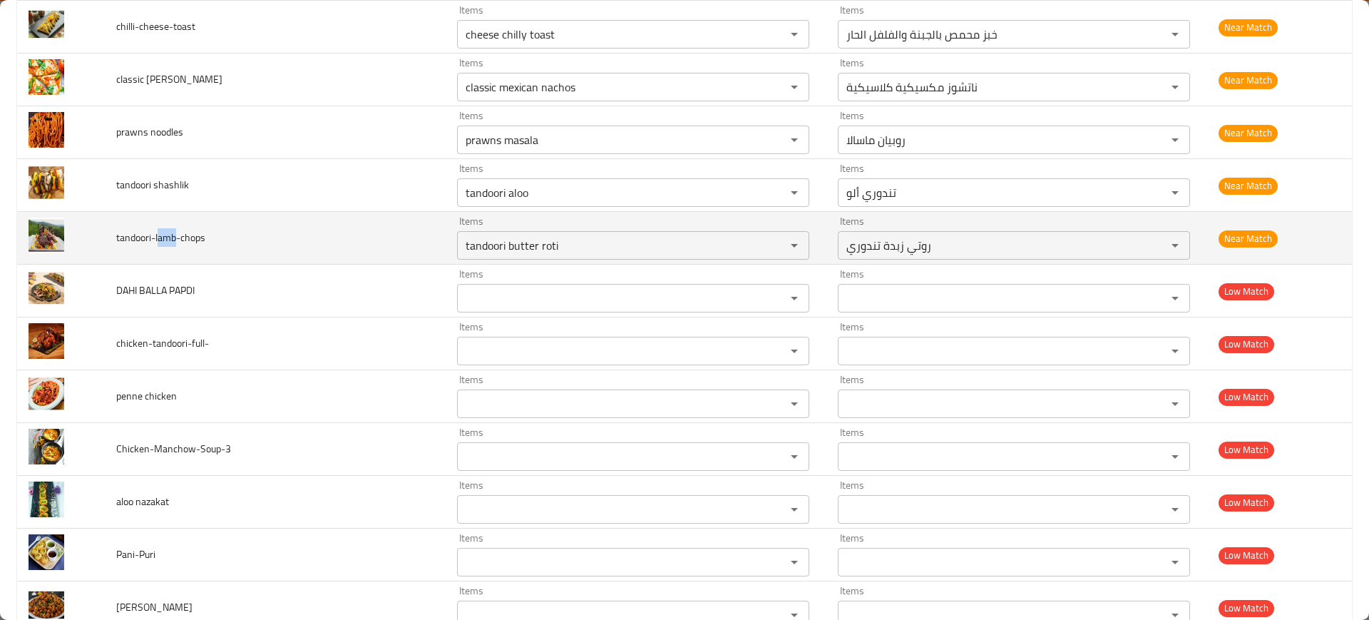
drag, startPoint x: 158, startPoint y: 230, endPoint x: 174, endPoint y: 230, distance: 15.7
click at [174, 230] on span "tandoori-lamb-chops" at bounding box center [160, 237] width 89 height 19
copy span "amb"
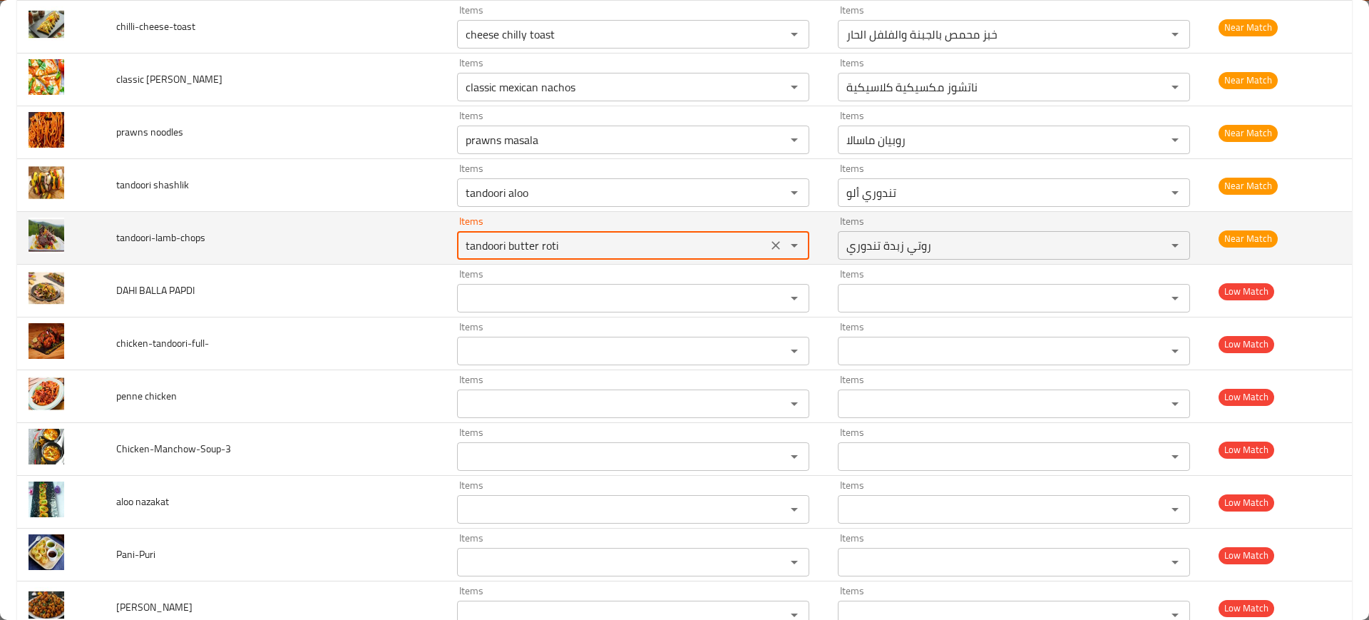
click at [586, 243] on input "tandoori butter roti" at bounding box center [612, 245] width 302 height 20
paste input "amb"
type input "amb"
click at [775, 238] on icon "Clear" at bounding box center [776, 245] width 14 height 14
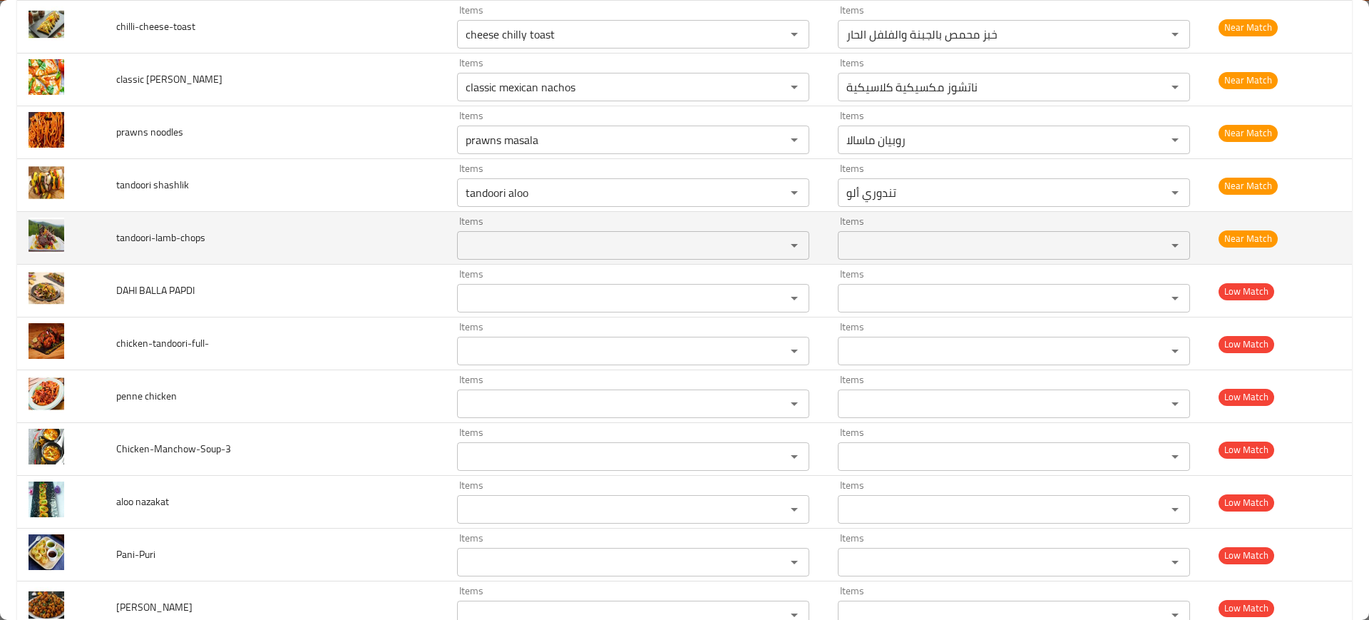
click at [220, 213] on td "tandoori-lamb-chops" at bounding box center [275, 238] width 341 height 53
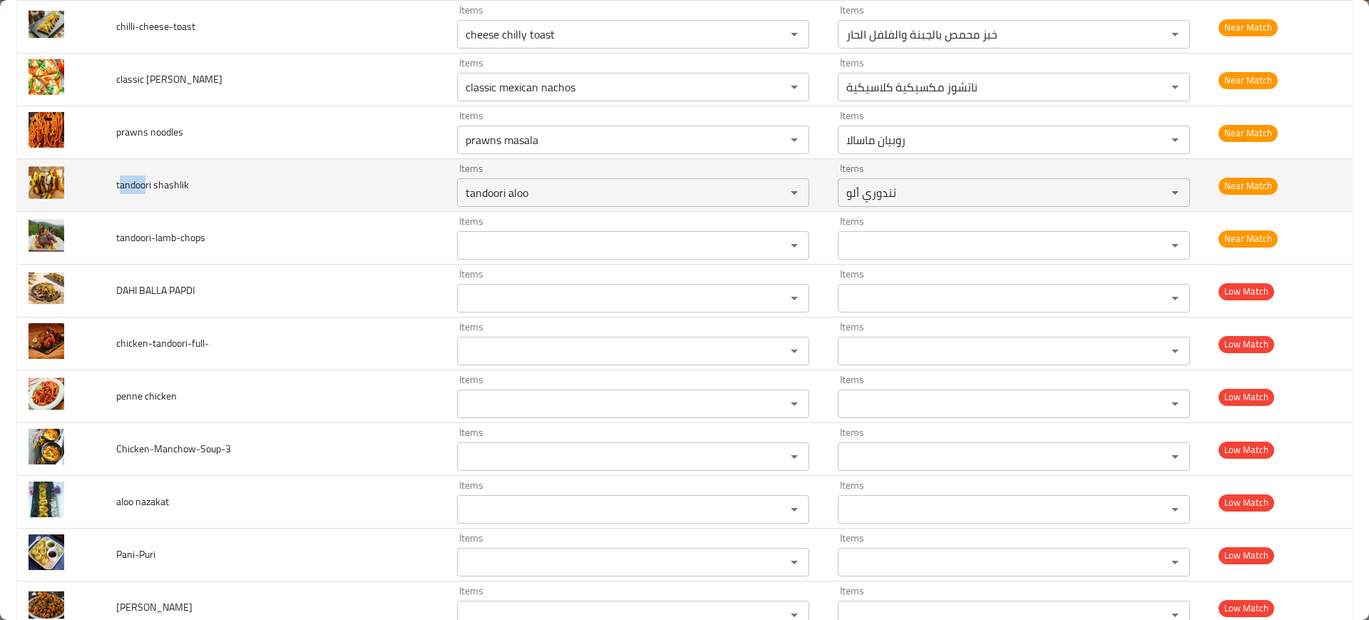
drag, startPoint x: 143, startPoint y: 188, endPoint x: 124, endPoint y: 189, distance: 19.3
click at [118, 189] on span "tandoori shashlik" at bounding box center [152, 184] width 73 height 19
copy span "andoo"
click at [645, 202] on shashlik "tandoori aloo" at bounding box center [612, 193] width 302 height 20
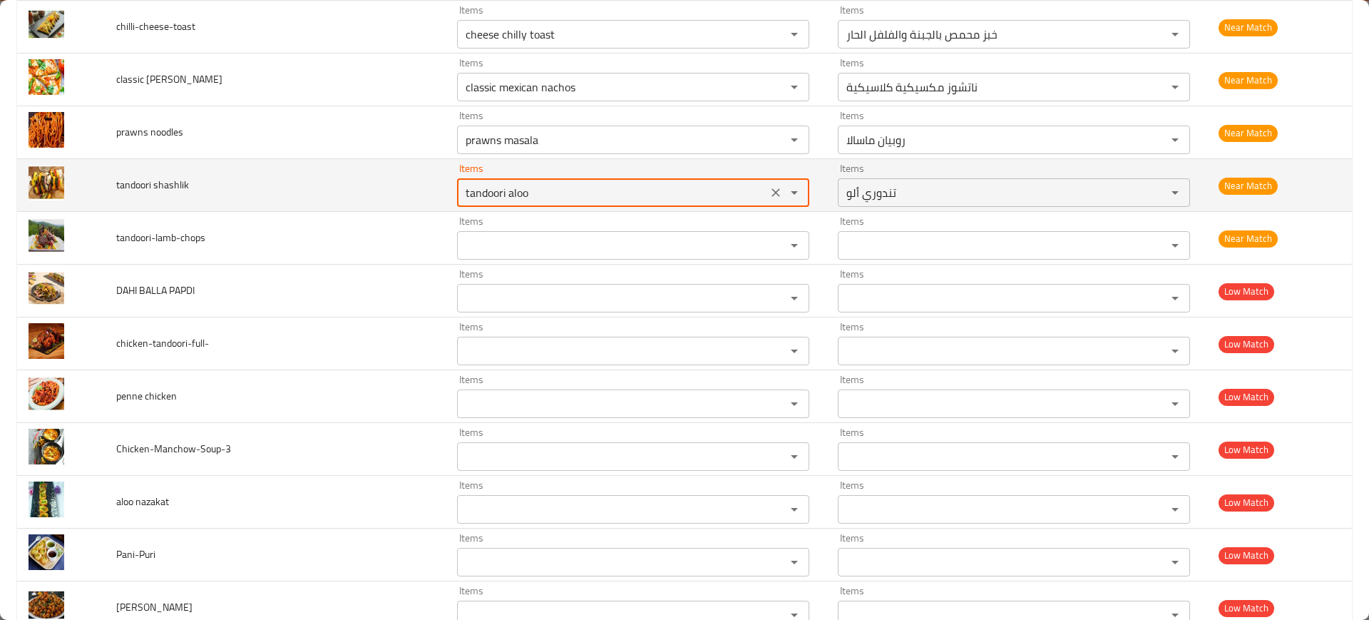
paste shashlik "and"
type shashlik "andoo"
click at [769, 188] on icon "Clear" at bounding box center [776, 192] width 14 height 14
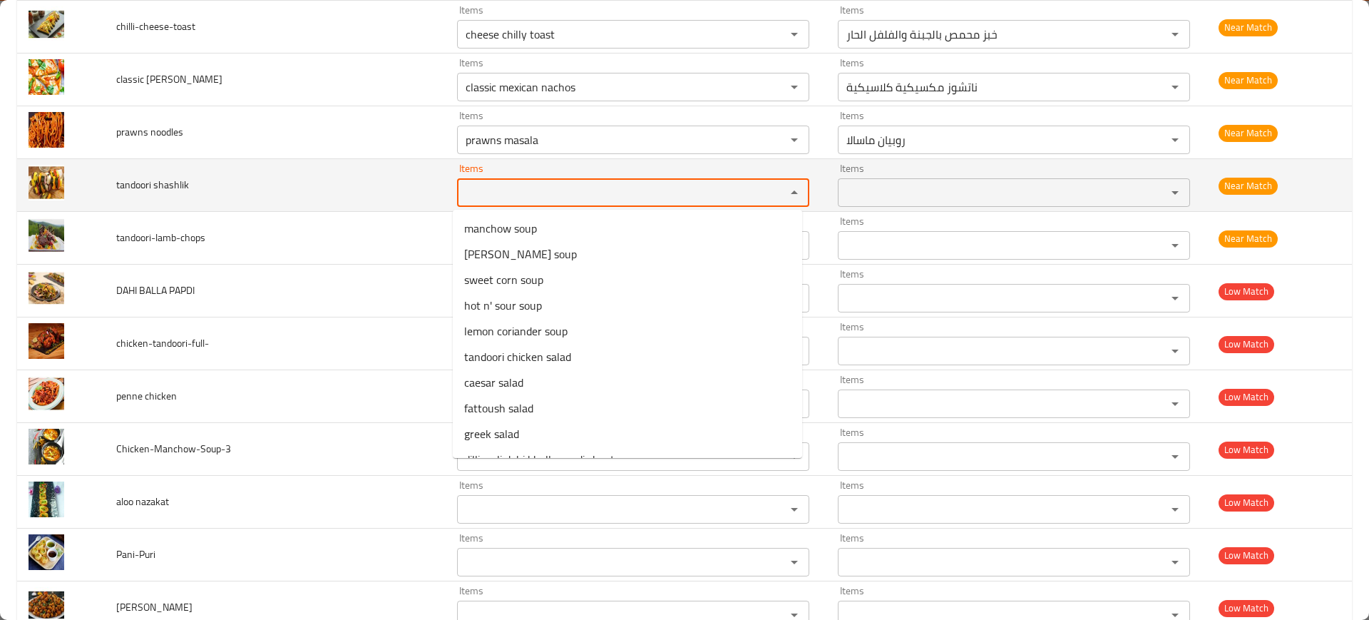
click at [335, 167] on td "tandoori shashlik" at bounding box center [275, 185] width 341 height 53
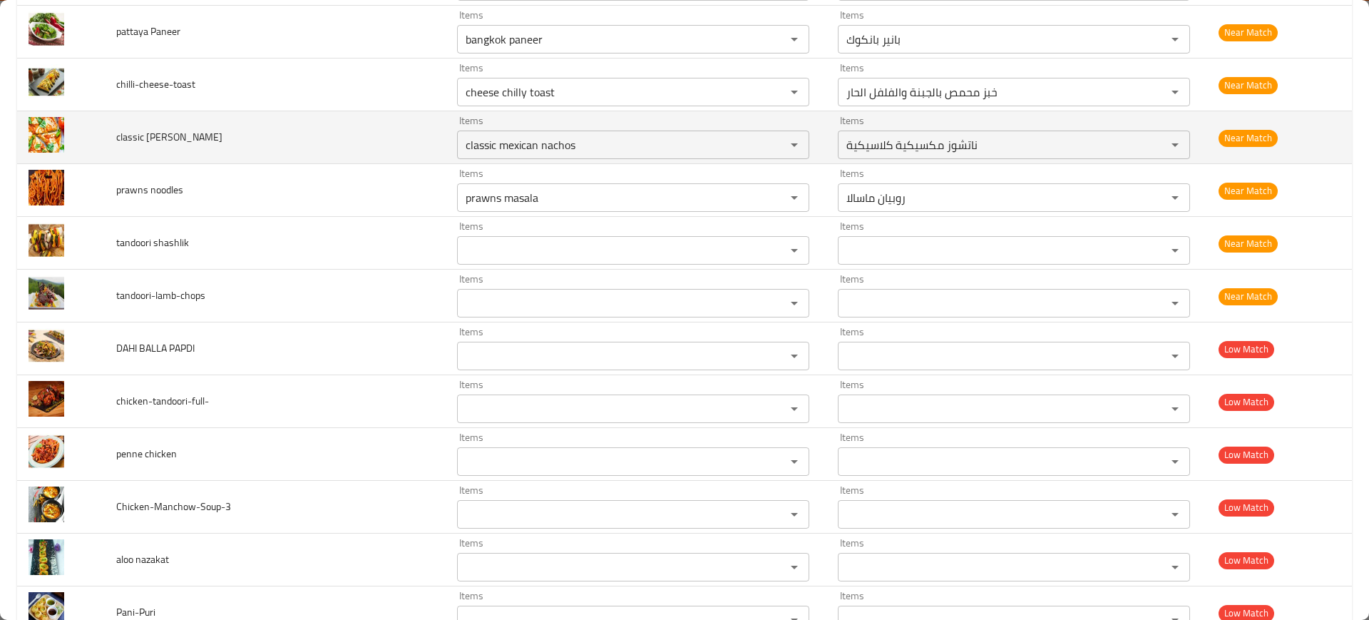
scroll to position [2292, 0]
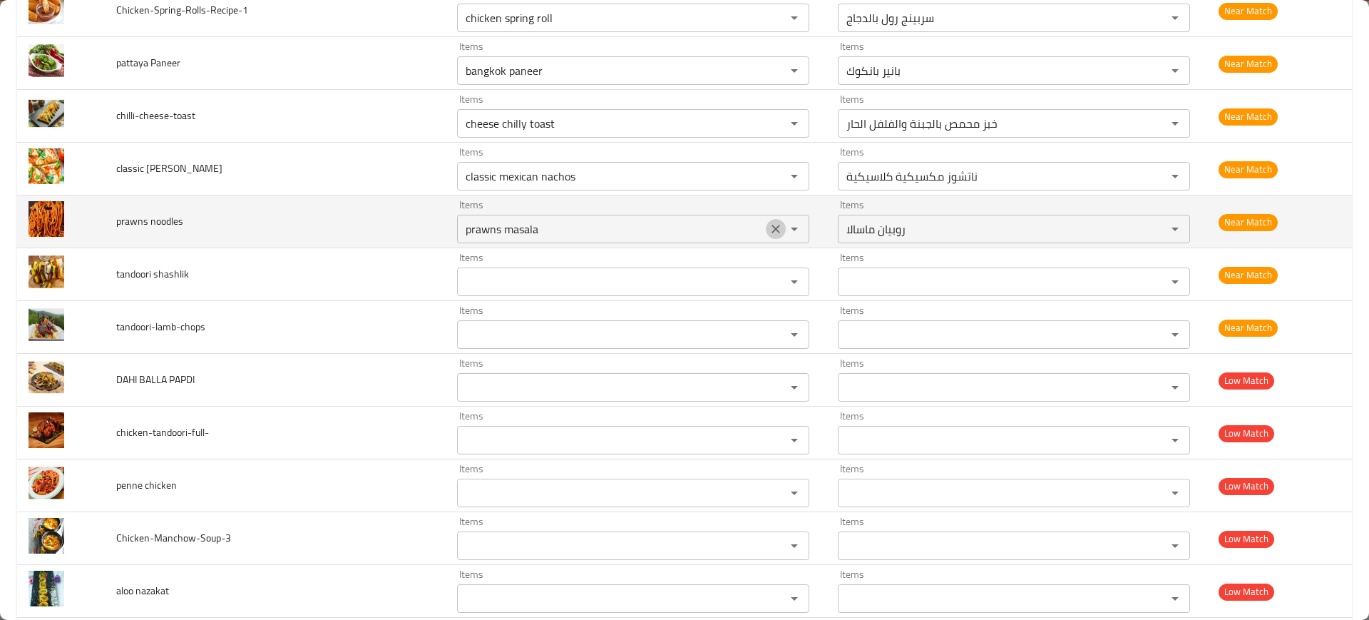
click at [770, 229] on icon "Clear" at bounding box center [776, 229] width 14 height 14
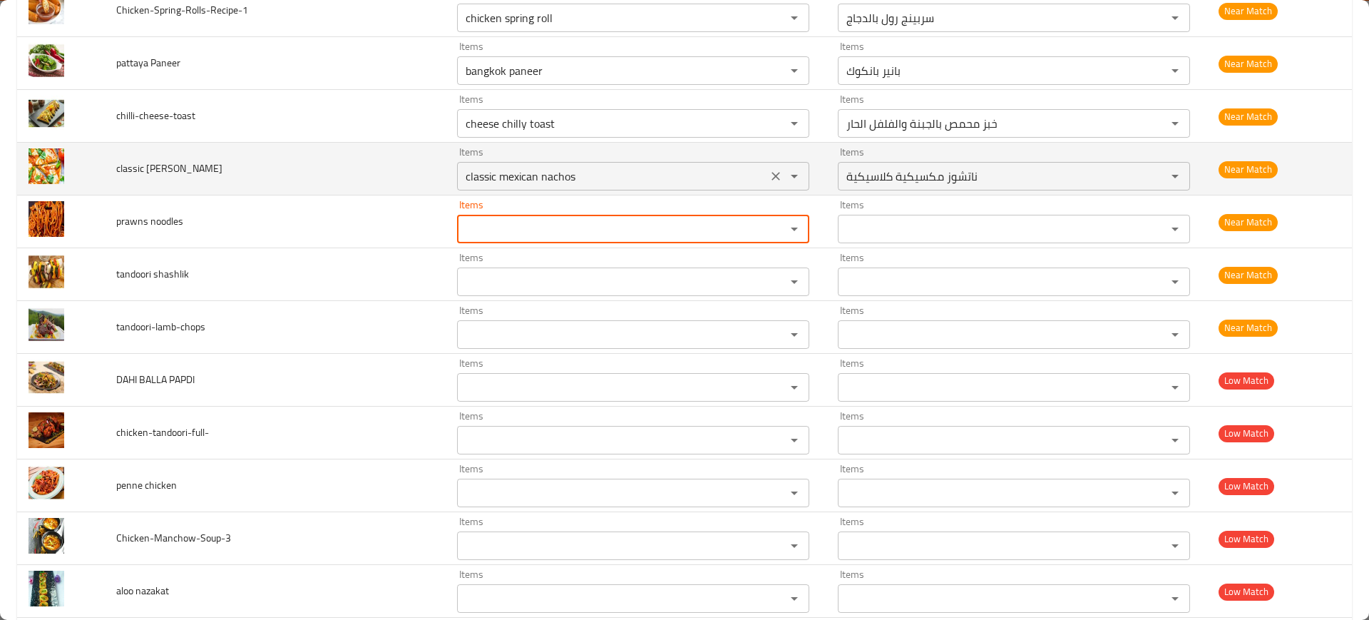
click at [767, 168] on button "Clear" at bounding box center [776, 176] width 20 height 20
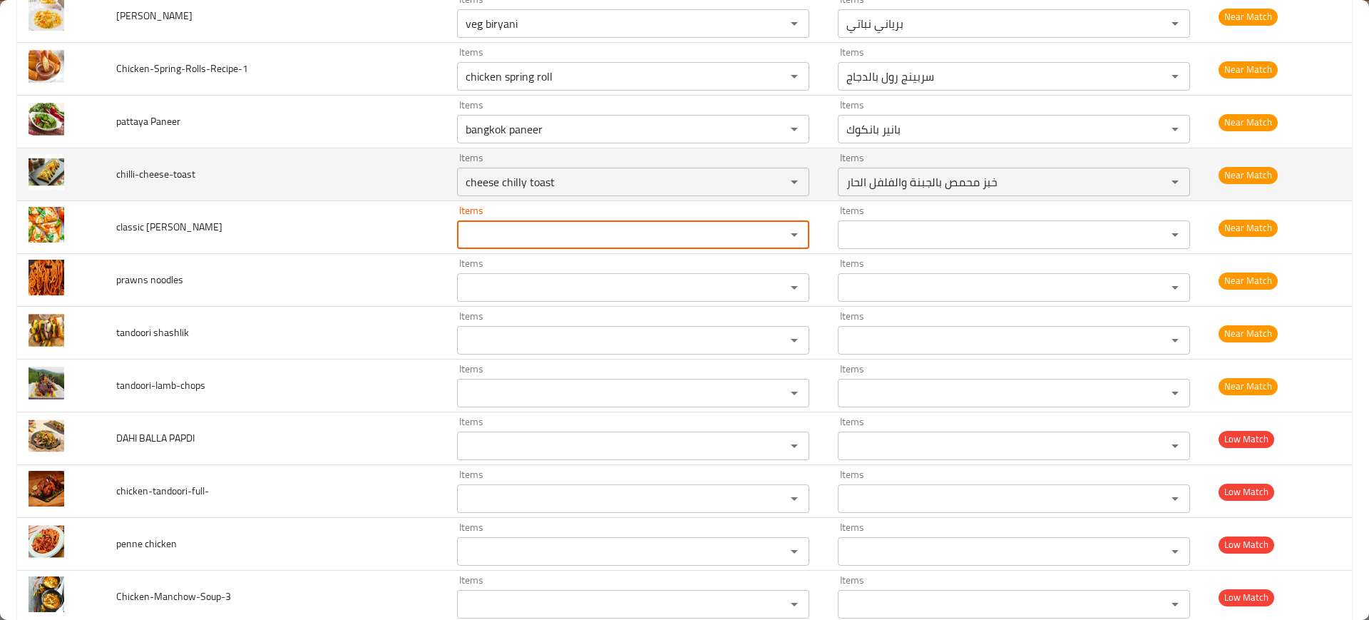
scroll to position [2203, 0]
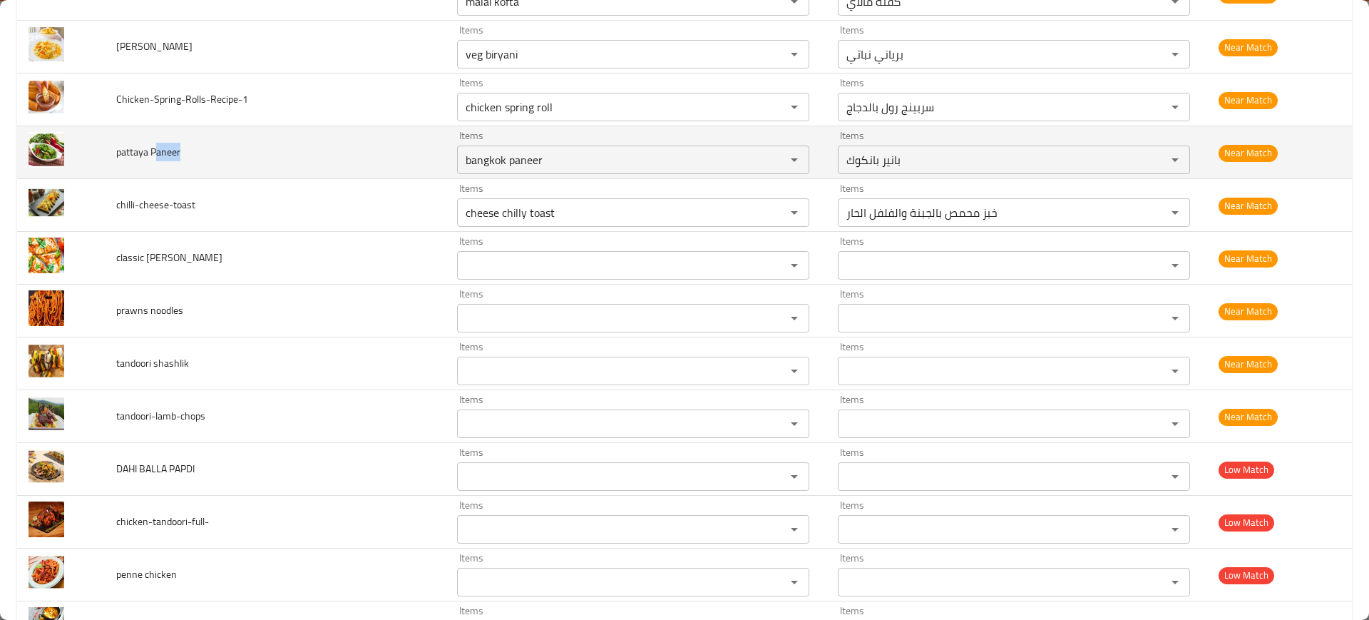
drag, startPoint x: 170, startPoint y: 161, endPoint x: 201, endPoint y: 151, distance: 32.3
click at [182, 158] on td "pattaya Paneer" at bounding box center [275, 152] width 341 height 53
copy span "aneer"
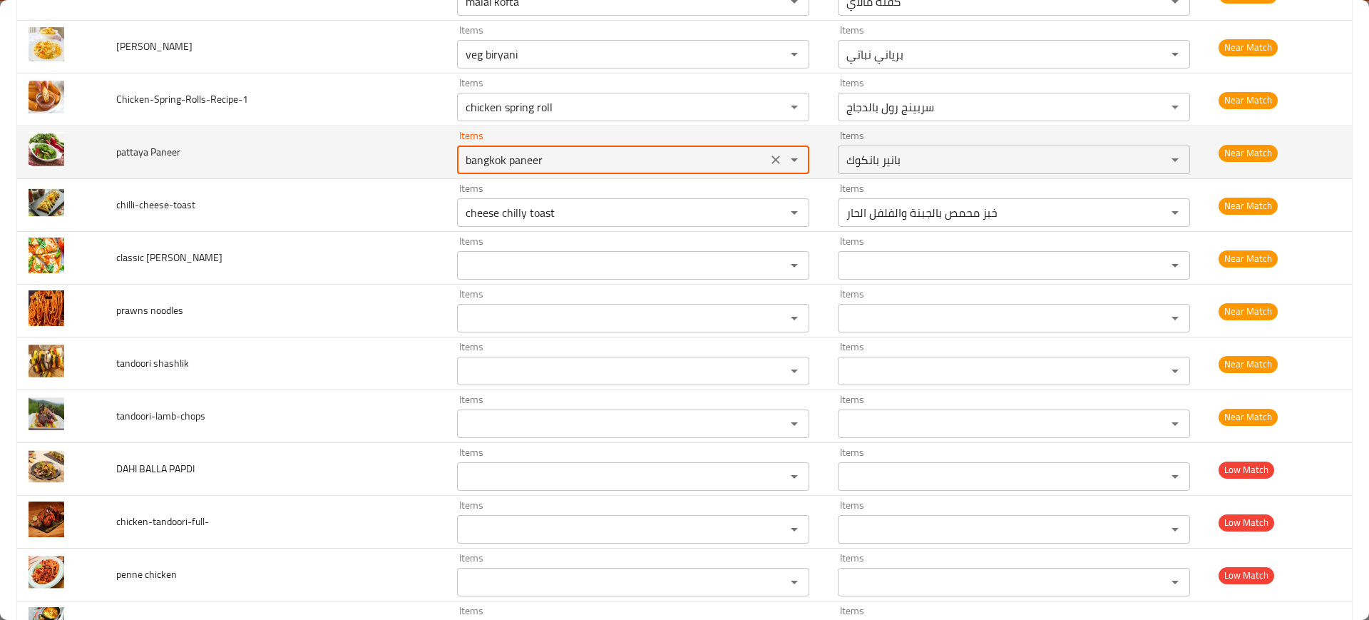
click at [525, 155] on Paneer "bangkok paneer" at bounding box center [612, 160] width 302 height 20
paste Paneer "enhanced table"
type Paneer "aneer"
click at [769, 155] on icon "Clear" at bounding box center [776, 160] width 14 height 14
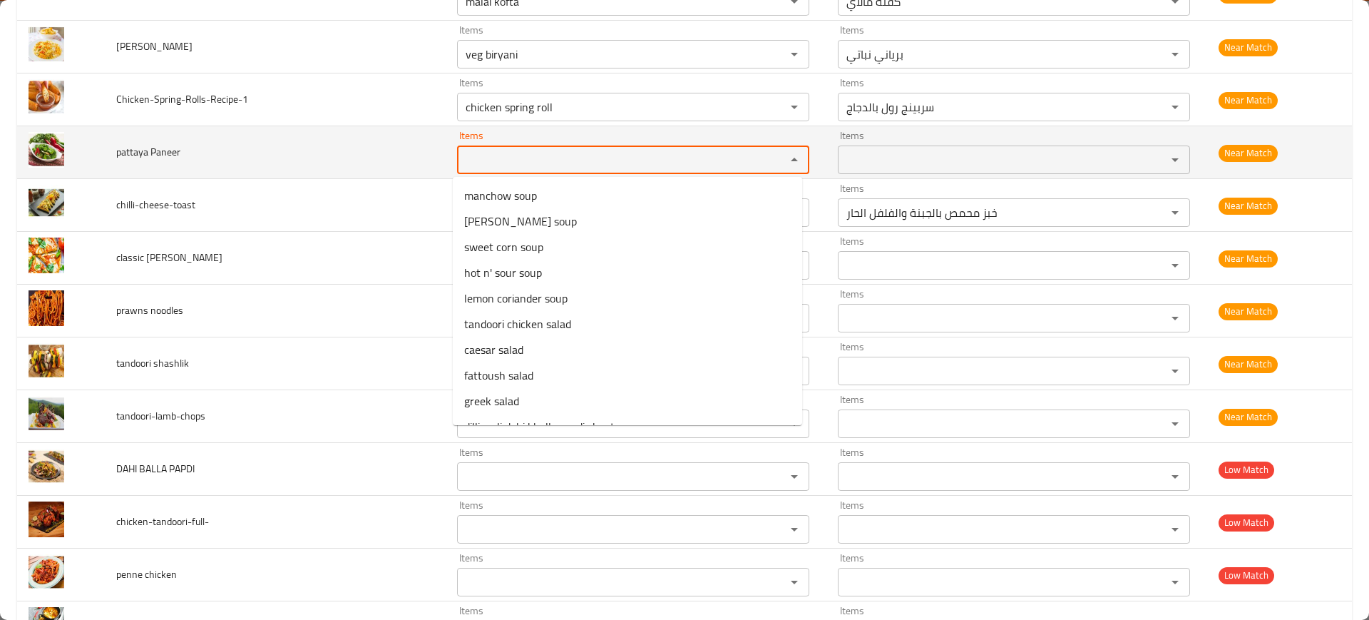
click at [336, 148] on td "pattaya Paneer" at bounding box center [275, 152] width 341 height 53
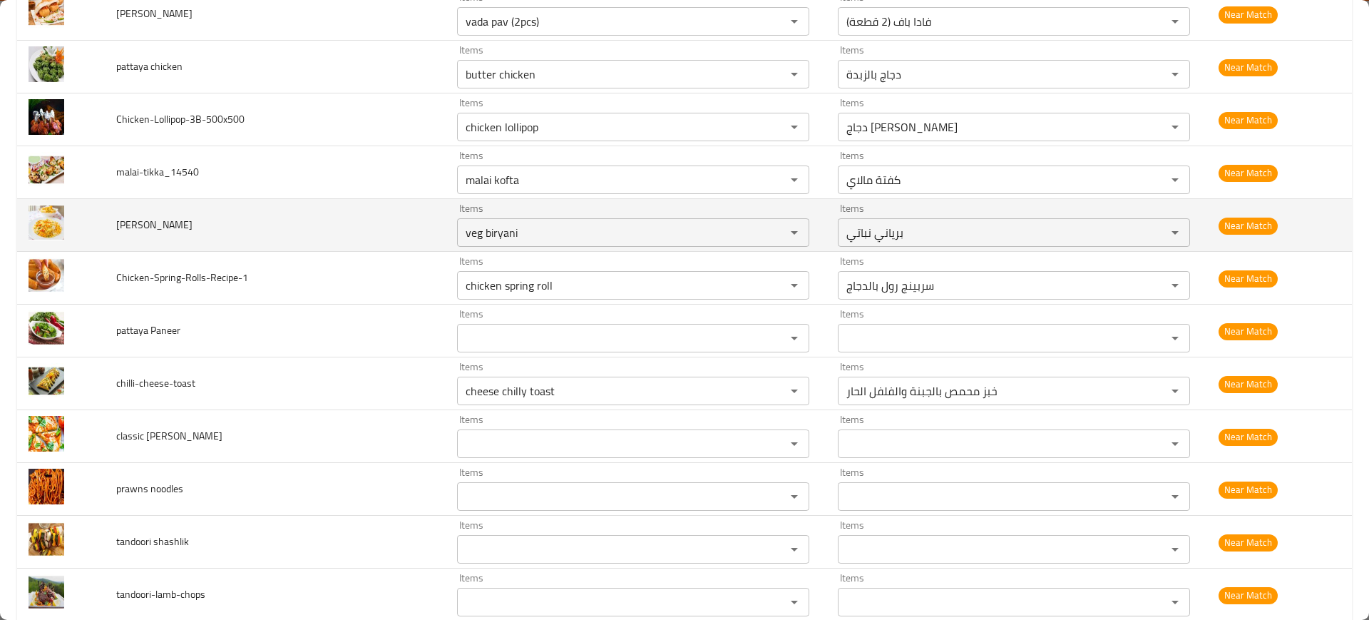
scroll to position [1936, 0]
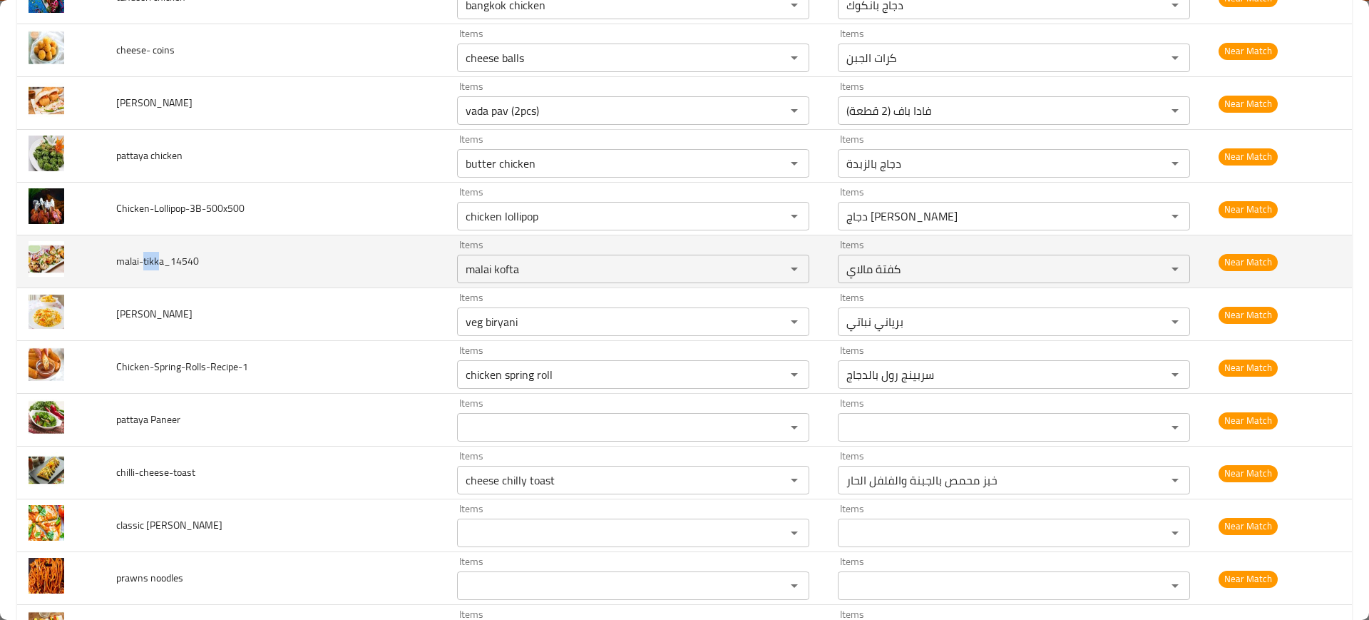
drag, startPoint x: 143, startPoint y: 264, endPoint x: 158, endPoint y: 263, distance: 15.0
click at [158, 263] on span "malai-tikka_14540" at bounding box center [157, 261] width 83 height 19
copy span "tikk"
click at [540, 271] on input "malai kofta" at bounding box center [612, 269] width 302 height 20
paste input "tikk"
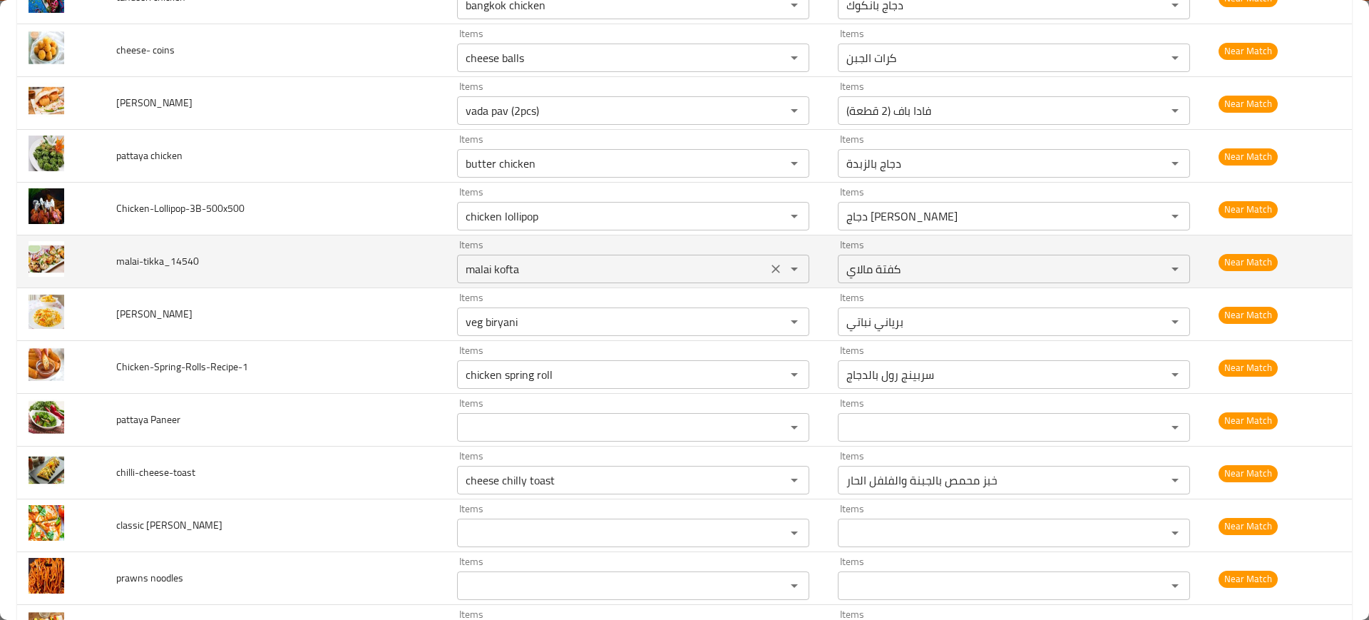
type input "tikk"
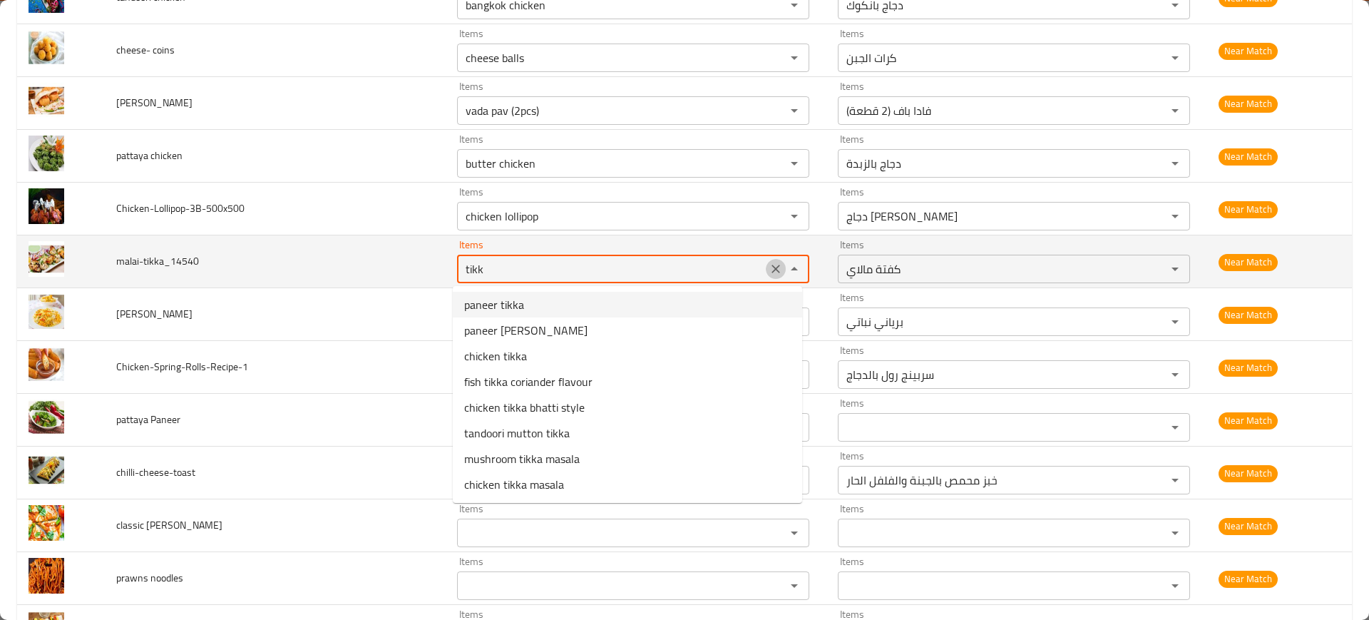
click at [770, 266] on icon "Clear" at bounding box center [776, 269] width 14 height 14
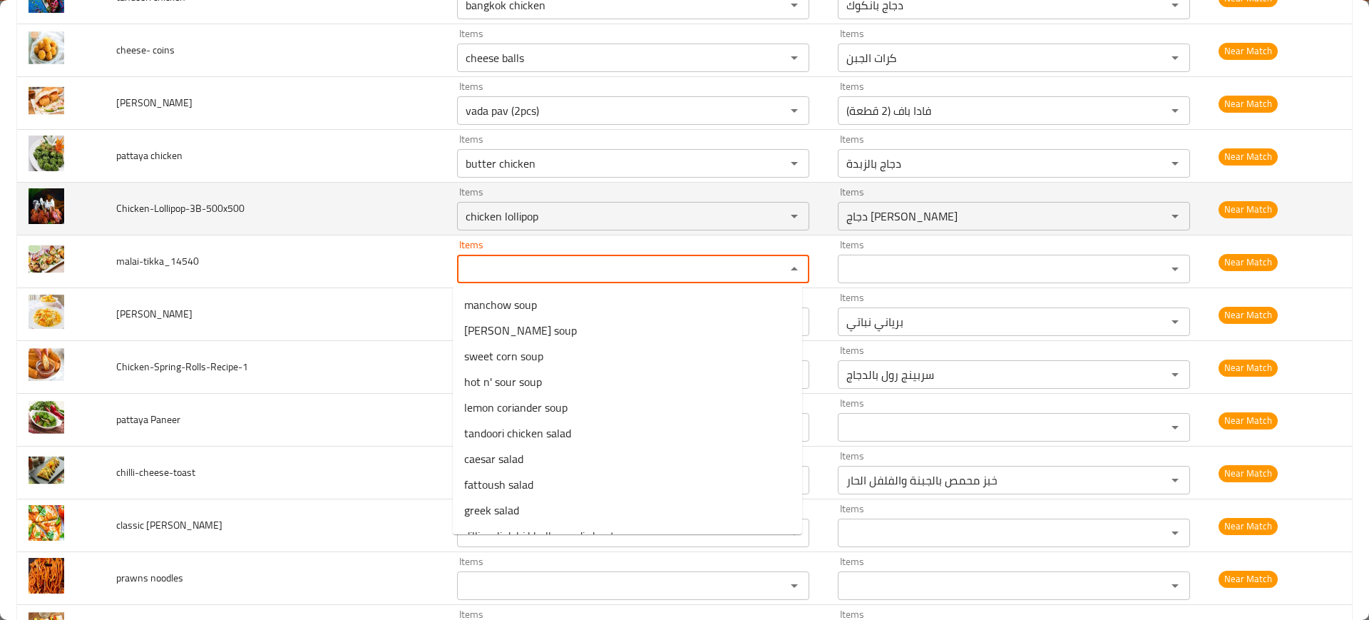
click at [276, 184] on td "Chicken-Lollipop-3B-500x500" at bounding box center [275, 209] width 341 height 53
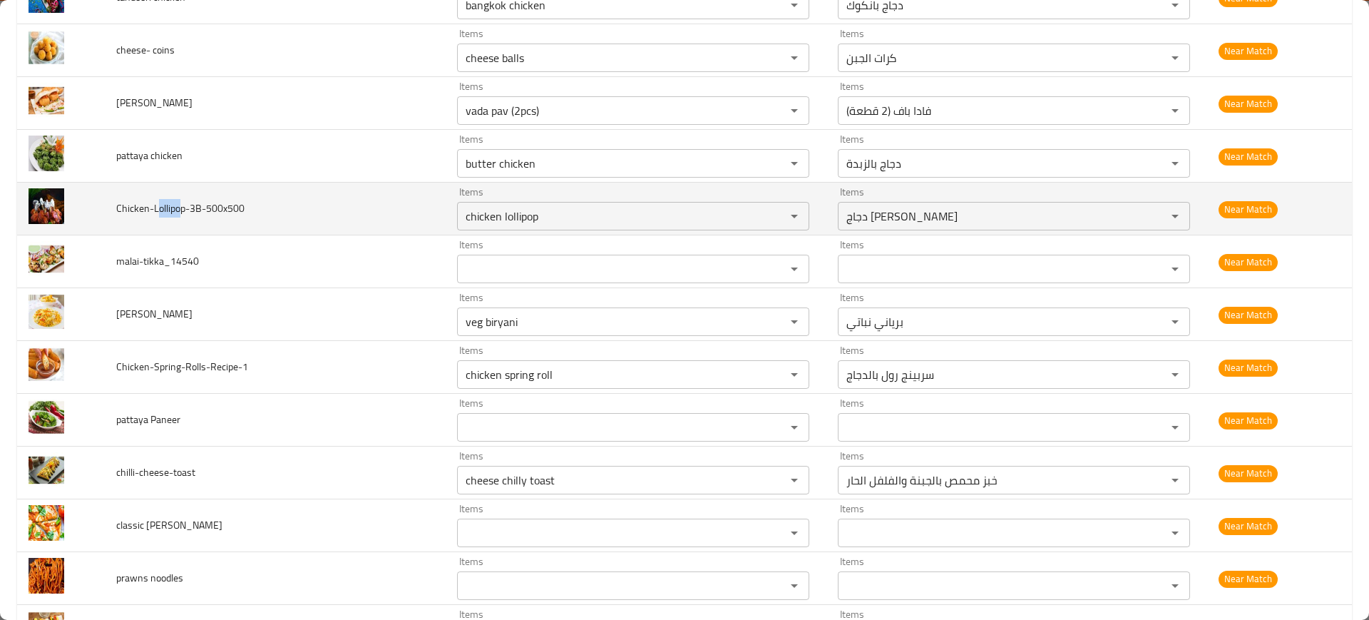
drag, startPoint x: 159, startPoint y: 215, endPoint x: 179, endPoint y: 215, distance: 20.0
click at [179, 215] on span "Chicken-Lollipop-3B-500x500" at bounding box center [180, 208] width 128 height 19
copy span "ollipo"
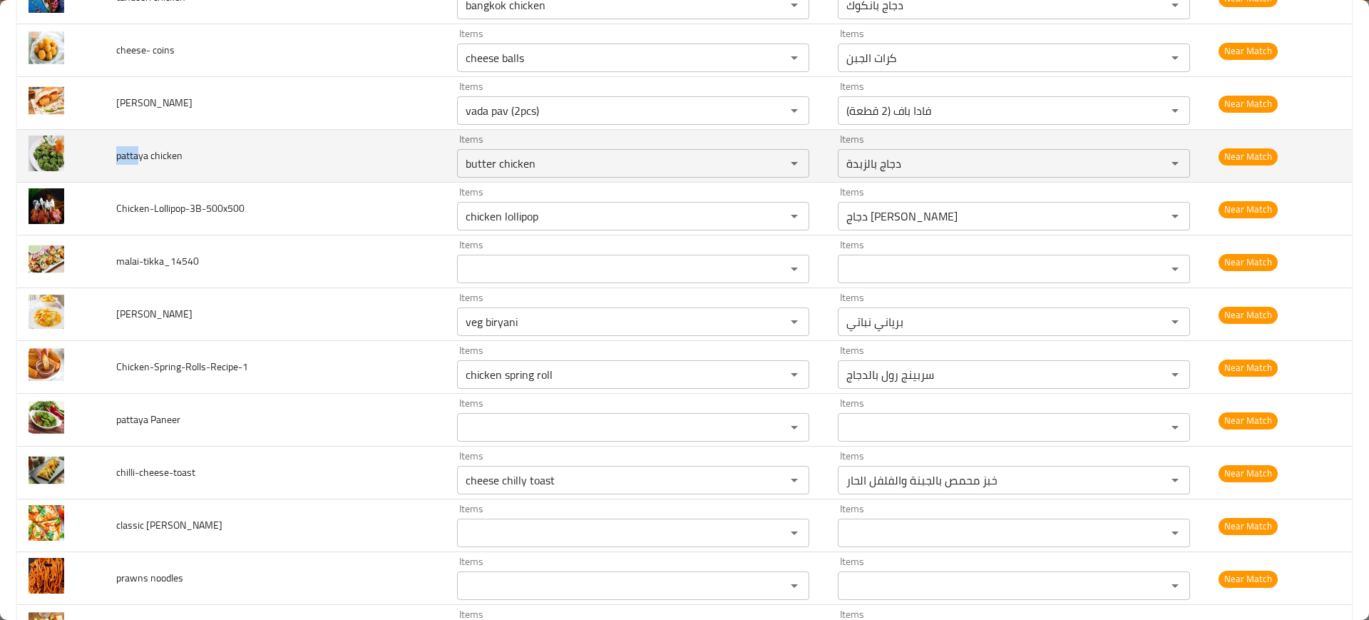
drag, startPoint x: 136, startPoint y: 158, endPoint x: 115, endPoint y: 158, distance: 20.7
click at [115, 158] on td "pattaya chicken" at bounding box center [275, 156] width 341 height 53
copy span "patta"
click at [517, 158] on chicken "butter chicken" at bounding box center [612, 163] width 302 height 20
paste chicken "patta"
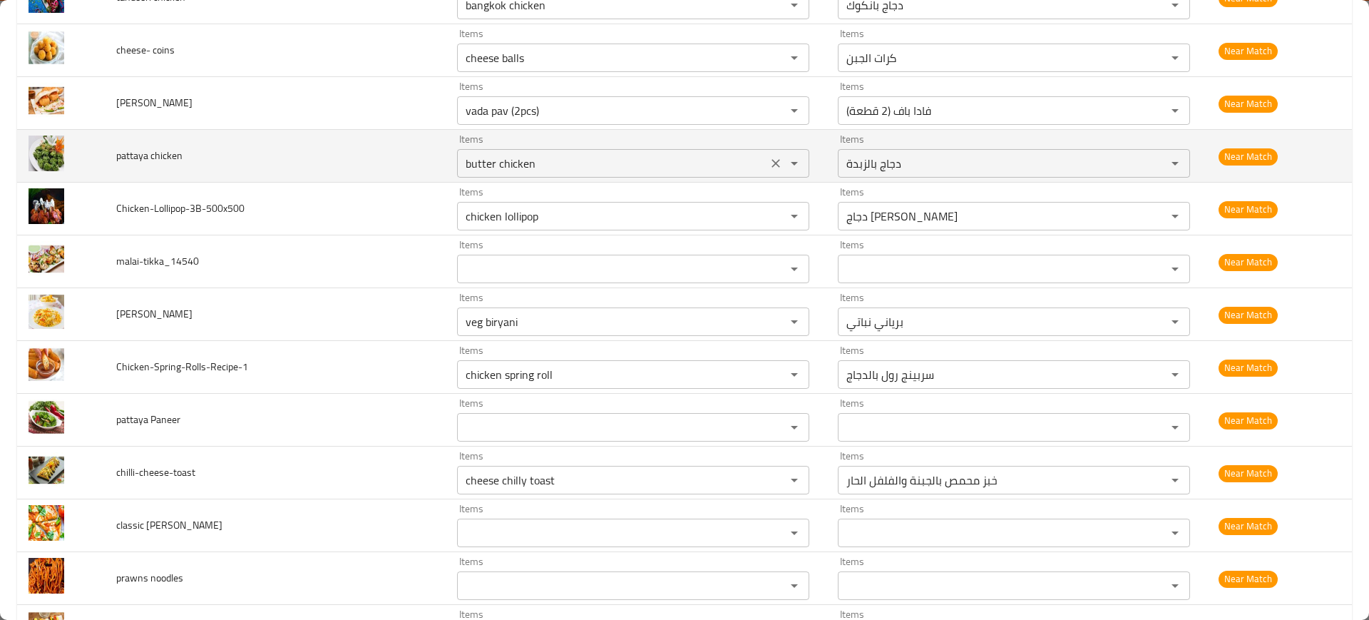
type chicken "patta"
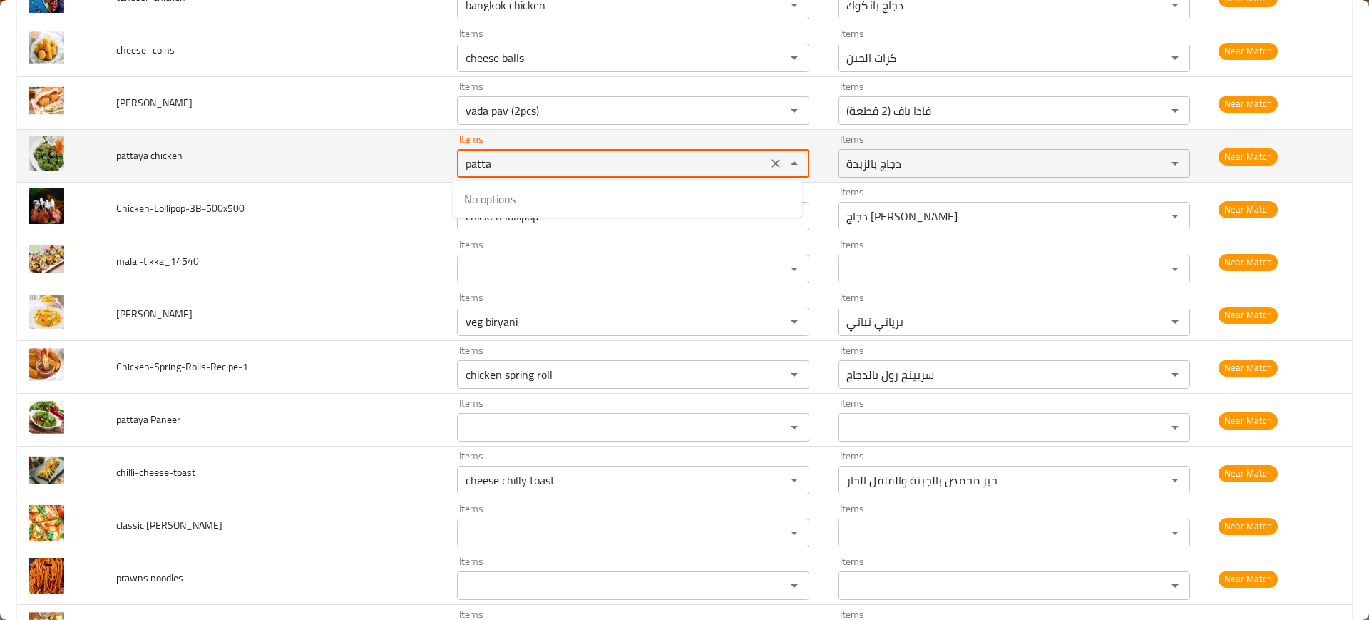
click at [769, 159] on icon "Clear" at bounding box center [776, 163] width 14 height 14
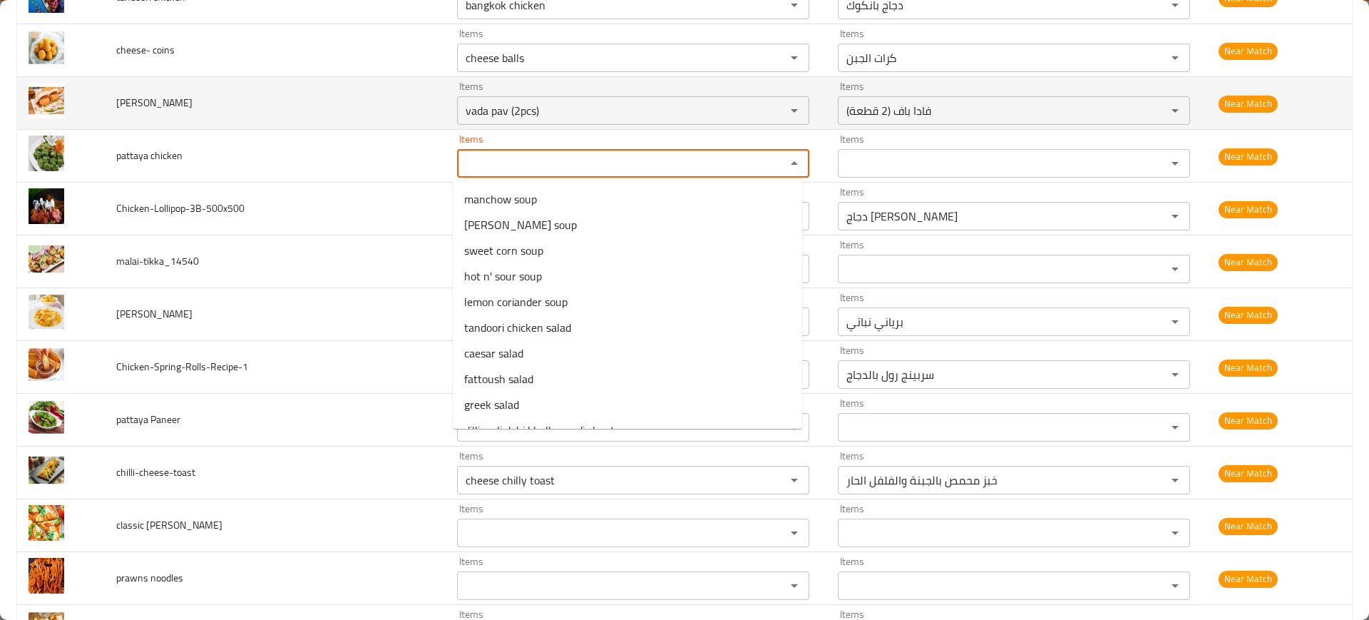
click at [372, 105] on td "[PERSON_NAME]" at bounding box center [275, 103] width 341 height 53
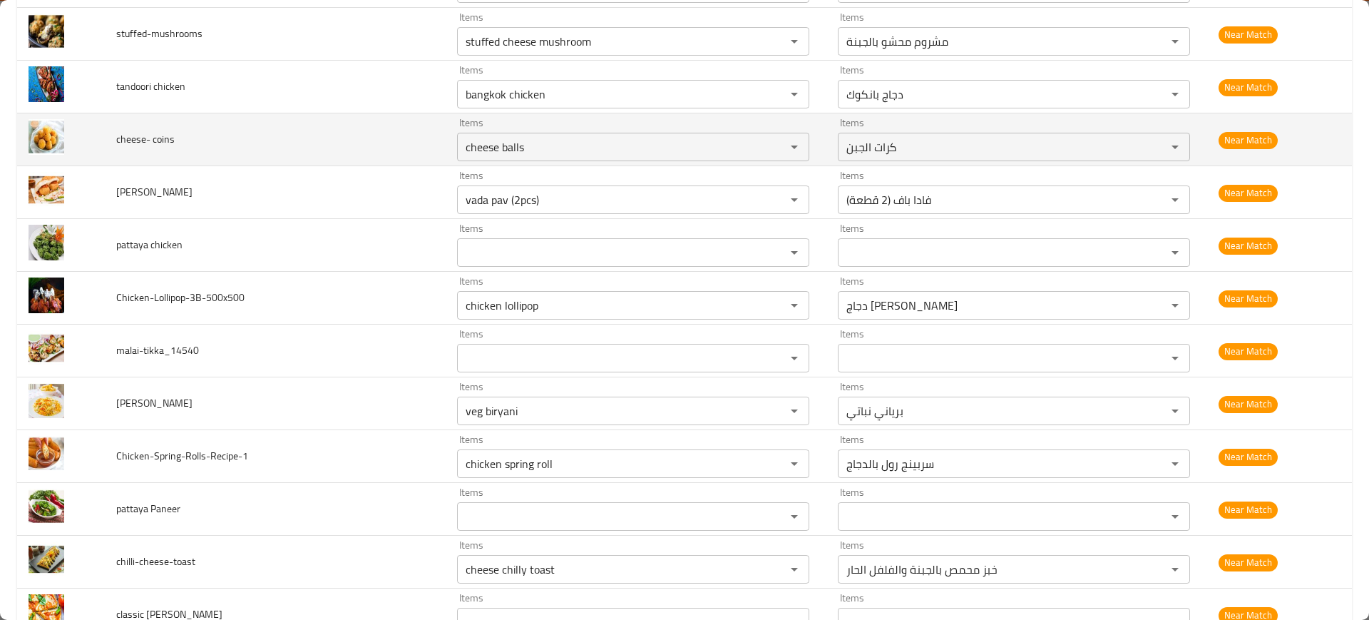
scroll to position [1758, 0]
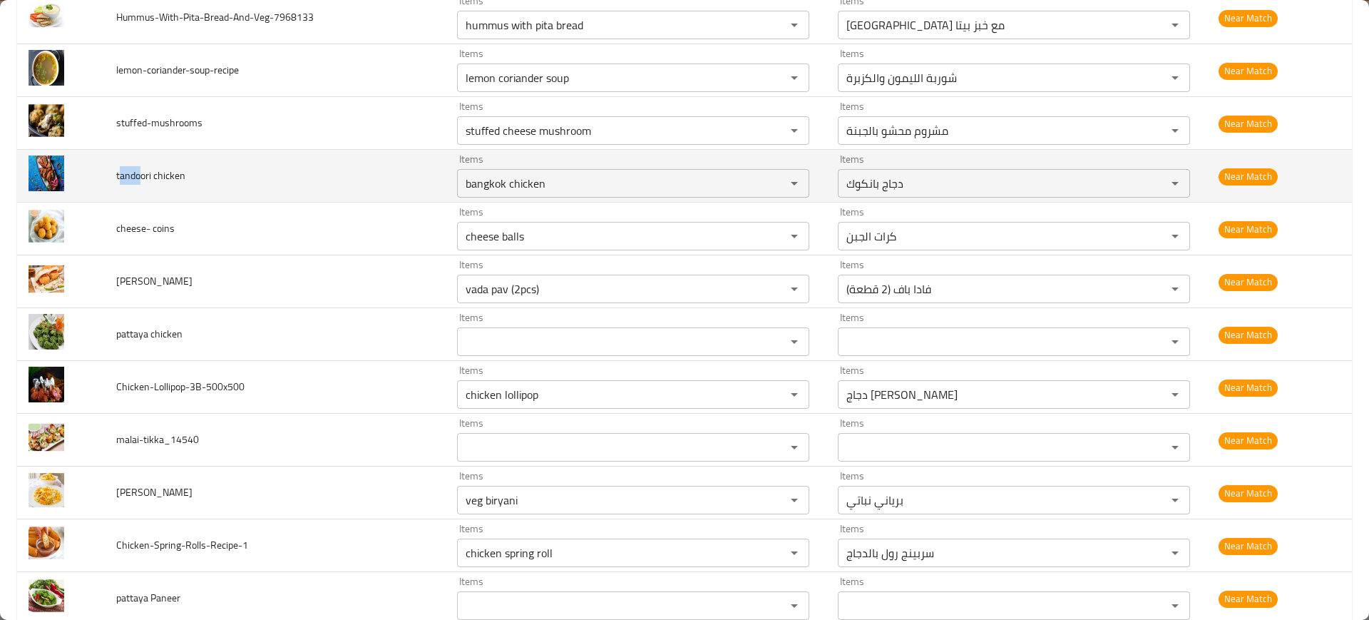
drag, startPoint x: 142, startPoint y: 179, endPoint x: 104, endPoint y: 179, distance: 37.8
click at [106, 179] on td "tandoori chicken" at bounding box center [275, 176] width 341 height 53
copy span "tando"
click at [479, 173] on chicken "bangkok chicken" at bounding box center [612, 183] width 302 height 20
paste chicken "tando"
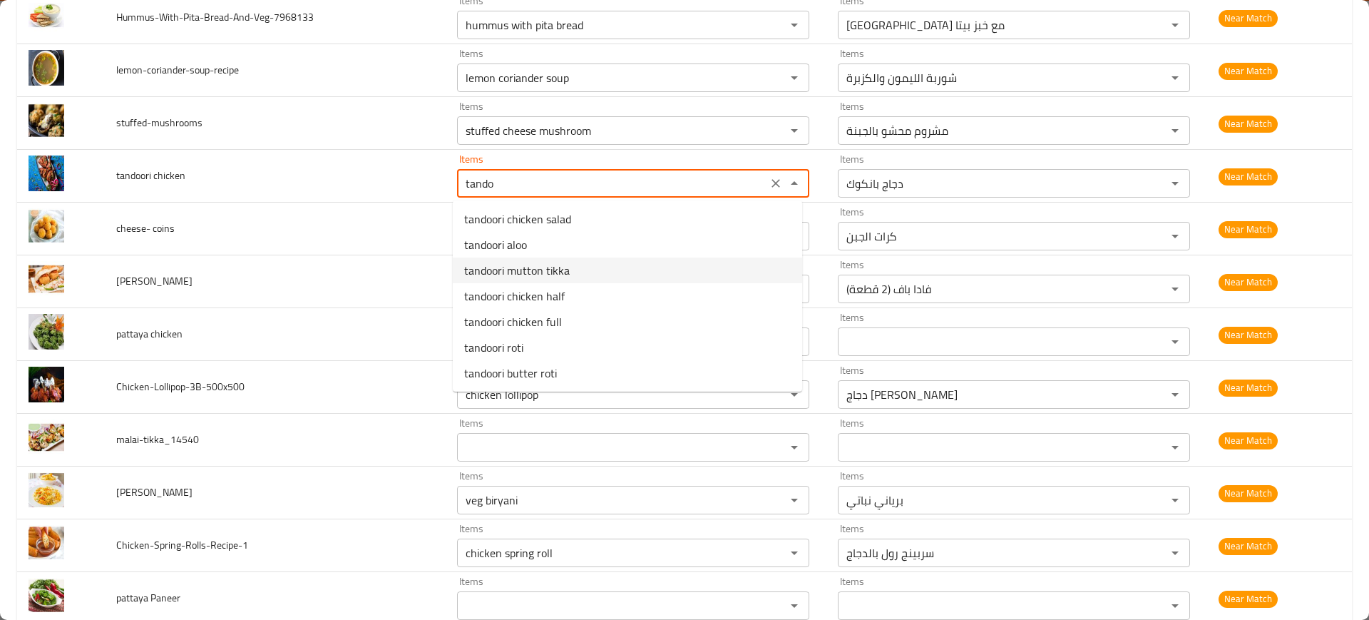
click at [496, 269] on span "tandoori mutton tikka" at bounding box center [517, 270] width 106 height 17
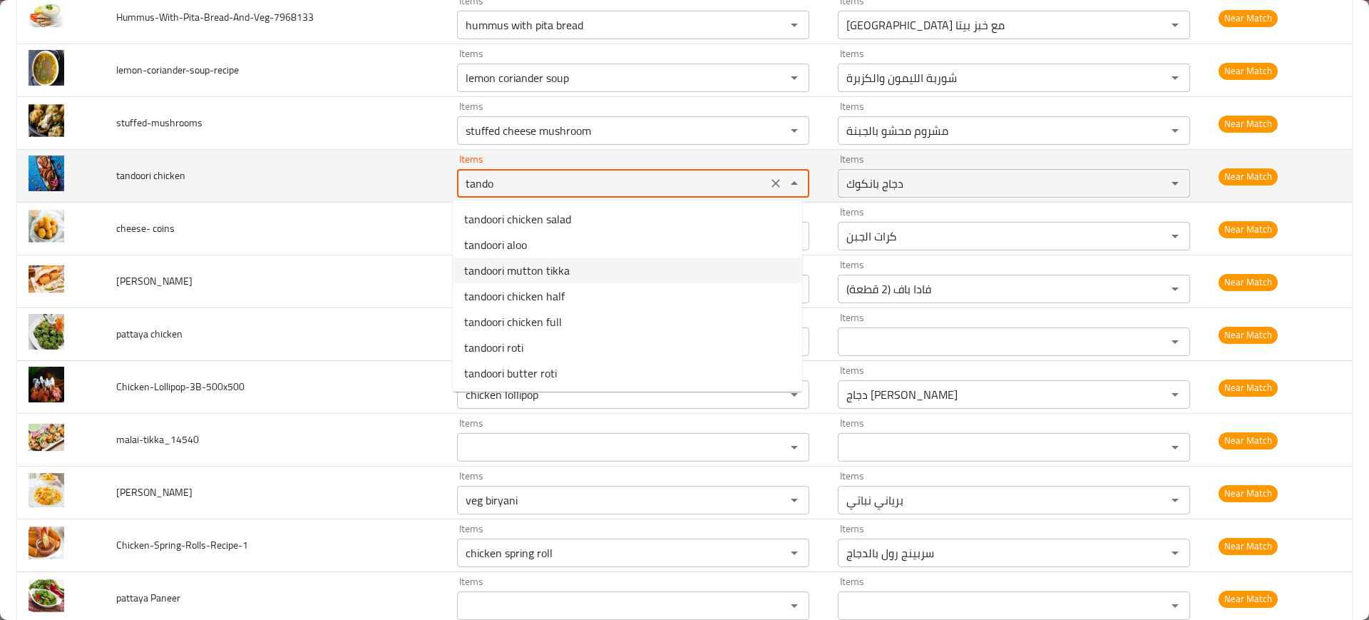
type chicken "tandoori mutton tikka"
type chicken-ar "تندوري لحم ضأن تكا"
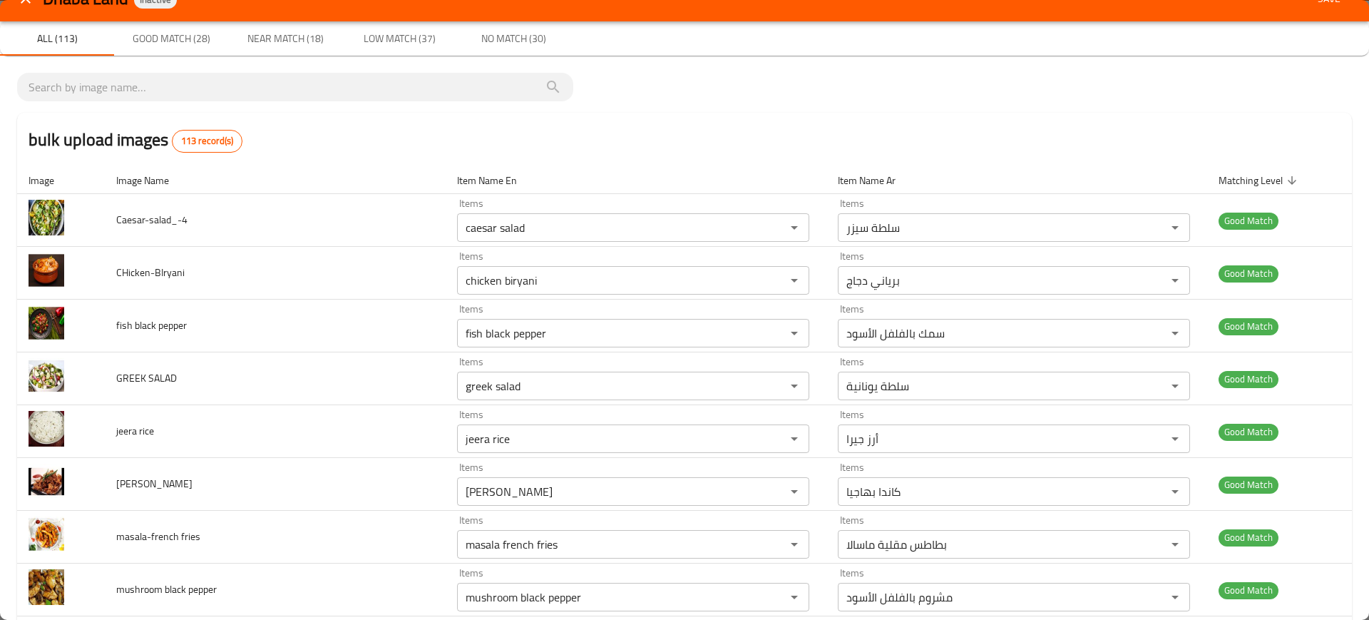
scroll to position [0, 0]
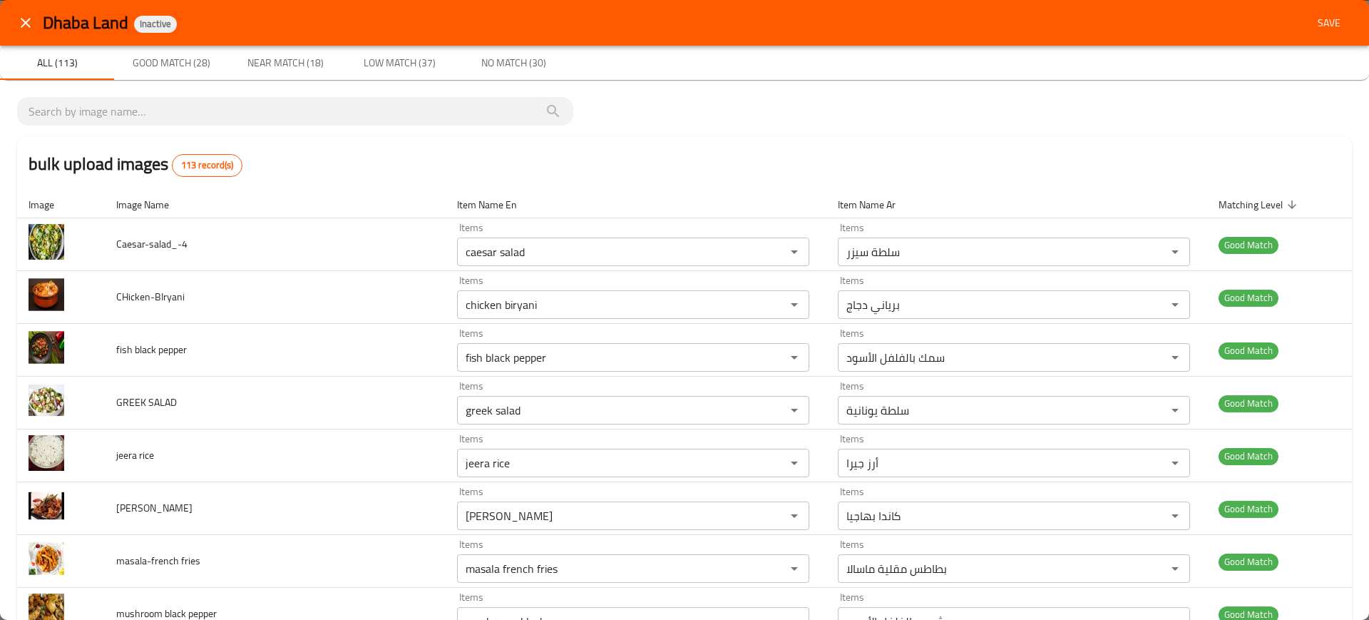
type chicken "tandoori mutton tikka"
click at [1313, 29] on span "Save" at bounding box center [1329, 23] width 34 height 18
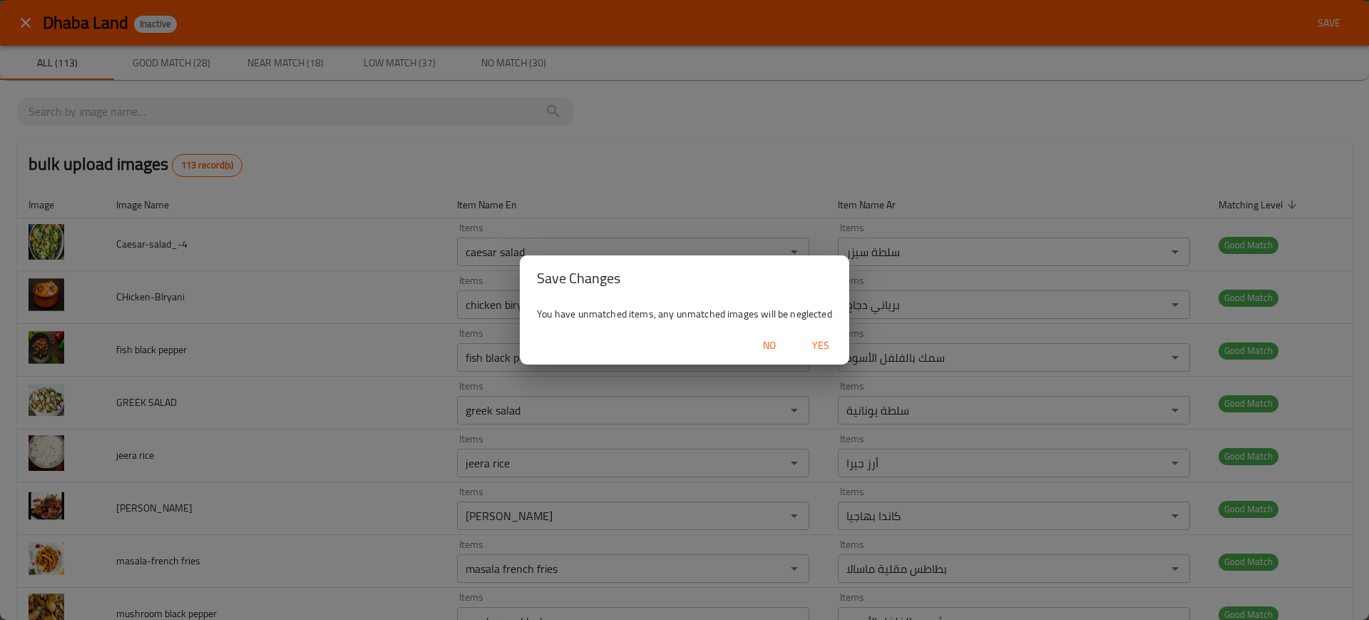
click at [815, 342] on span "Yes" at bounding box center [821, 346] width 34 height 18
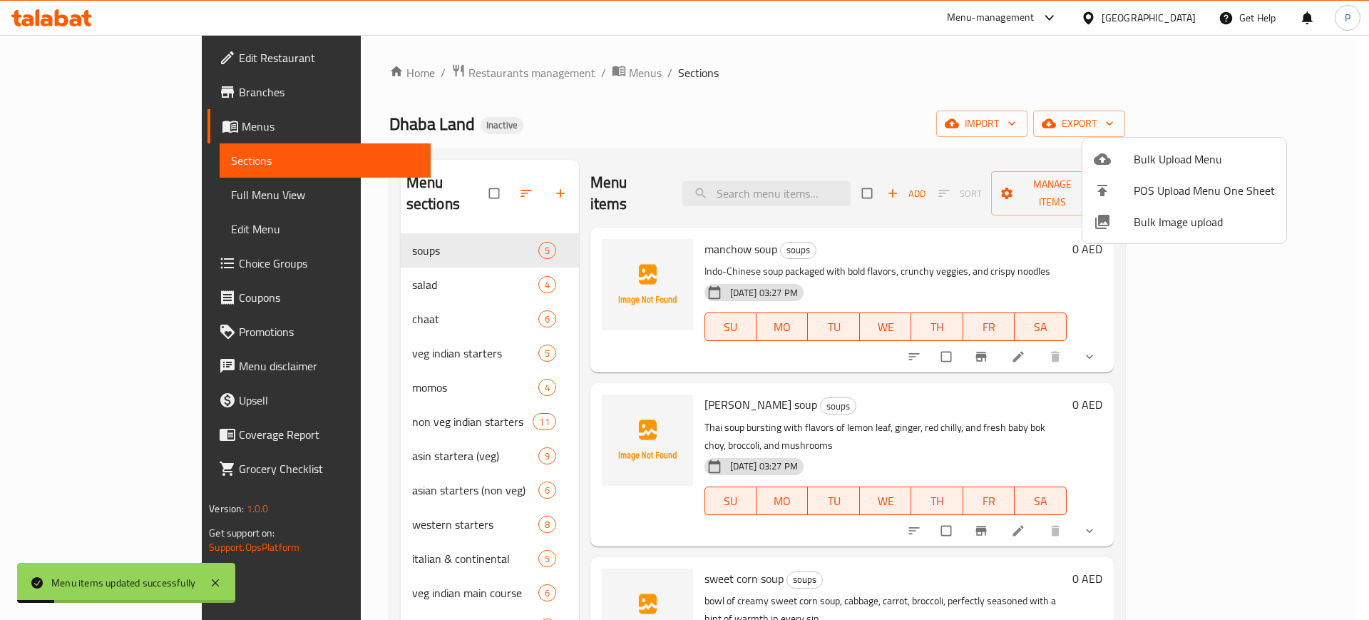
click at [1263, 92] on div at bounding box center [684, 310] width 1369 height 620
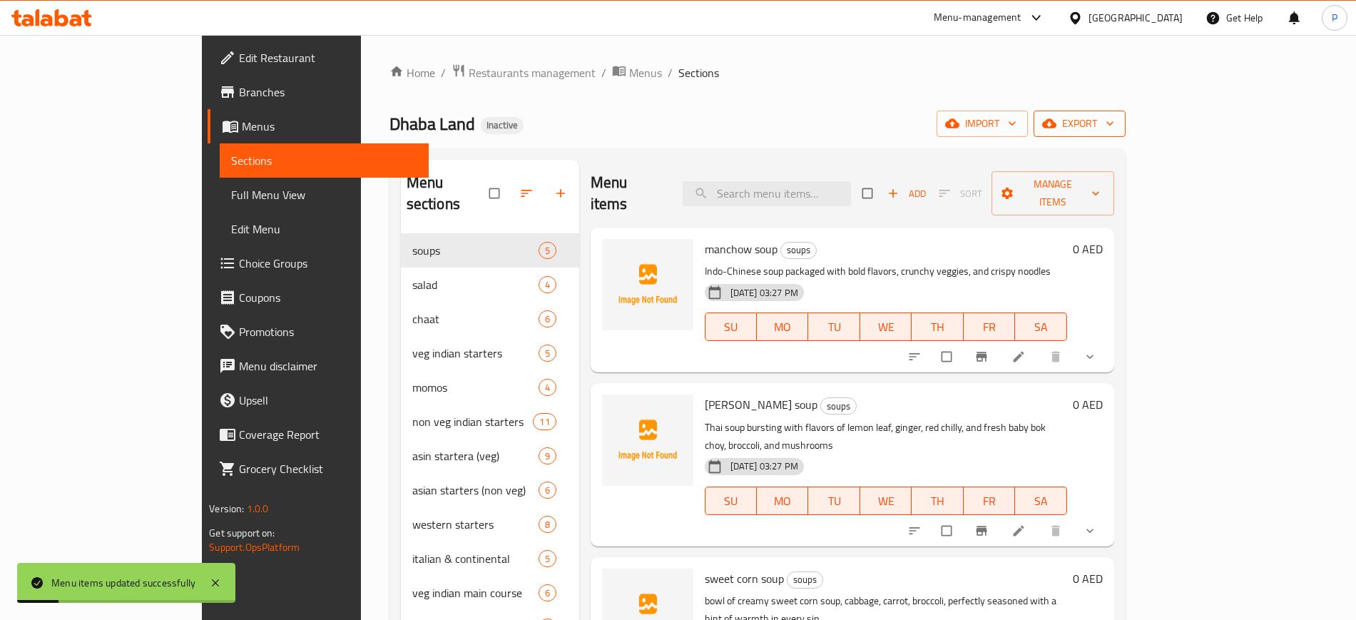
click at [1114, 121] on span "export" at bounding box center [1079, 124] width 69 height 18
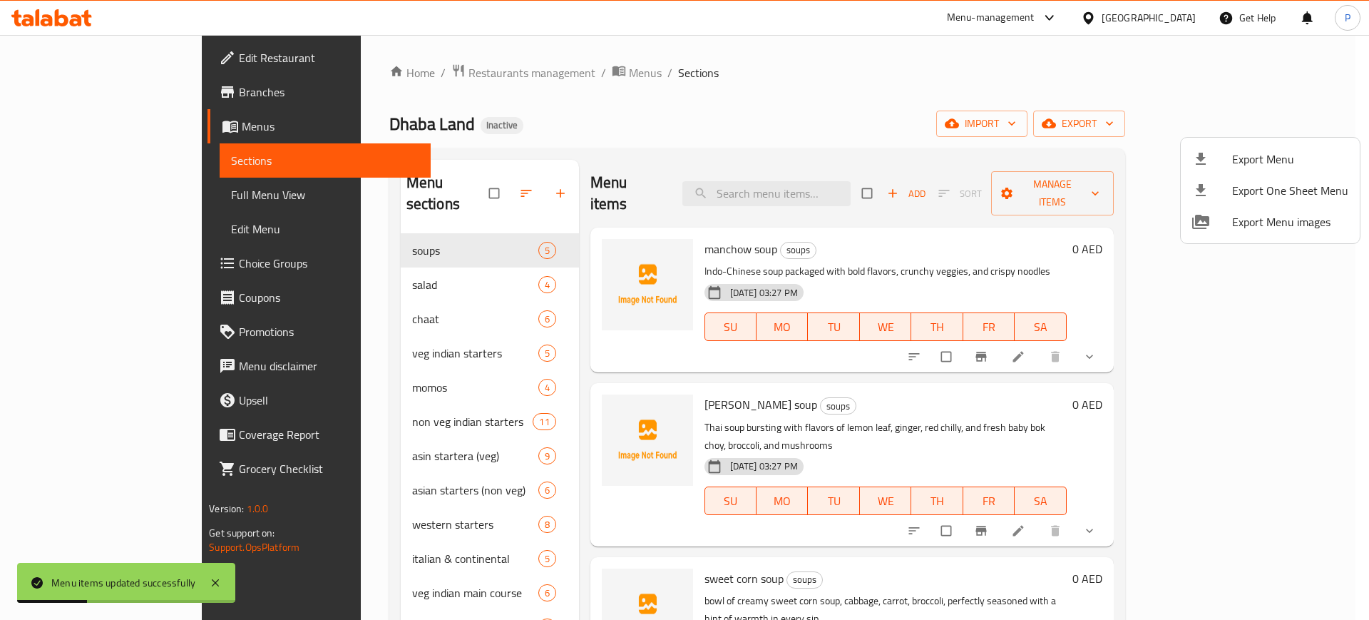
drag, startPoint x: 1219, startPoint y: 220, endPoint x: 1218, endPoint y: 186, distance: 34.3
click at [1061, 265] on div "Export Menu Export One Sheet Menu Export Menu images" at bounding box center [684, 310] width 1369 height 620
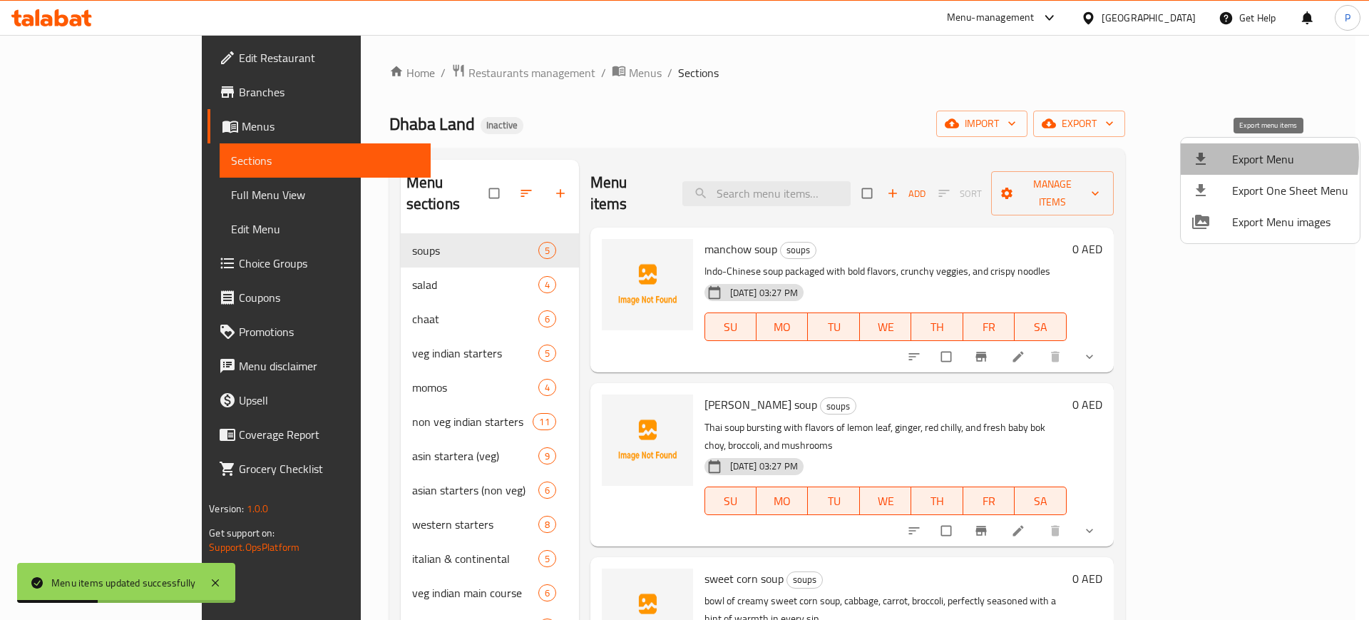
click at [1249, 158] on span "Export Menu" at bounding box center [1291, 159] width 116 height 17
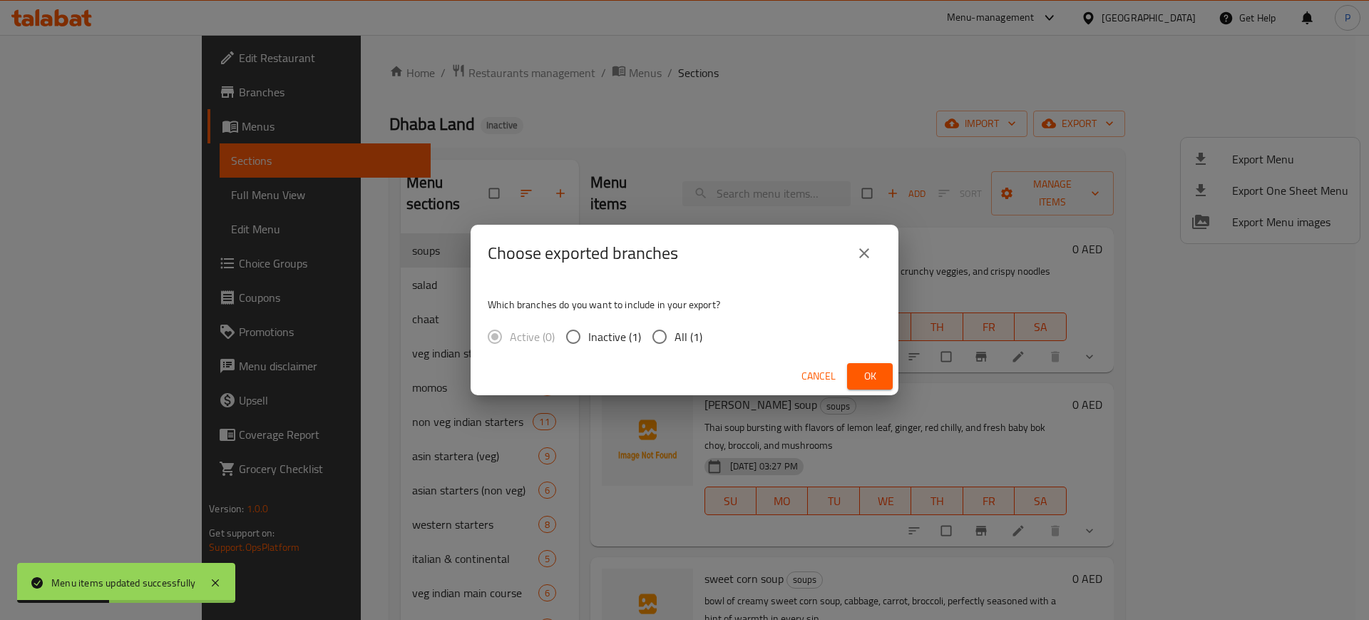
click at [683, 328] on span "All (1)" at bounding box center [689, 336] width 28 height 17
click at [675, 326] on input "All (1)" at bounding box center [660, 337] width 30 height 30
radio input "true"
click at [869, 374] on span "Ok" at bounding box center [870, 376] width 23 height 18
